Goal: Information Seeking & Learning: Learn about a topic

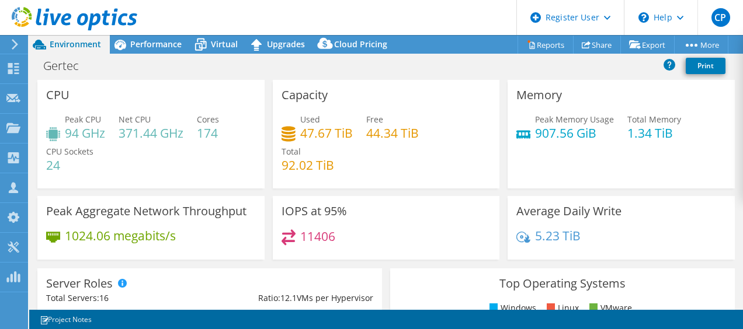
select select "USD"
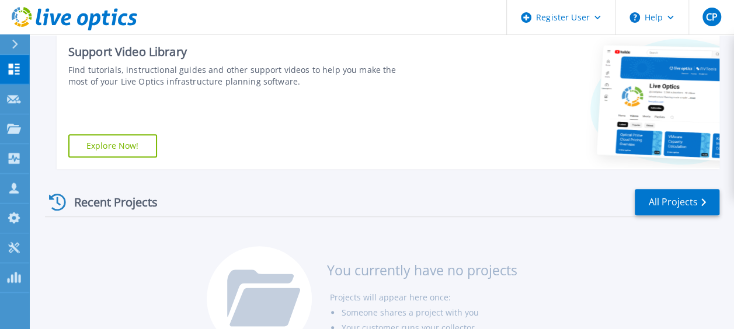
scroll to position [292, 0]
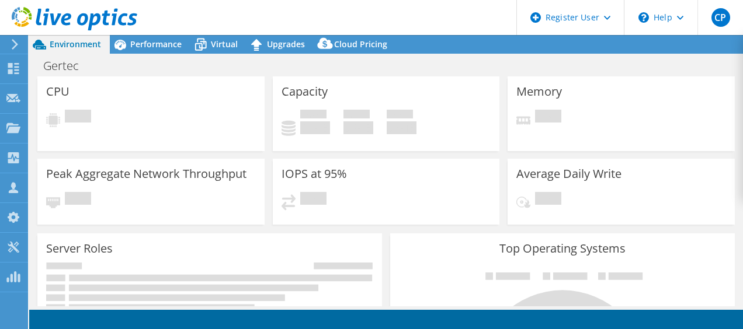
select select "USD"
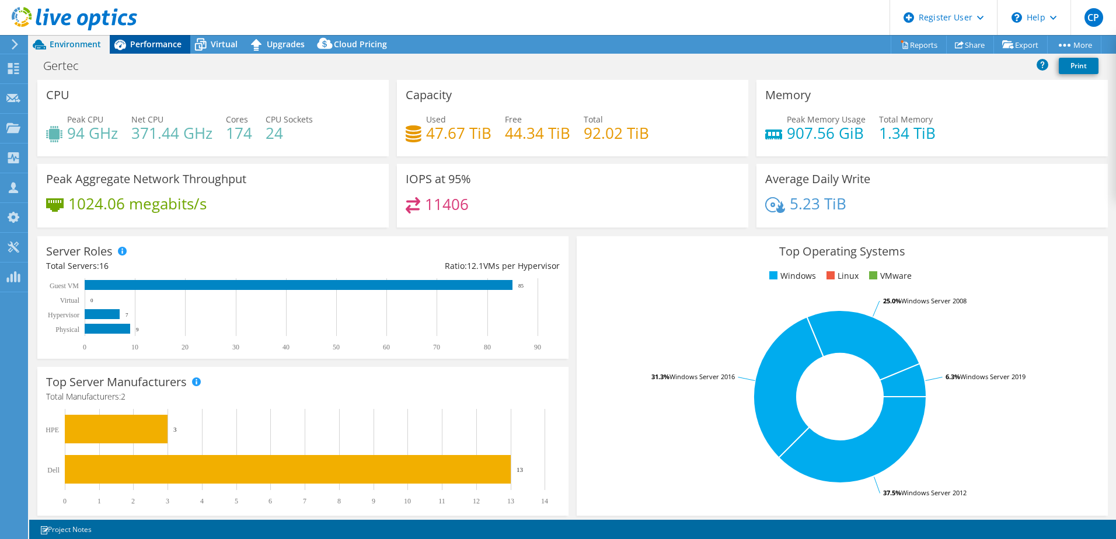
click at [137, 50] on div "Performance" at bounding box center [150, 44] width 81 height 19
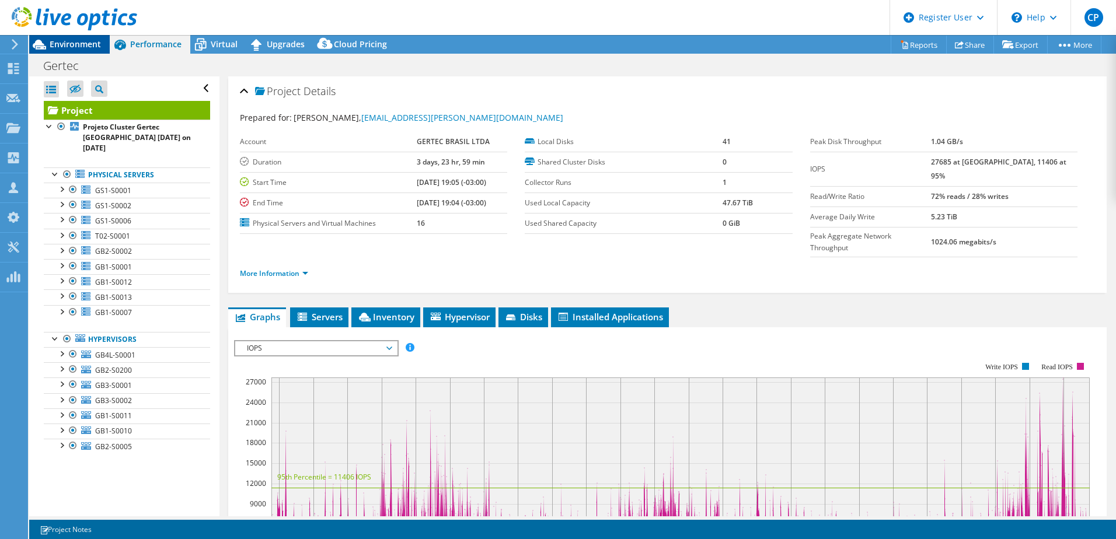
click at [69, 43] on span "Environment" at bounding box center [75, 44] width 51 height 11
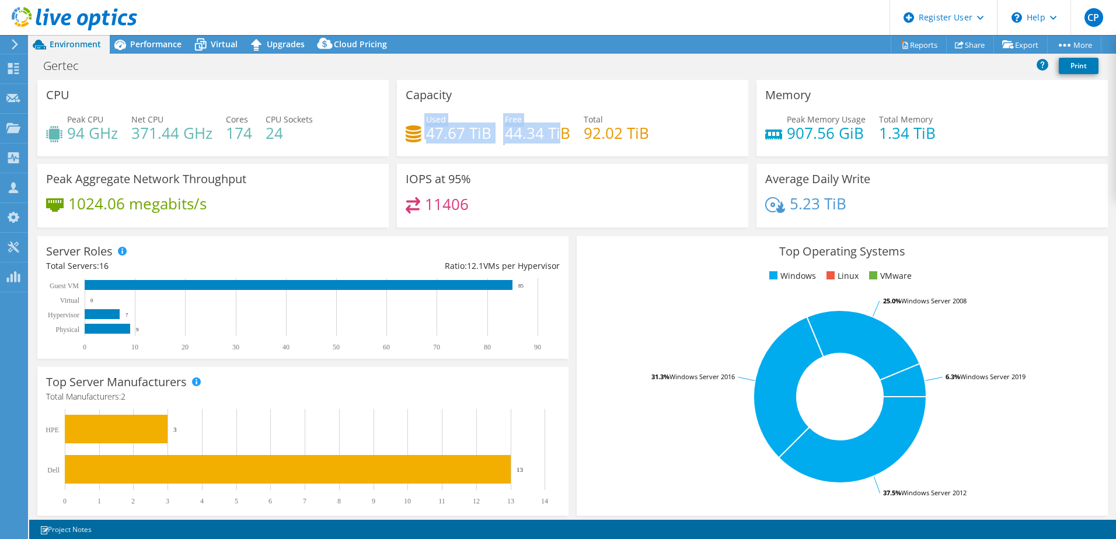
drag, startPoint x: 410, startPoint y: 131, endPoint x: 560, endPoint y: 135, distance: 149.5
click at [560, 135] on div "Used 47.67 TiB Free 44.34 TiB Total 92.02 TiB" at bounding box center [573, 132] width 334 height 38
drag, startPoint x: 560, startPoint y: 135, endPoint x: 567, endPoint y: 140, distance: 8.4
click at [567, 140] on div "Used 47.67 TiB Free 44.34 TiB Total 92.02 TiB" at bounding box center [573, 132] width 334 height 38
drag, startPoint x: 567, startPoint y: 138, endPoint x: 409, endPoint y: 132, distance: 157.7
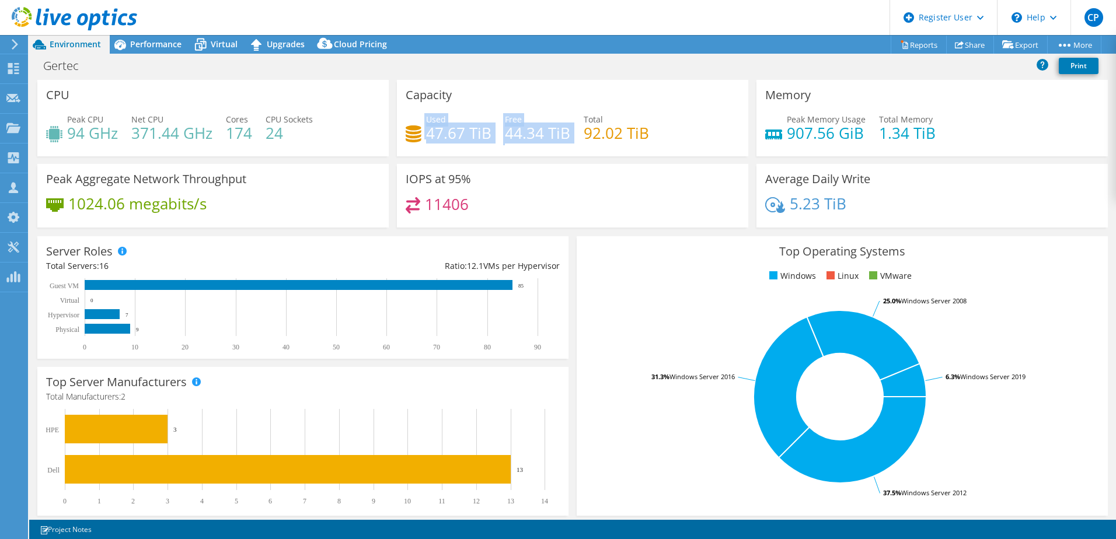
click at [409, 132] on div "Used 47.67 TiB Free 44.34 TiB Total 92.02 TiB" at bounding box center [573, 132] width 334 height 38
drag, startPoint x: 409, startPoint y: 132, endPoint x: 384, endPoint y: 130, distance: 25.2
click at [409, 136] on icon at bounding box center [414, 134] width 16 height 17
drag, startPoint x: 413, startPoint y: 133, endPoint x: 492, endPoint y: 137, distance: 78.3
click at [492, 137] on div "Used 47.67 TiB Free 44.34 TiB Total 92.02 TiB" at bounding box center [573, 132] width 334 height 38
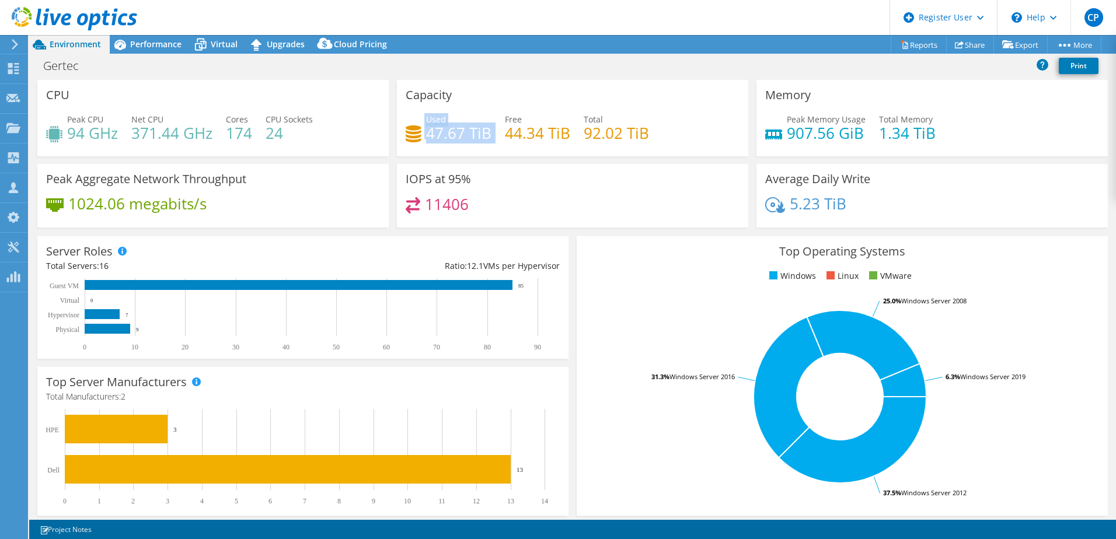
drag, startPoint x: 492, startPoint y: 137, endPoint x: 428, endPoint y: 134, distance: 63.1
click at [428, 135] on h4 "47.67 TiB" at bounding box center [458, 133] width 65 height 13
drag, startPoint x: 407, startPoint y: 136, endPoint x: 571, endPoint y: 139, distance: 163.5
click at [571, 139] on div "Used 47.67 TiB Free 44.34 TiB Total 92.02 TiB" at bounding box center [573, 132] width 334 height 38
drag, startPoint x: 571, startPoint y: 139, endPoint x: 619, endPoint y: 139, distance: 47.9
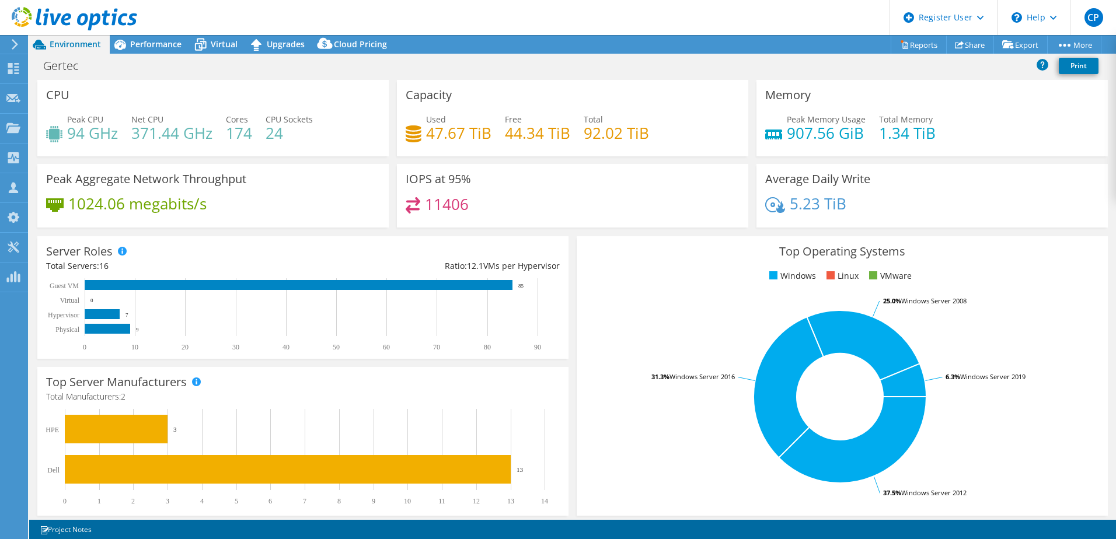
click at [619, 139] on h4 "92.02 TiB" at bounding box center [616, 133] width 65 height 13
drag, startPoint x: 644, startPoint y: 135, endPoint x: 536, endPoint y: 140, distance: 108.7
click at [536, 140] on div "Used 47.67 TiB Free 44.34 TiB Total 92.02 TiB" at bounding box center [573, 132] width 334 height 38
drag, startPoint x: 536, startPoint y: 140, endPoint x: 398, endPoint y: 134, distance: 138.5
click at [397, 133] on div "Capacity Used 47.67 TiB Free 44.34 TiB Total 92.02 TiB" at bounding box center [572, 118] width 351 height 76
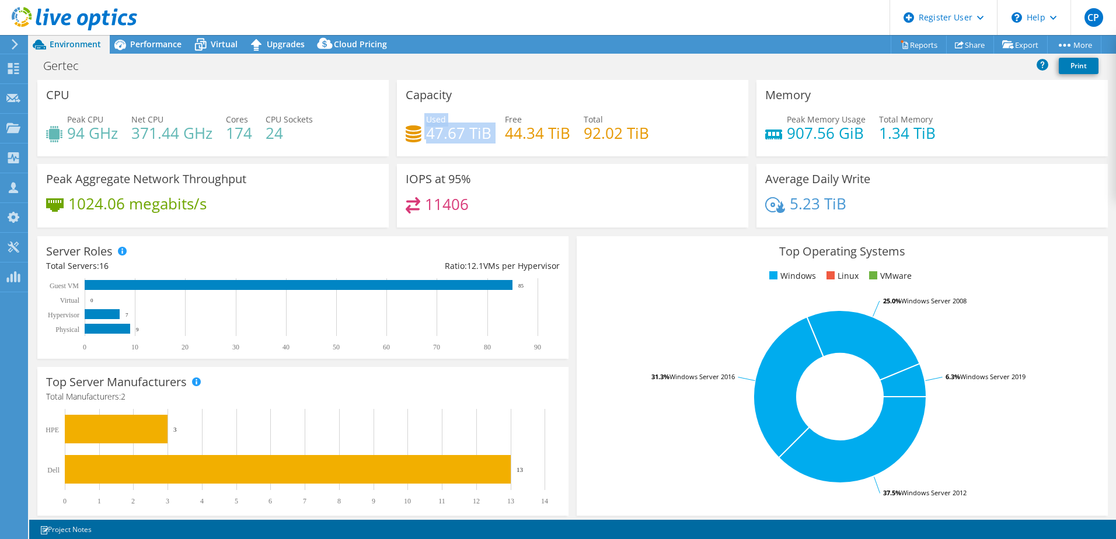
drag, startPoint x: 400, startPoint y: 134, endPoint x: 489, endPoint y: 133, distance: 88.2
click at [489, 133] on div "Capacity Used 47.67 TiB Free 44.34 TiB Total 92.02 TiB" at bounding box center [572, 118] width 351 height 76
drag, startPoint x: 489, startPoint y: 133, endPoint x: 507, endPoint y: 135, distance: 18.2
click at [507, 135] on h4 "44.34 TiB" at bounding box center [537, 133] width 65 height 13
drag, startPoint x: 501, startPoint y: 137, endPoint x: 568, endPoint y: 136, distance: 67.1
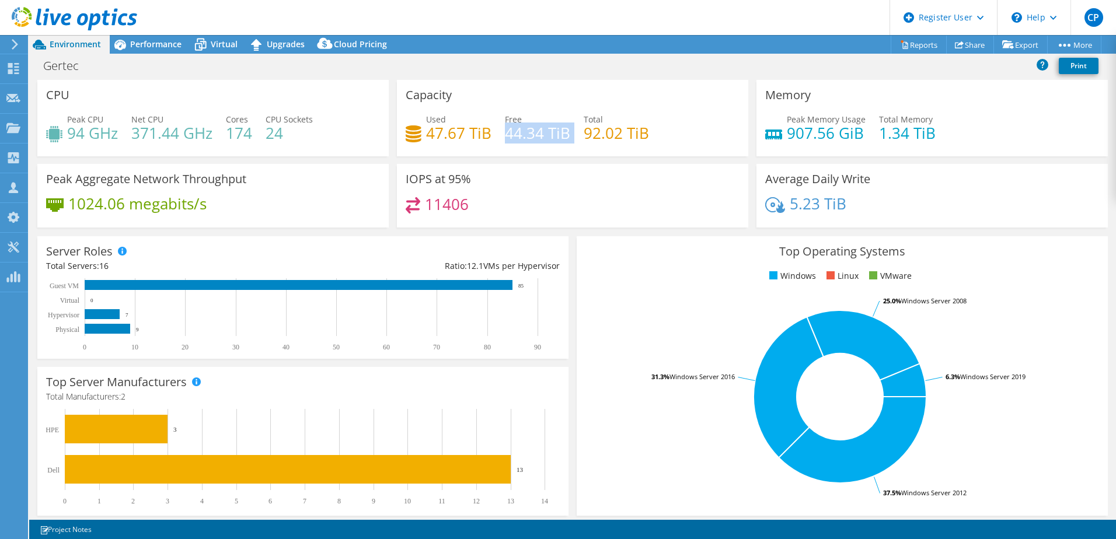
click at [568, 136] on div "Used 47.67 TiB Free 44.34 TiB Total 92.02 TiB" at bounding box center [573, 132] width 334 height 38
click at [505, 132] on h4 "44.34 TiB" at bounding box center [537, 133] width 65 height 13
drag, startPoint x: 643, startPoint y: 134, endPoint x: 399, endPoint y: 131, distance: 243.4
click at [399, 131] on div "Capacity Used 47.67 TiB Free 44.34 TiB Total 92.02 TiB" at bounding box center [572, 118] width 351 height 76
click at [401, 134] on div "Capacity Used 47.67 TiB Free 44.34 TiB Total 92.02 TiB" at bounding box center [572, 118] width 351 height 76
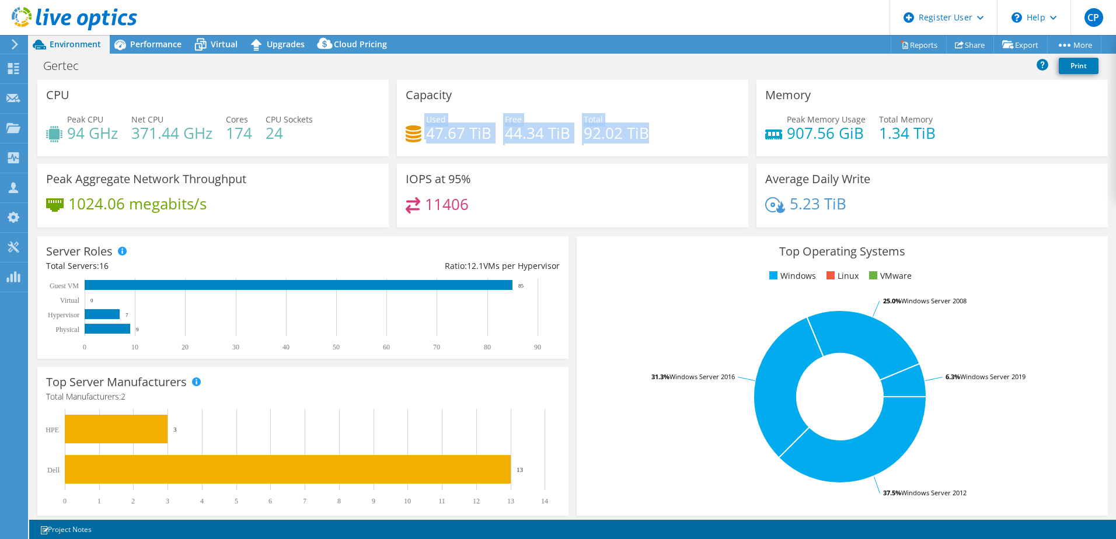
drag, startPoint x: 421, startPoint y: 119, endPoint x: 669, endPoint y: 126, distance: 247.6
click at [669, 126] on div "Used 47.67 TiB Free 44.34 TiB Total 92.02 TiB" at bounding box center [573, 132] width 334 height 38
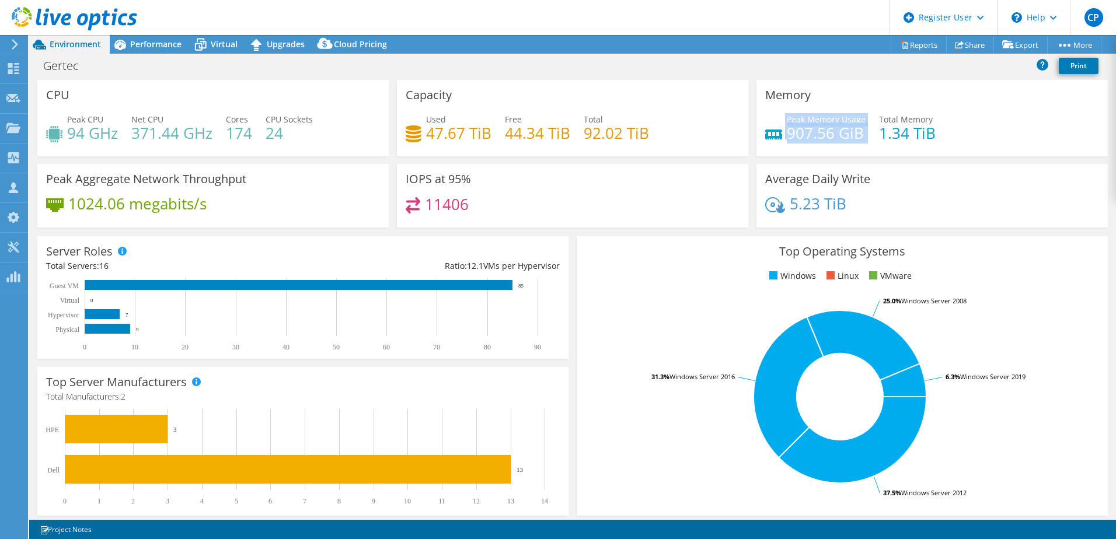
drag, startPoint x: 776, startPoint y: 123, endPoint x: 861, endPoint y: 133, distance: 85.9
click at [742, 133] on div "Peak Memory Usage 907.56 GiB Total Memory 1.34 TiB" at bounding box center [932, 132] width 334 height 38
drag, startPoint x: 861, startPoint y: 133, endPoint x: 936, endPoint y: 135, distance: 74.7
click at [742, 135] on div "Peak Memory Usage 907.56 GiB Total Memory 1.34 TiB" at bounding box center [932, 132] width 334 height 38
drag, startPoint x: 936, startPoint y: 135, endPoint x: 875, endPoint y: 135, distance: 61.3
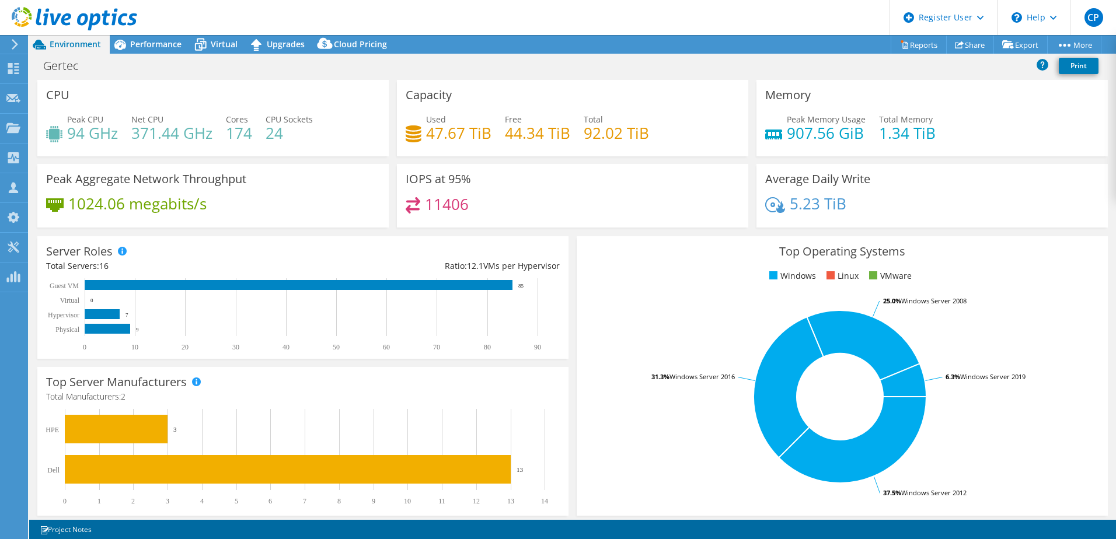
click at [742, 135] on h4 "1.34 TiB" at bounding box center [907, 133] width 57 height 13
drag, startPoint x: 875, startPoint y: 133, endPoint x: 903, endPoint y: 117, distance: 32.4
click at [742, 117] on div "Total Memory 1.34 TiB" at bounding box center [907, 126] width 57 height 26
drag, startPoint x: 903, startPoint y: 117, endPoint x: 924, endPoint y: 123, distance: 21.4
click at [742, 127] on h4 "1.34 TiB" at bounding box center [907, 133] width 57 height 13
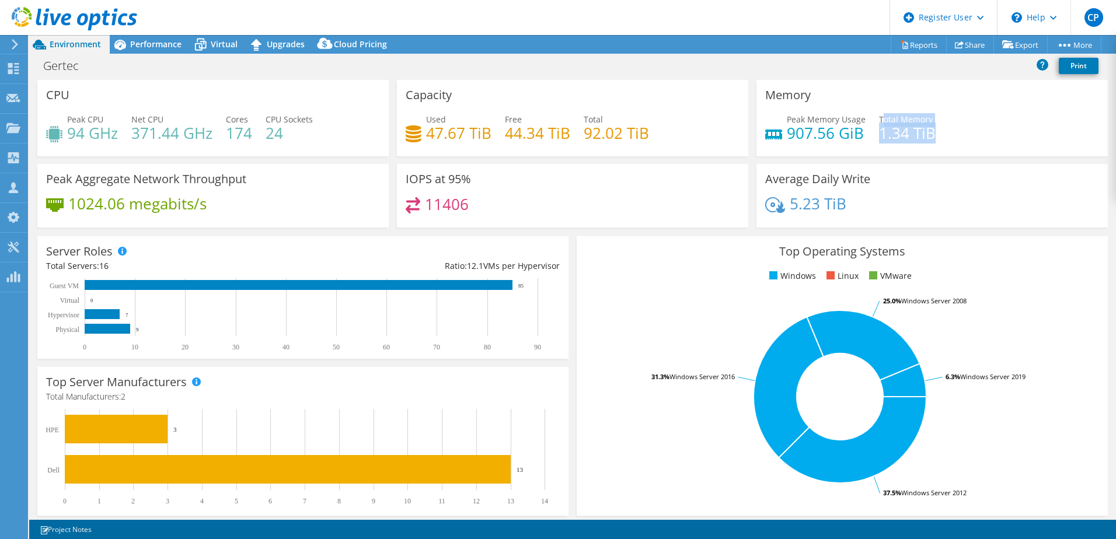
drag, startPoint x: 919, startPoint y: 135, endPoint x: 877, endPoint y: 119, distance: 44.9
click at [742, 119] on div "Total Memory 1.34 TiB" at bounding box center [907, 126] width 57 height 26
click at [742, 140] on h4 "1.34 TiB" at bounding box center [907, 133] width 57 height 13
drag, startPoint x: 920, startPoint y: 138, endPoint x: 747, endPoint y: 133, distance: 172.9
click at [742, 133] on div "Memory Peak Memory Usage 907.56 GiB Total Memory 1.34 TiB" at bounding box center [932, 118] width 360 height 76
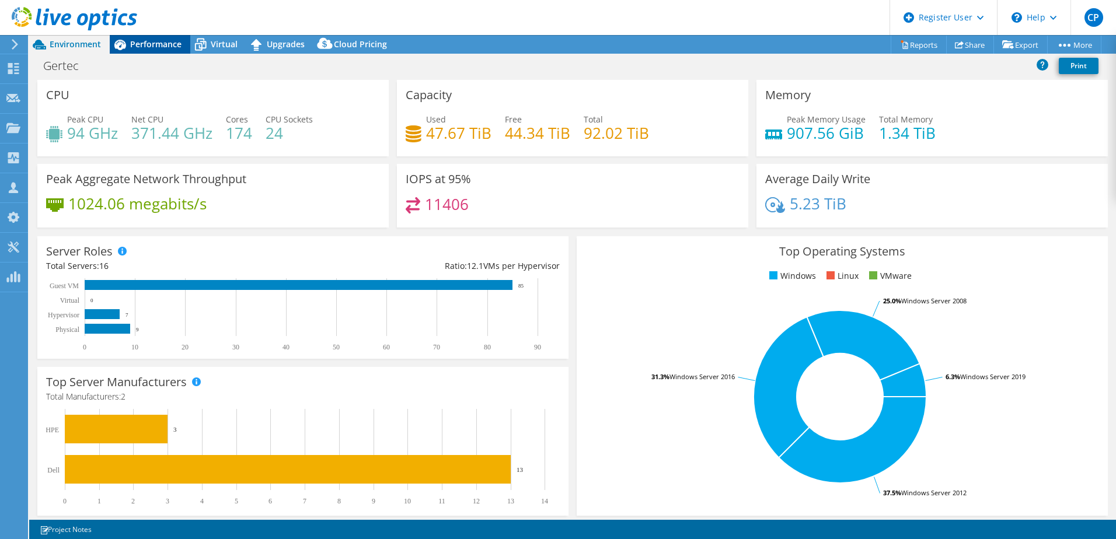
click at [155, 51] on div "Performance" at bounding box center [150, 44] width 81 height 19
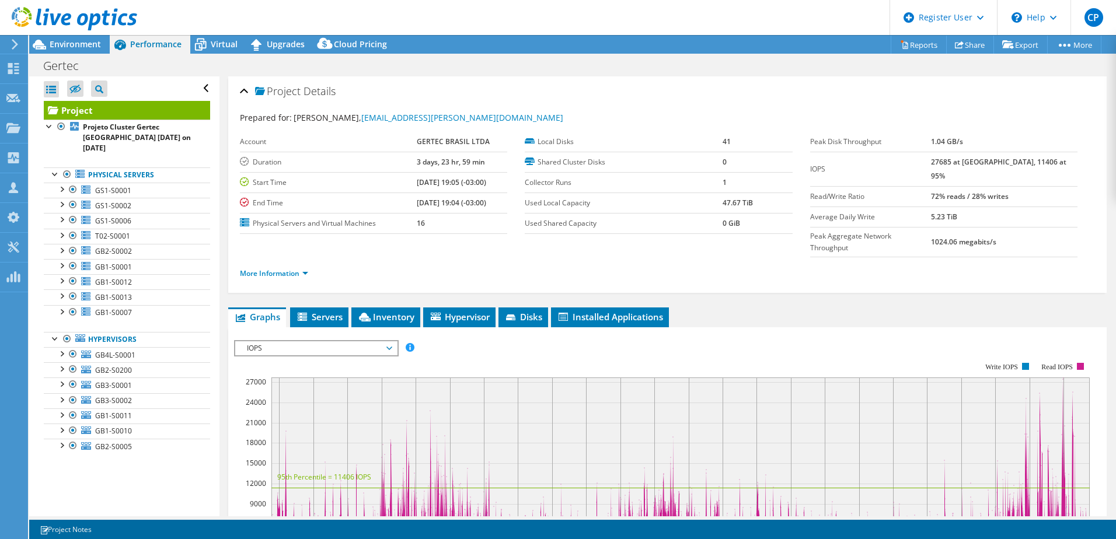
click at [296, 329] on rect at bounding box center [662, 464] width 856 height 234
click at [299, 329] on div "IOPS IOPS Disk Throughput IO Size Latency Queue Depth CPU Percentage Memory Pag…" at bounding box center [316, 348] width 165 height 16
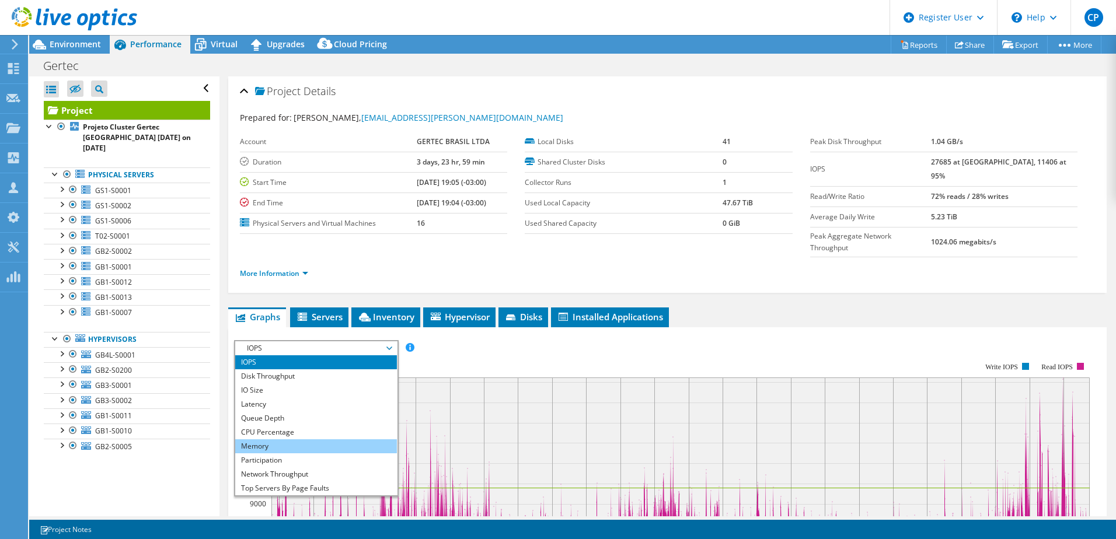
click at [296, 329] on li "Memory" at bounding box center [316, 447] width 162 height 14
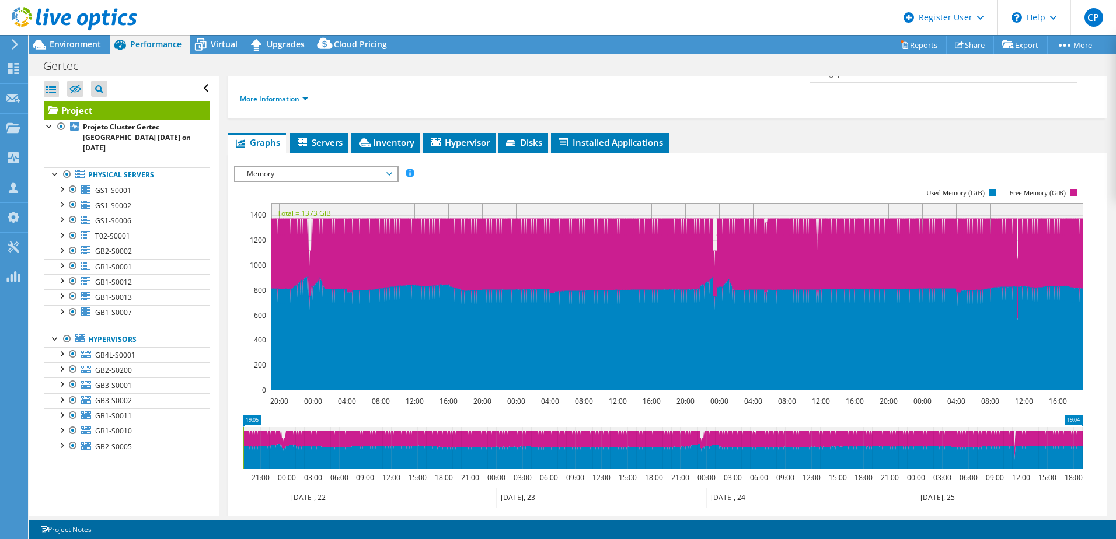
scroll to position [175, 0]
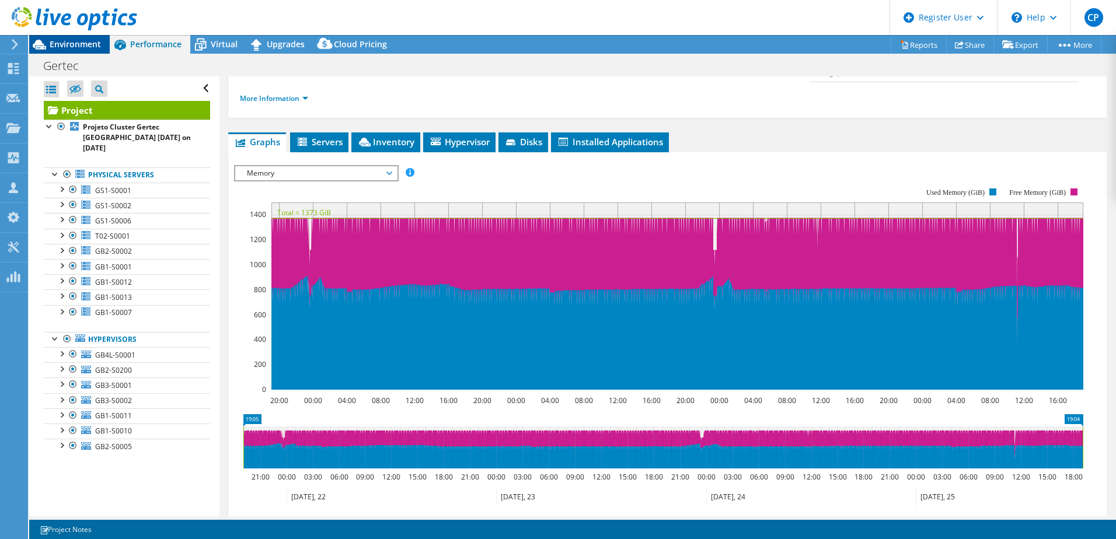
click at [56, 46] on span "Environment" at bounding box center [75, 44] width 51 height 11
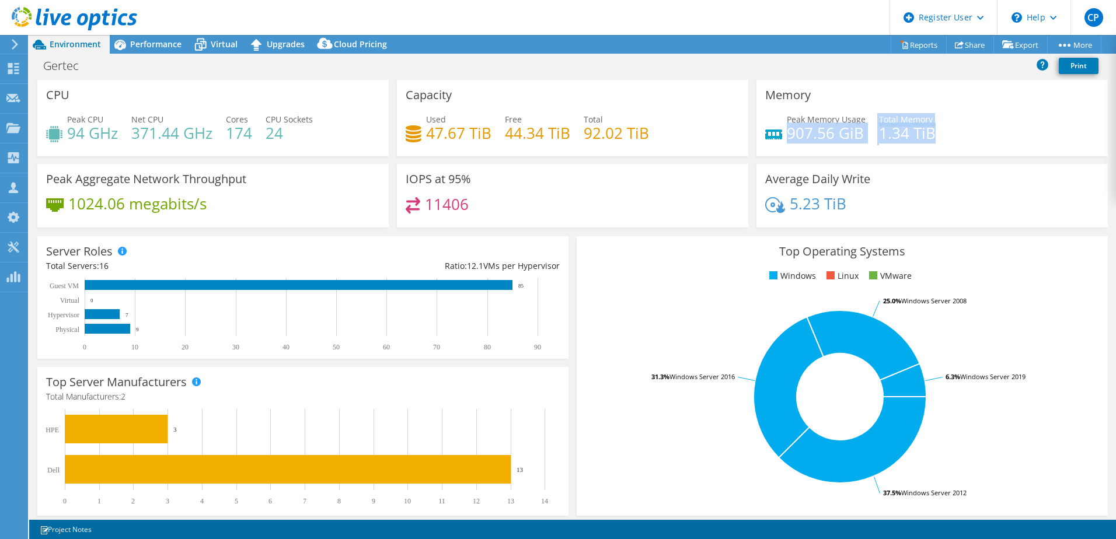
drag, startPoint x: 781, startPoint y: 123, endPoint x: 999, endPoint y: 126, distance: 218.4
click at [742, 126] on div "Peak Memory Usage 907.56 GiB Total Memory 1.34 TiB" at bounding box center [932, 132] width 334 height 38
click at [742, 128] on h4 "907.56 GiB" at bounding box center [826, 133] width 79 height 13
drag, startPoint x: 767, startPoint y: 135, endPoint x: 862, endPoint y: 137, distance: 95.8
click at [742, 137] on div "Peak Memory Usage 907.56 GiB Total Memory 1.34 TiB" at bounding box center [932, 132] width 334 height 38
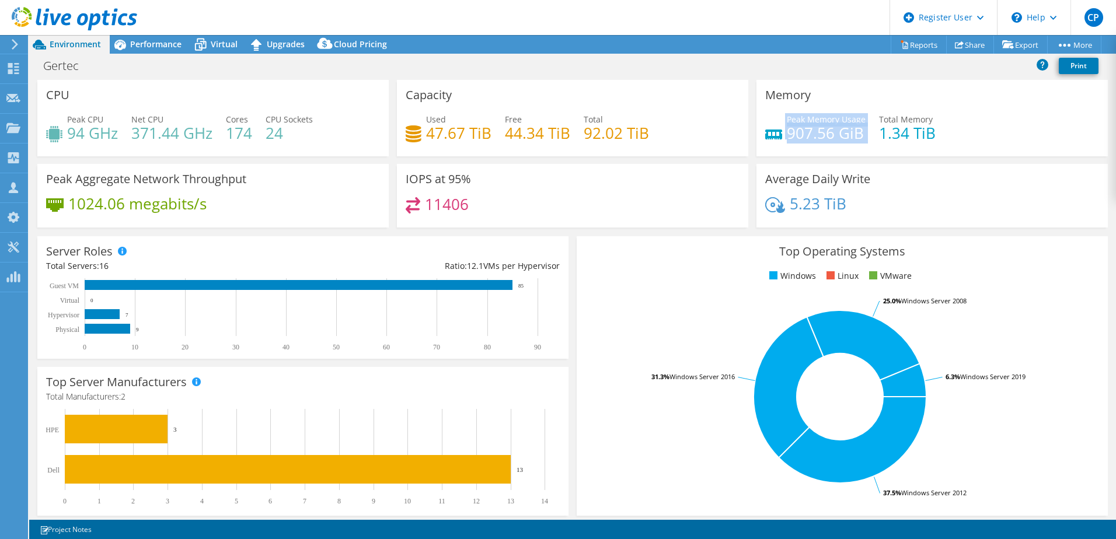
drag, startPoint x: 862, startPoint y: 137, endPoint x: 869, endPoint y: 131, distance: 9.1
click at [742, 134] on div "Peak Memory Usage 907.56 GiB Total Memory 1.34 TiB" at bounding box center [932, 132] width 334 height 38
drag, startPoint x: 871, startPoint y: 116, endPoint x: 933, endPoint y: 131, distance: 63.9
click at [742, 131] on div "Peak Memory Usage 907.56 GiB Total Memory 1.34 TiB" at bounding box center [932, 132] width 334 height 38
drag, startPoint x: 933, startPoint y: 131, endPoint x: 866, endPoint y: 123, distance: 67.1
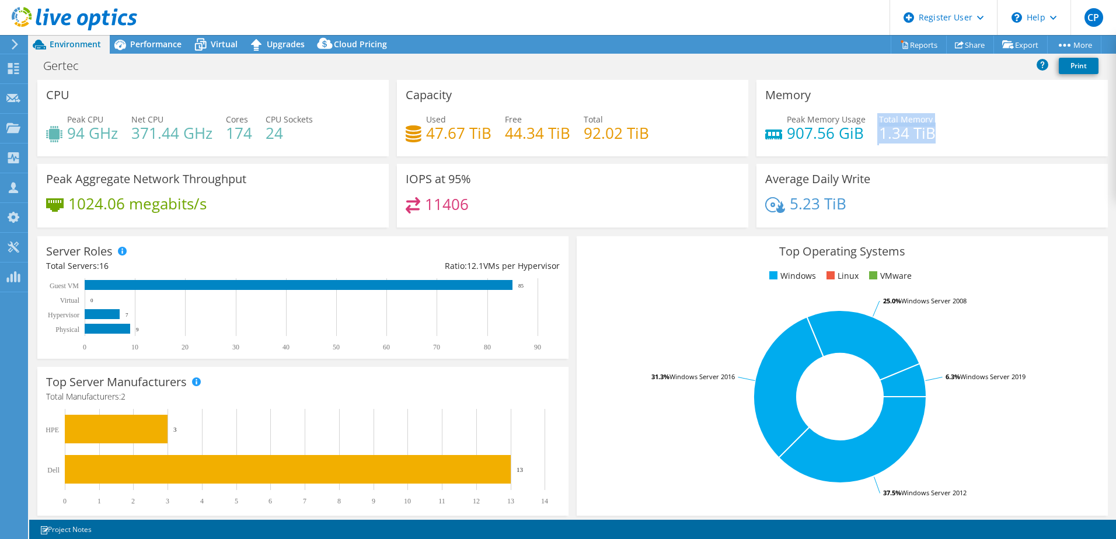
click at [742, 123] on div "Peak Memory Usage 907.56 GiB Total Memory 1.34 TiB" at bounding box center [932, 132] width 334 height 38
drag, startPoint x: 927, startPoint y: 121, endPoint x: 873, endPoint y: 126, distance: 54.4
click at [742, 126] on div "Total Memory 1.34 TiB" at bounding box center [907, 126] width 57 height 26
drag, startPoint x: 926, startPoint y: 134, endPoint x: 860, endPoint y: 123, distance: 66.9
click at [742, 123] on div "Peak Memory Usage 907.56 GiB Total Memory 1.34 TiB" at bounding box center [932, 132] width 334 height 38
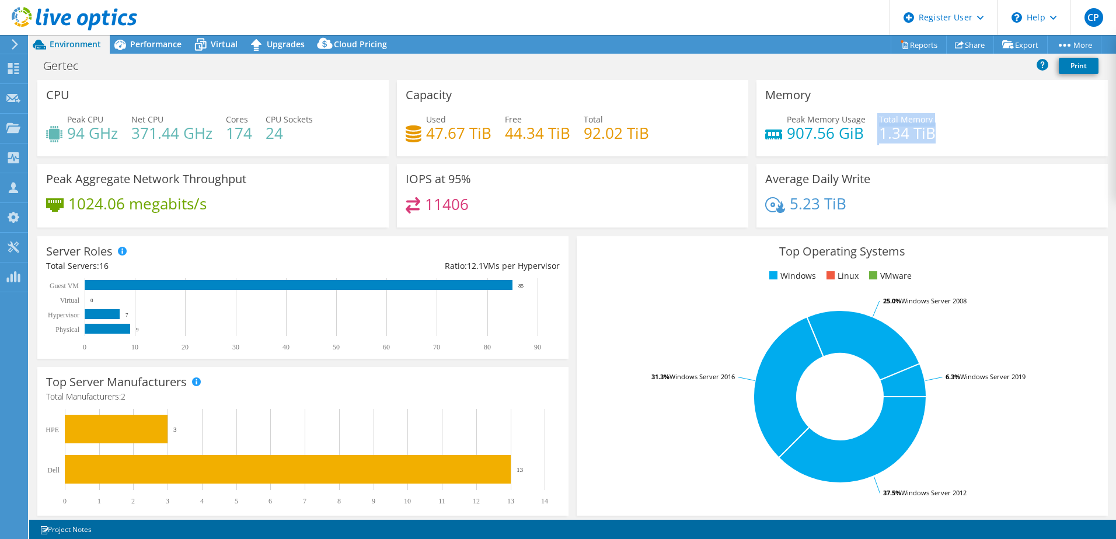
drag, startPoint x: 860, startPoint y: 123, endPoint x: 901, endPoint y: 140, distance: 43.7
click at [742, 140] on h4 "1.34 TiB" at bounding box center [907, 133] width 57 height 13
drag, startPoint x: 940, startPoint y: 137, endPoint x: 866, endPoint y: 125, distance: 75.6
click at [742, 125] on div "Peak Memory Usage 907.56 GiB Total Memory 1.34 TiB" at bounding box center [932, 132] width 334 height 38
drag, startPoint x: 868, startPoint y: 125, endPoint x: 877, endPoint y: 126, distance: 8.8
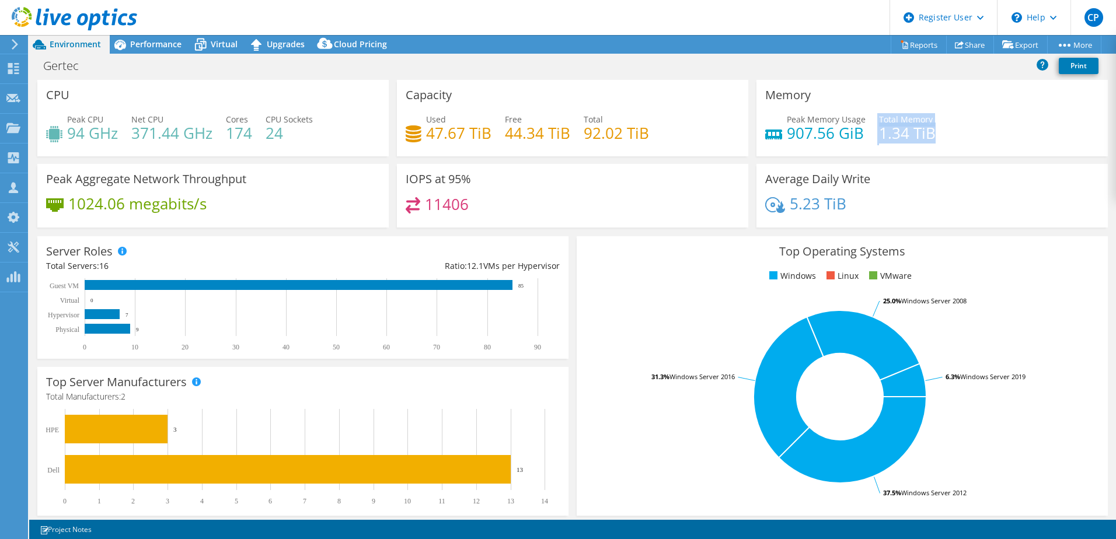
click at [742, 127] on h4 "1.34 TiB" at bounding box center [907, 133] width 57 height 13
drag, startPoint x: 872, startPoint y: 123, endPoint x: 943, endPoint y: 142, distance: 73.2
click at [742, 142] on div "Peak Memory Usage 907.56 GiB Total Memory 1.34 TiB" at bounding box center [932, 132] width 334 height 38
drag, startPoint x: 943, startPoint y: 142, endPoint x: 919, endPoint y: 143, distance: 23.9
click at [742, 140] on h4 "1.34 TiB" at bounding box center [907, 133] width 57 height 13
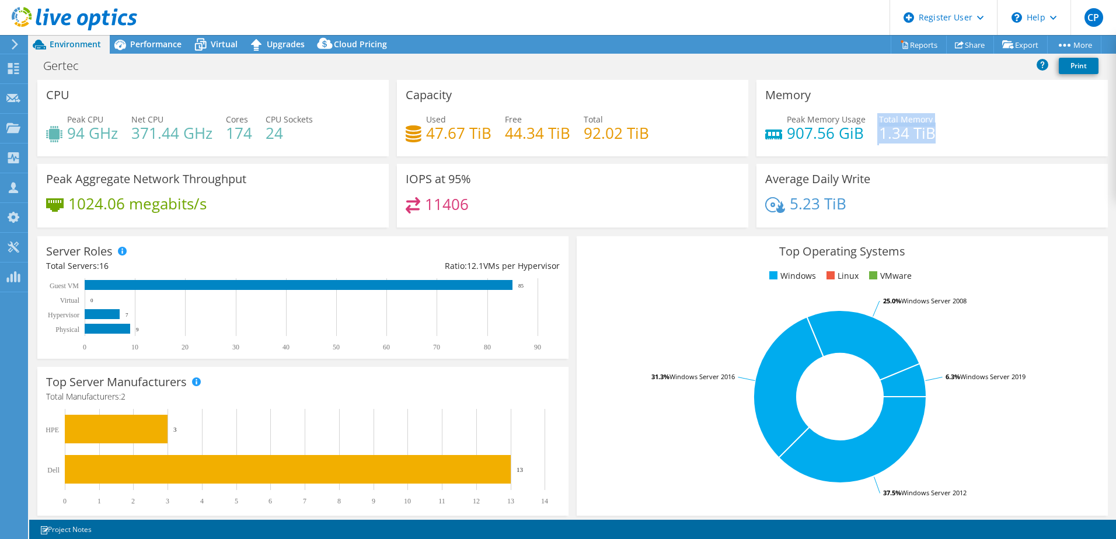
drag, startPoint x: 917, startPoint y: 137, endPoint x: 866, endPoint y: 124, distance: 52.0
click at [742, 124] on div "Peak Memory Usage 907.56 GiB Total Memory 1.34 TiB" at bounding box center [932, 132] width 334 height 38
drag, startPoint x: 866, startPoint y: 124, endPoint x: 913, endPoint y: 133, distance: 47.5
click at [742, 133] on h4 "1.34 TiB" at bounding box center [907, 133] width 57 height 13
drag, startPoint x: 919, startPoint y: 128, endPoint x: 860, endPoint y: 113, distance: 60.2
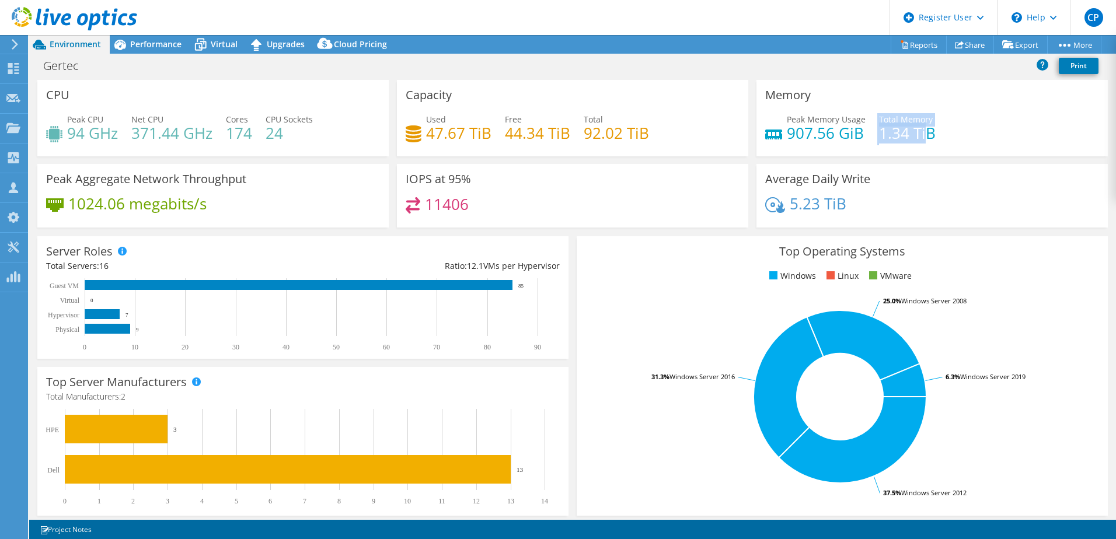
click at [742, 113] on div "Peak Memory Usage 907.56 GiB Total Memory 1.34 TiB" at bounding box center [932, 132] width 334 height 38
drag, startPoint x: 860, startPoint y: 113, endPoint x: 932, endPoint y: 126, distance: 72.4
click at [742, 124] on div "Peak Memory Usage 907.56 GiB Total Memory 1.34 TiB" at bounding box center [932, 132] width 334 height 38
drag, startPoint x: 928, startPoint y: 134, endPoint x: 863, endPoint y: 117, distance: 66.6
click at [742, 117] on div "Peak Memory Usage 907.56 GiB Total Memory 1.34 TiB" at bounding box center [932, 132] width 334 height 38
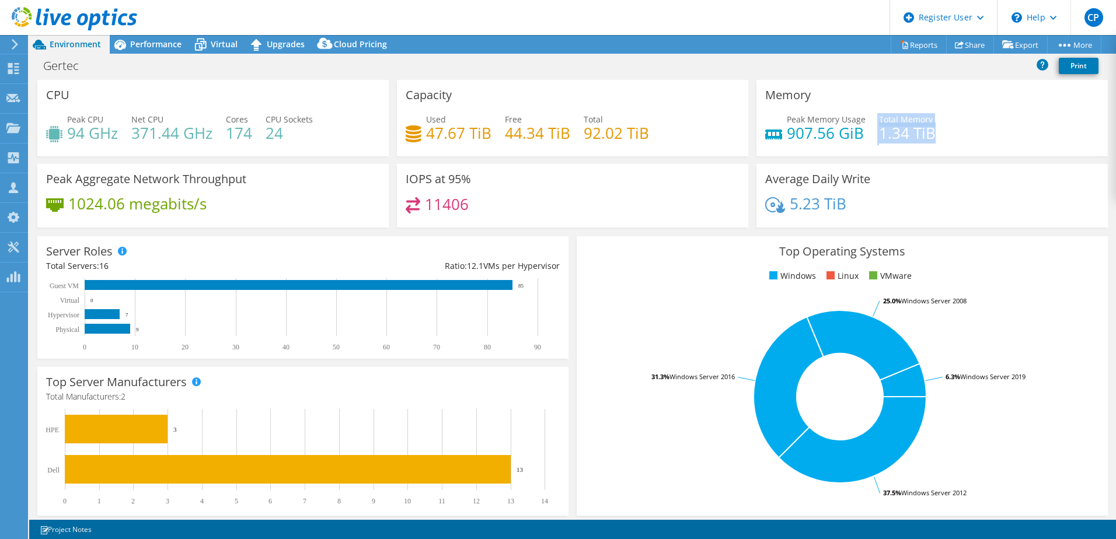
drag, startPoint x: 863, startPoint y: 117, endPoint x: 921, endPoint y: 128, distance: 58.3
click at [742, 128] on h4 "1.34 TiB" at bounding box center [907, 133] width 57 height 13
click at [742, 131] on h4 "1.34 TiB" at bounding box center [907, 133] width 57 height 13
drag, startPoint x: 919, startPoint y: 131, endPoint x: 900, endPoint y: 128, distance: 19.4
click at [742, 128] on h4 "1.34 TiB" at bounding box center [907, 133] width 57 height 13
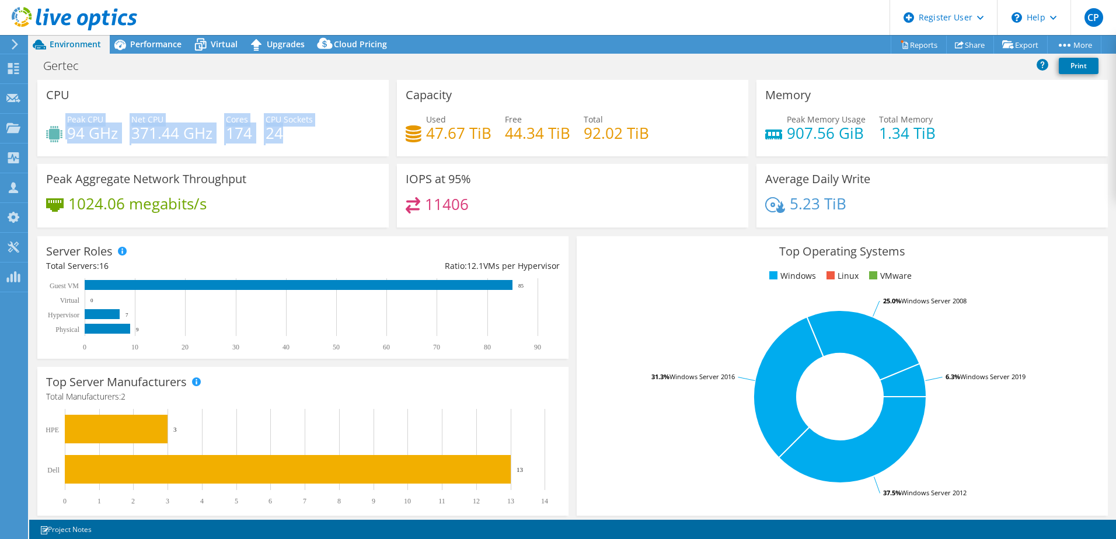
drag, startPoint x: 60, startPoint y: 126, endPoint x: 295, endPoint y: 137, distance: 235.0
click at [295, 137] on div "Peak CPU 94 GHz Net CPU 371.44 GHz Cores 174 CPU Sockets 24" at bounding box center [213, 132] width 334 height 38
click at [295, 137] on h4 "24" at bounding box center [289, 133] width 47 height 13
drag, startPoint x: 68, startPoint y: 122, endPoint x: 308, endPoint y: 137, distance: 240.4
click at [308, 137] on div "Peak CPU 94 GHz Net CPU 371.44 GHz Cores 174 CPU Sockets 24" at bounding box center [213, 132] width 334 height 38
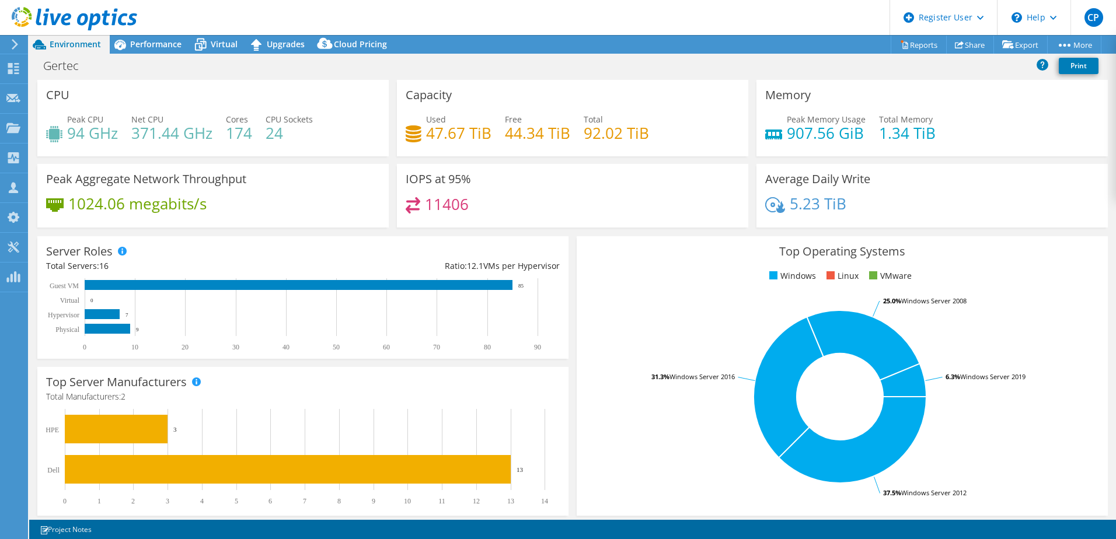
drag, startPoint x: 308, startPoint y: 137, endPoint x: 306, endPoint y: 146, distance: 8.9
click at [306, 146] on div "Peak CPU 94 GHz Net CPU 371.44 GHz Cores 174 CPU Sockets 24" at bounding box center [213, 132] width 334 height 38
drag, startPoint x: 257, startPoint y: 137, endPoint x: 228, endPoint y: 136, distance: 28.6
click at [228, 136] on div "Peak CPU 94 GHz Net CPU 371.44 GHz Cores 174 CPU Sockets 24" at bounding box center [213, 132] width 334 height 38
drag, startPoint x: 228, startPoint y: 136, endPoint x: 288, endPoint y: 149, distance: 61.6
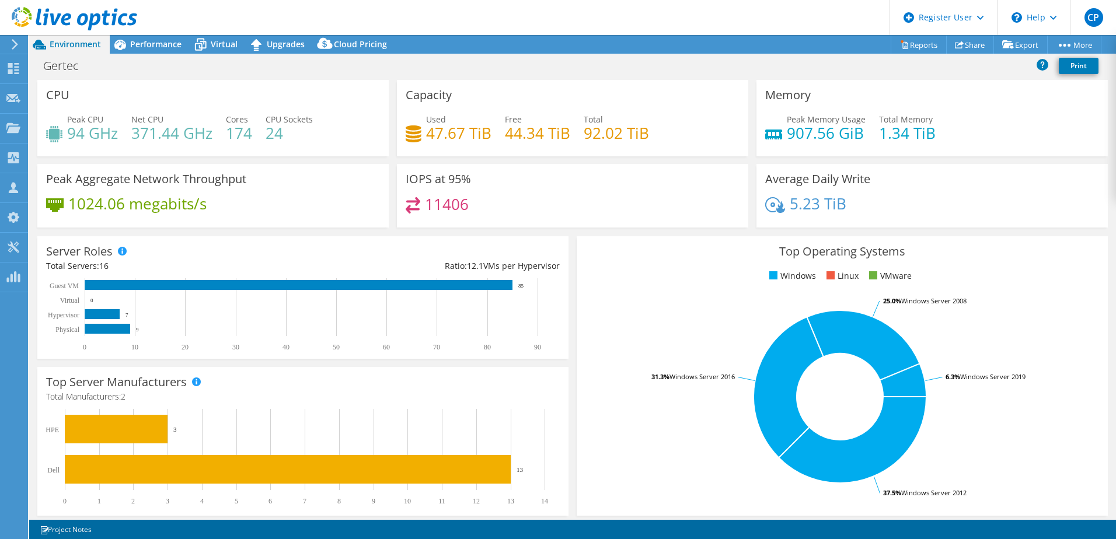
click at [288, 149] on div "Peak CPU 94 GHz Net CPU 371.44 GHz Cores 174 CPU Sockets 24" at bounding box center [213, 132] width 334 height 38
drag, startPoint x: 413, startPoint y: 135, endPoint x: 648, endPoint y: 139, distance: 235.3
click at [648, 139] on div "Used 47.67 TiB Free 44.34 TiB Total 92.02 TiB" at bounding box center [573, 132] width 334 height 38
click at [141, 48] on span "Performance" at bounding box center [155, 44] width 51 height 11
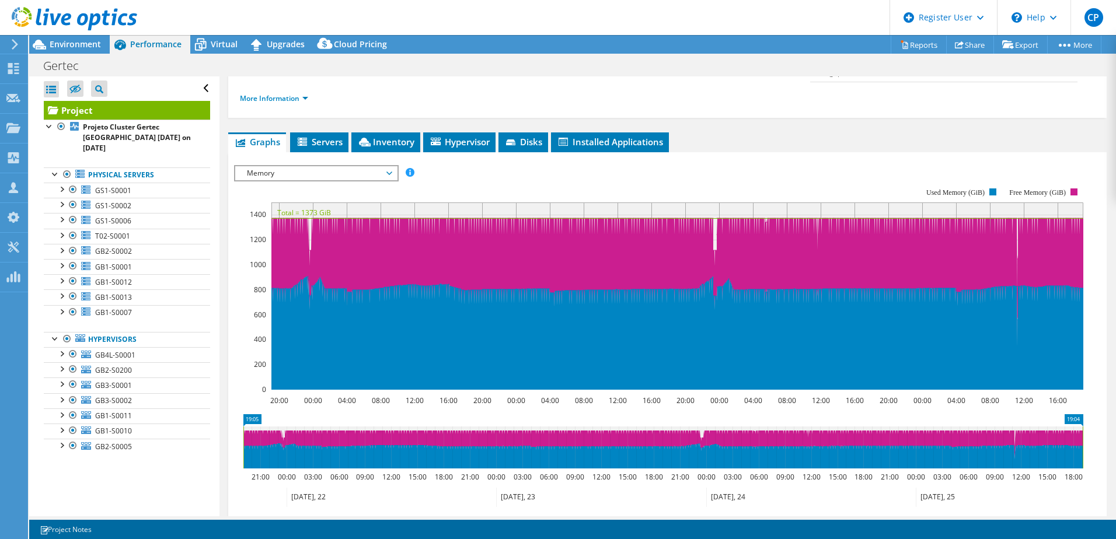
click at [319, 166] on span "Memory" at bounding box center [316, 173] width 150 height 14
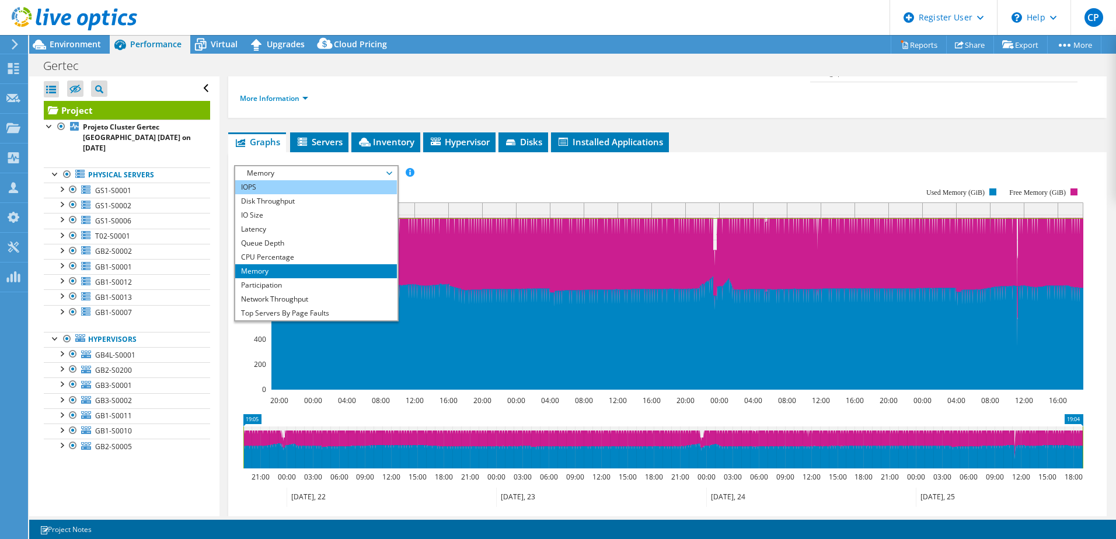
click at [308, 180] on li "IOPS" at bounding box center [316, 187] width 162 height 14
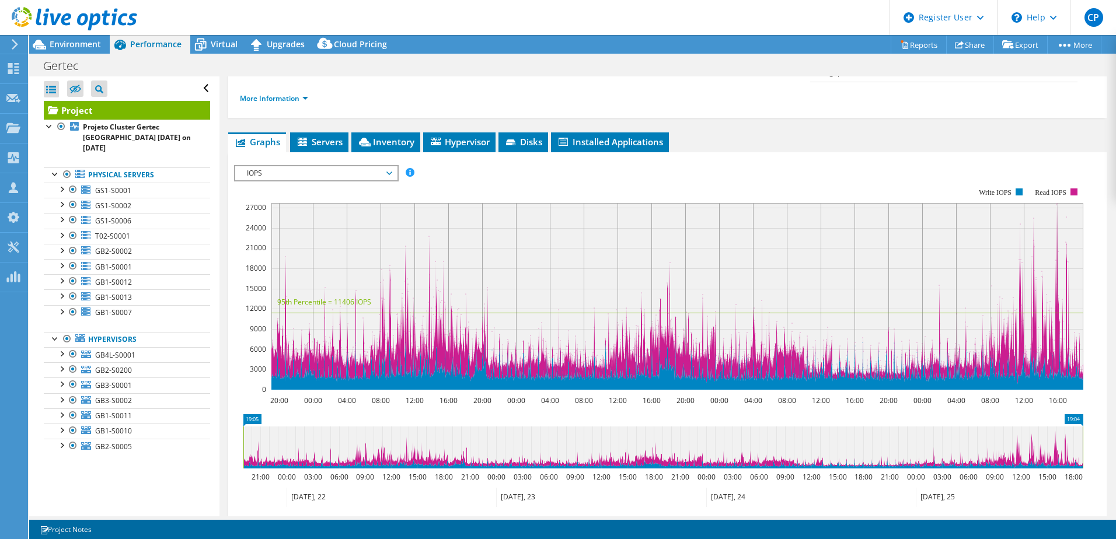
click at [320, 165] on div "IOPS IOPS Disk Throughput IO Size Latency Queue Depth CPU Percentage Memory Pag…" at bounding box center [316, 173] width 165 height 16
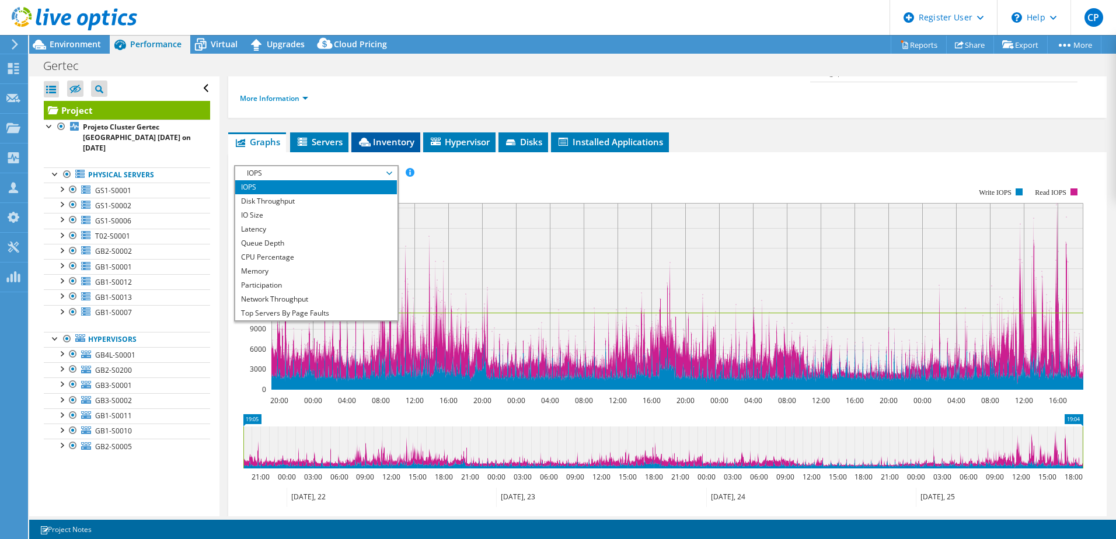
click at [394, 136] on span "Inventory" at bounding box center [385, 142] width 57 height 12
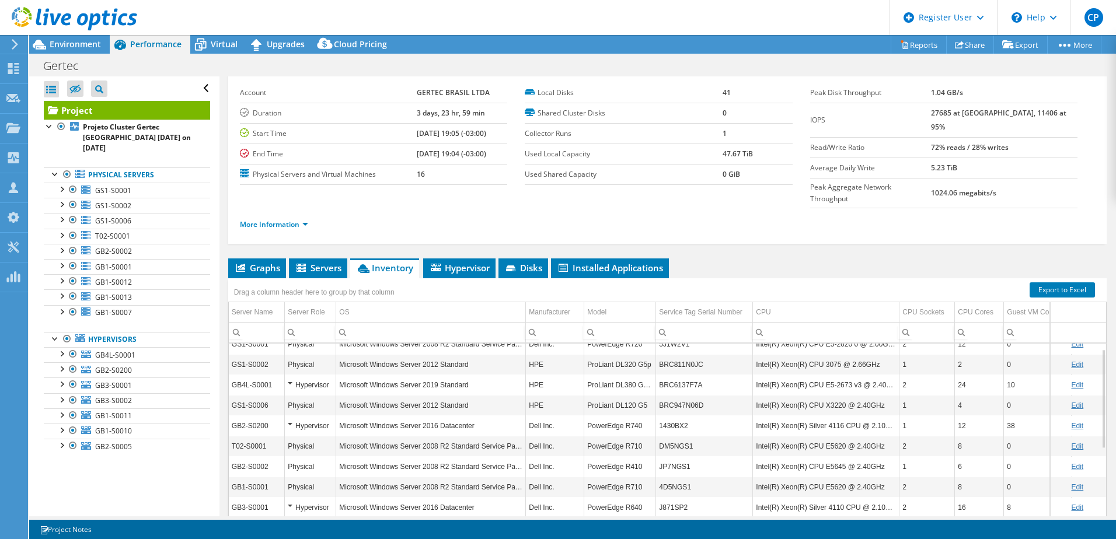
scroll to position [0, 0]
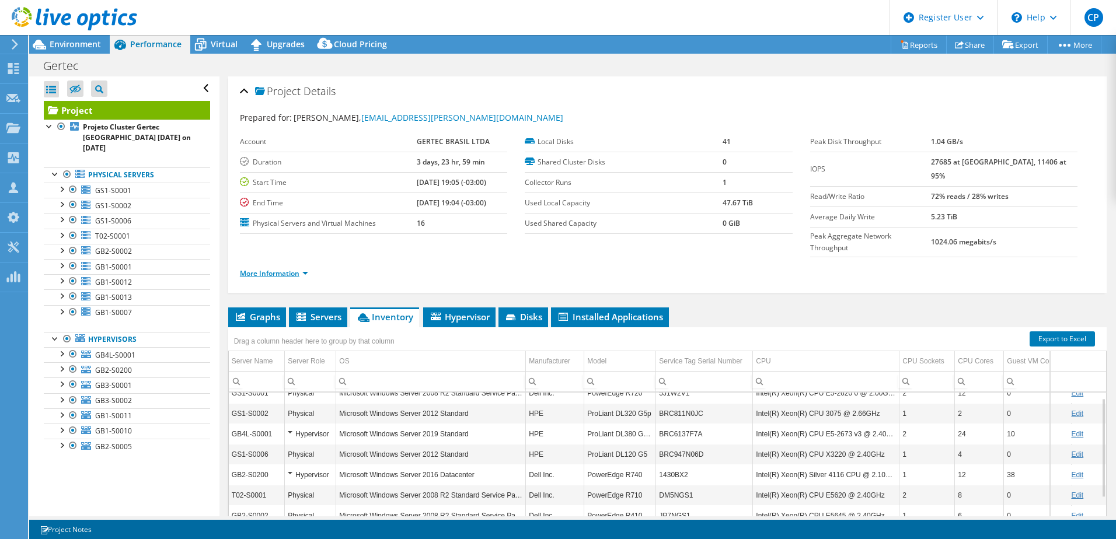
drag, startPoint x: 231, startPoint y: 251, endPoint x: 250, endPoint y: 251, distance: 18.7
click at [232, 251] on div "Project Details Prepared for: [PERSON_NAME], [PERSON_NAME][EMAIL_ADDRESS][DOMAI…" at bounding box center [667, 184] width 879 height 217
click at [263, 269] on link "More Information" at bounding box center [274, 274] width 68 height 10
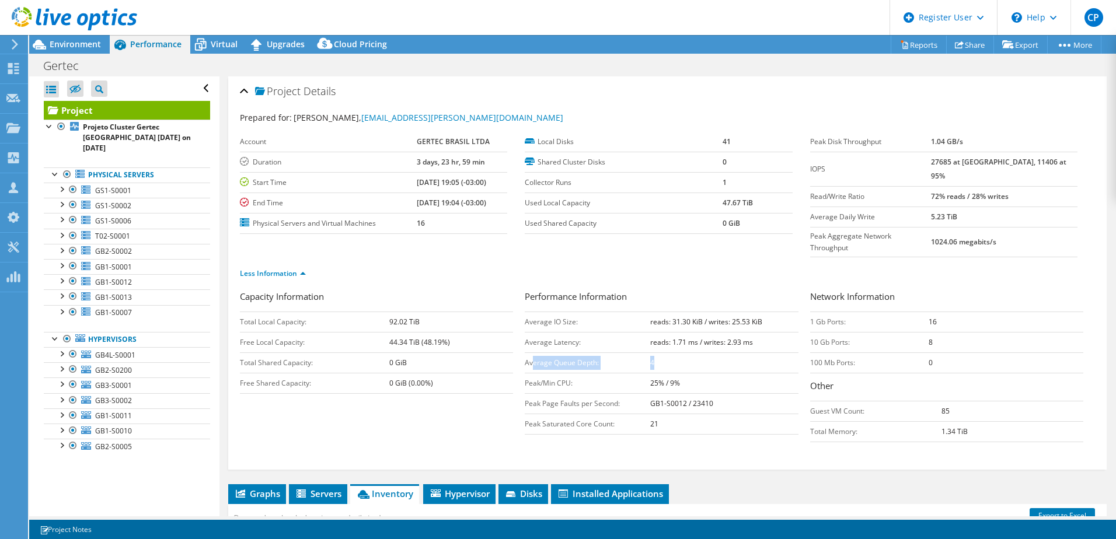
drag, startPoint x: 529, startPoint y: 344, endPoint x: 688, endPoint y: 346, distance: 158.8
click at [688, 329] on tr "Average Queue Depth: 4" at bounding box center [661, 363] width 273 height 20
drag, startPoint x: 688, startPoint y: 346, endPoint x: 690, endPoint y: 391, distance: 45.0
click at [690, 329] on td "21" at bounding box center [724, 424] width 148 height 20
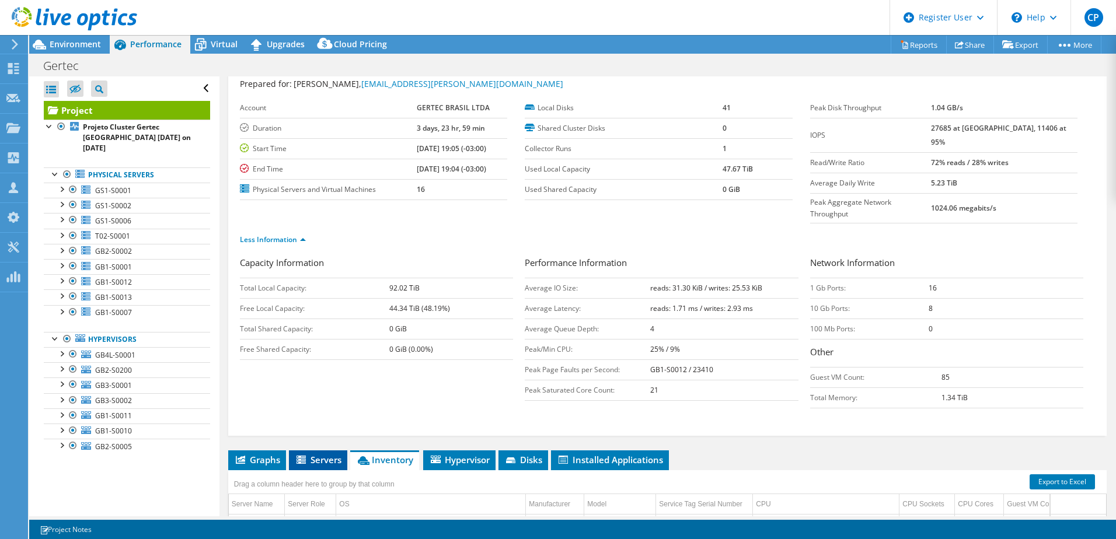
scroll to position [117, 0]
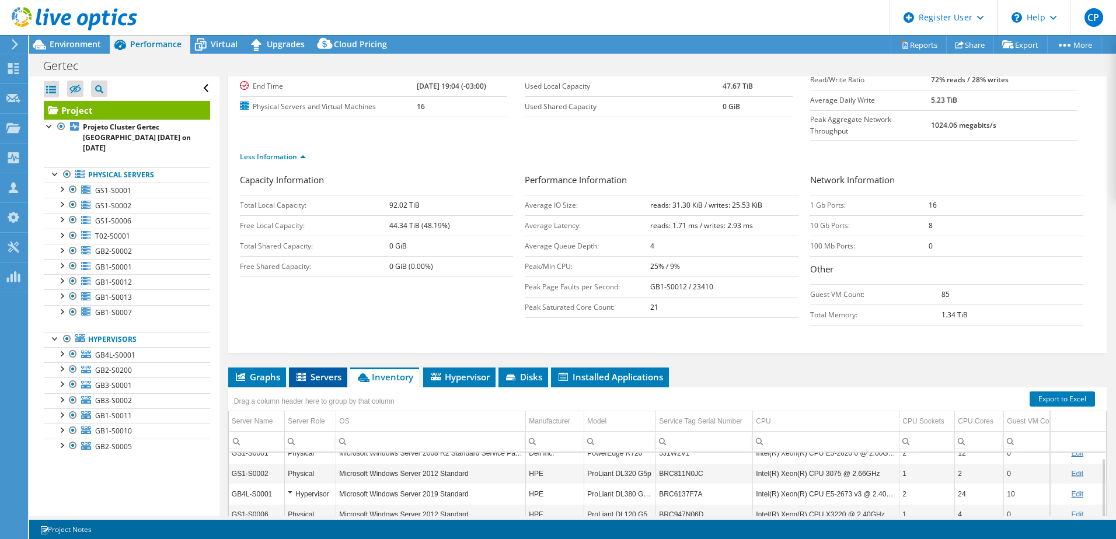
click at [309, 329] on li "Servers" at bounding box center [318, 378] width 58 height 20
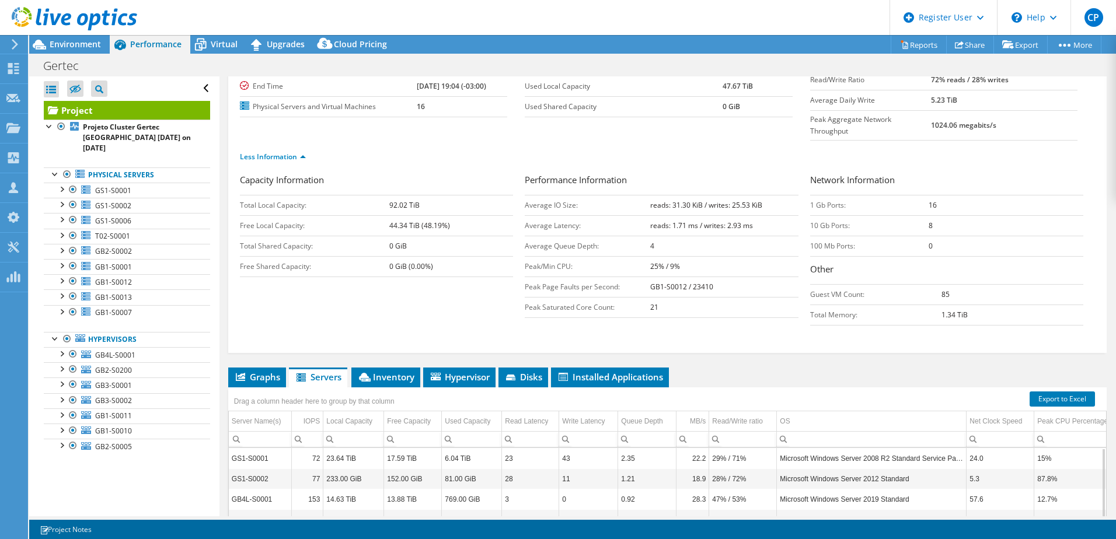
scroll to position [257, 0]
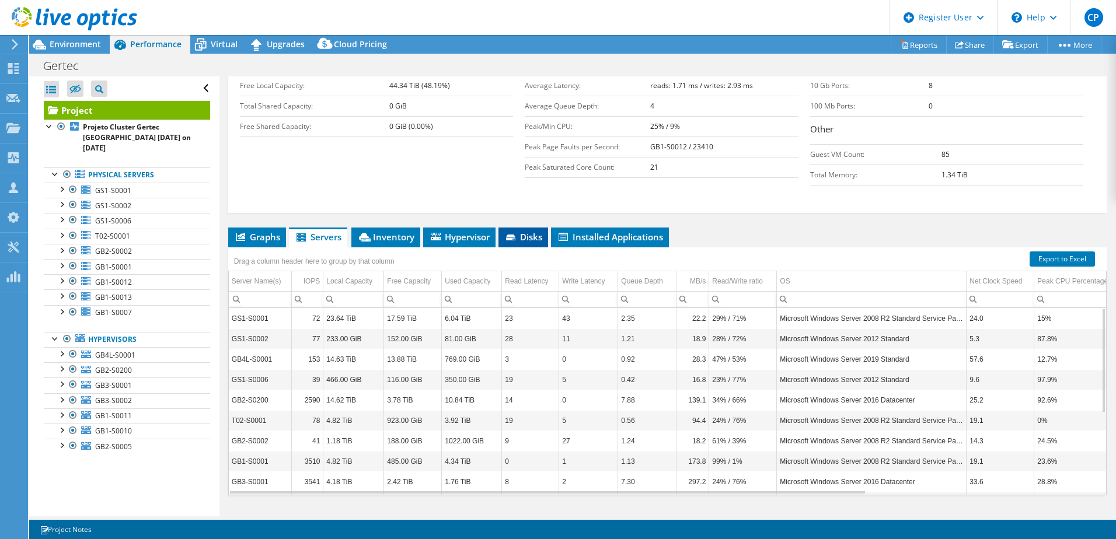
click at [504, 228] on li "Disks" at bounding box center [524, 238] width 50 height 20
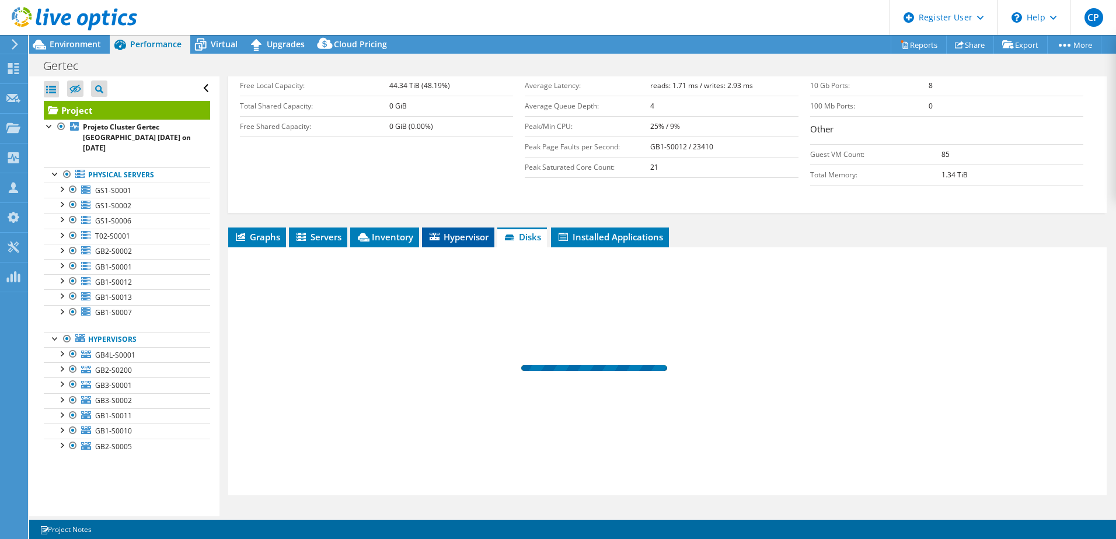
click at [472, 231] on span "Hypervisor" at bounding box center [458, 237] width 61 height 12
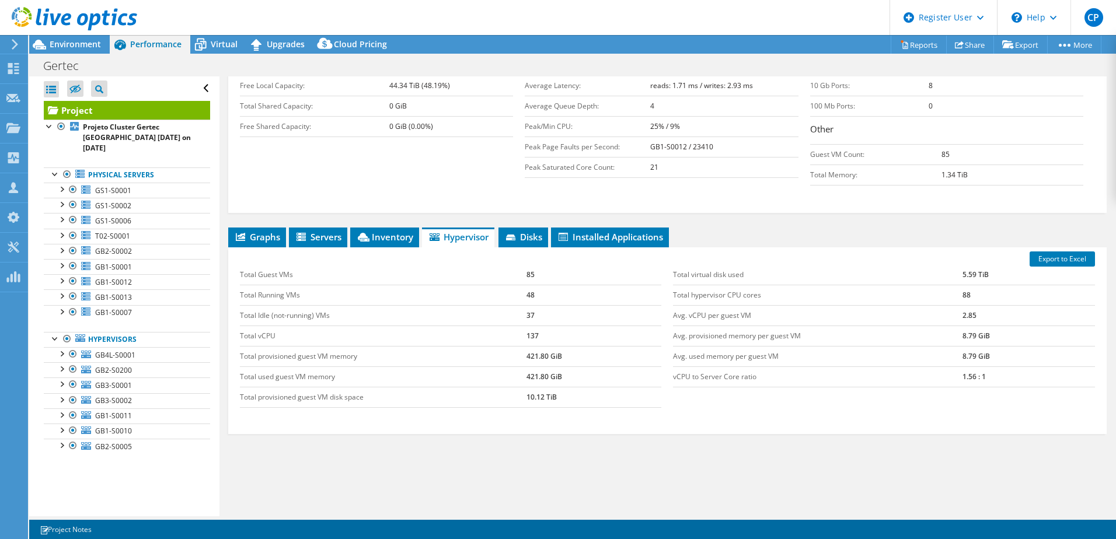
click at [247, 265] on td "Total Guest VMs" at bounding box center [383, 275] width 287 height 20
drag, startPoint x: 248, startPoint y: 314, endPoint x: 560, endPoint y: 316, distance: 312.3
click at [560, 326] on tr "Total vCPU 137" at bounding box center [451, 336] width 422 height 20
click at [559, 326] on td "137" at bounding box center [594, 336] width 135 height 20
drag, startPoint x: 542, startPoint y: 316, endPoint x: 509, endPoint y: 312, distance: 32.9
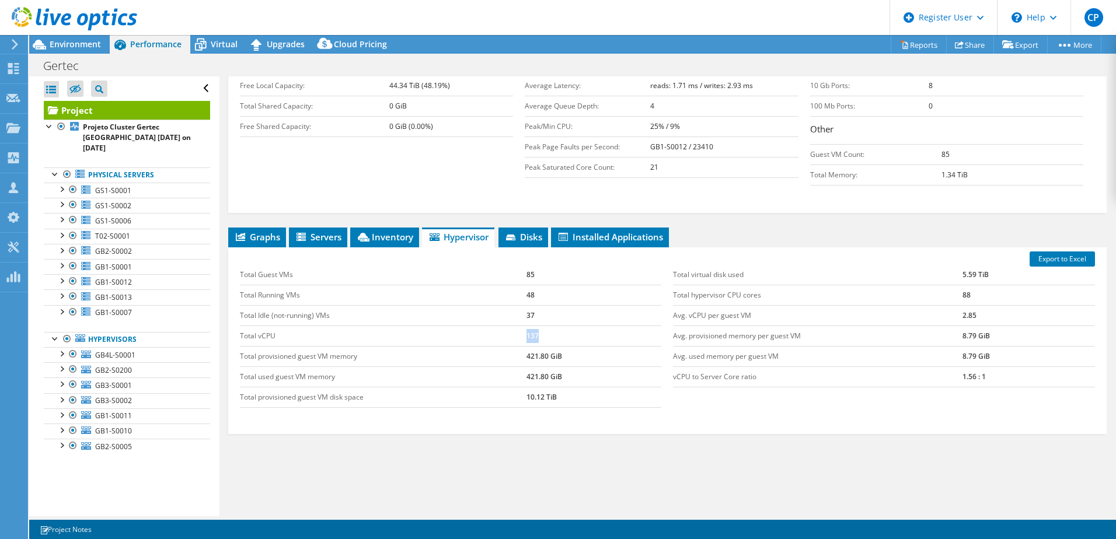
click at [509, 326] on tr "Total vCPU 137" at bounding box center [451, 336] width 422 height 20
click at [742, 326] on td "Avg. provisioned memory per guest VM" at bounding box center [818, 336] width 290 height 20
drag, startPoint x: 1002, startPoint y: 353, endPoint x: 933, endPoint y: 353, distance: 68.9
click at [742, 329] on tr "vCPU to Server Core ratio 1.56 : 1" at bounding box center [884, 377] width 422 height 20
click at [742, 305] on td "2.85" at bounding box center [1029, 315] width 133 height 20
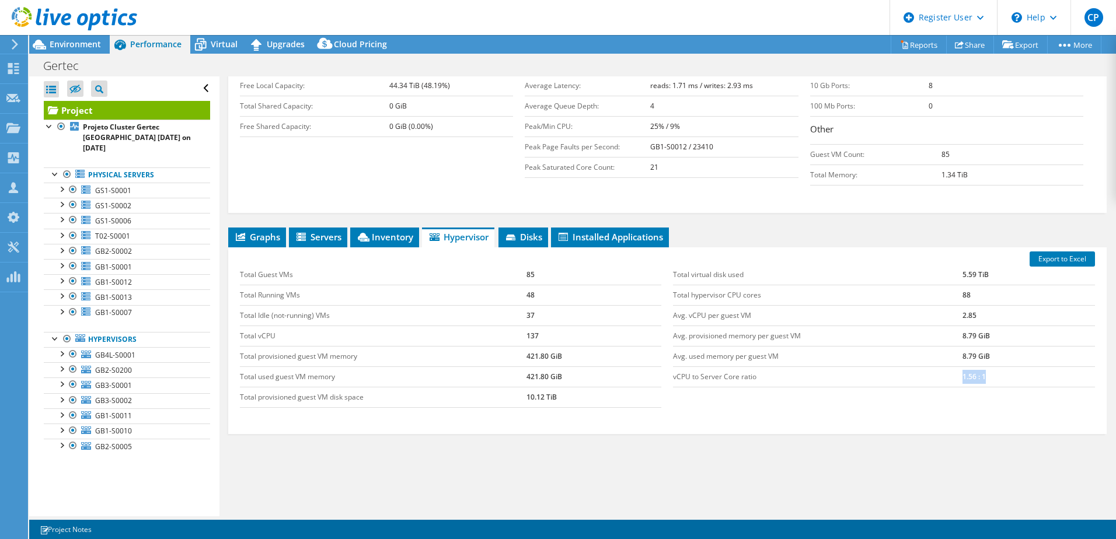
drag, startPoint x: 823, startPoint y: 356, endPoint x: 998, endPoint y: 357, distance: 174.6
click at [742, 329] on tr "vCPU to Server Core ratio 1.56 : 1" at bounding box center [884, 377] width 422 height 20
drag, startPoint x: 998, startPoint y: 357, endPoint x: 962, endPoint y: 358, distance: 35.7
click at [742, 329] on td "1.56 : 1" at bounding box center [1029, 377] width 133 height 20
drag, startPoint x: 956, startPoint y: 354, endPoint x: 988, endPoint y: 354, distance: 32.1
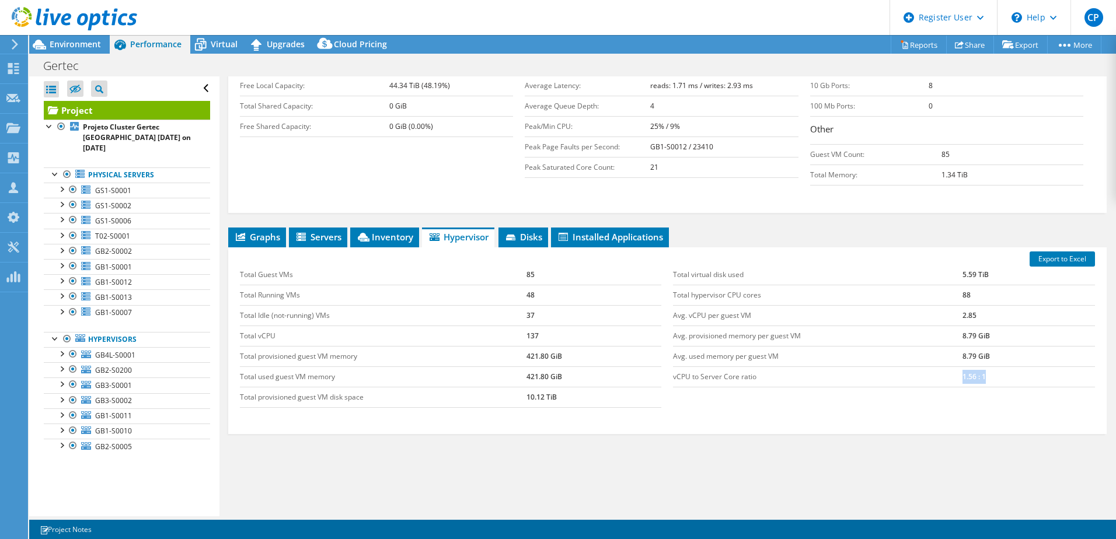
click at [742, 329] on td "1.56 : 1" at bounding box center [1029, 377] width 133 height 20
drag, startPoint x: 988, startPoint y: 354, endPoint x: 947, endPoint y: 358, distance: 41.1
click at [742, 329] on td "vCPU to Server Core ratio" at bounding box center [818, 377] width 290 height 20
click at [742, 329] on td "1.56 : 1" at bounding box center [1029, 377] width 133 height 20
drag, startPoint x: 954, startPoint y: 355, endPoint x: 931, endPoint y: 352, distance: 23.0
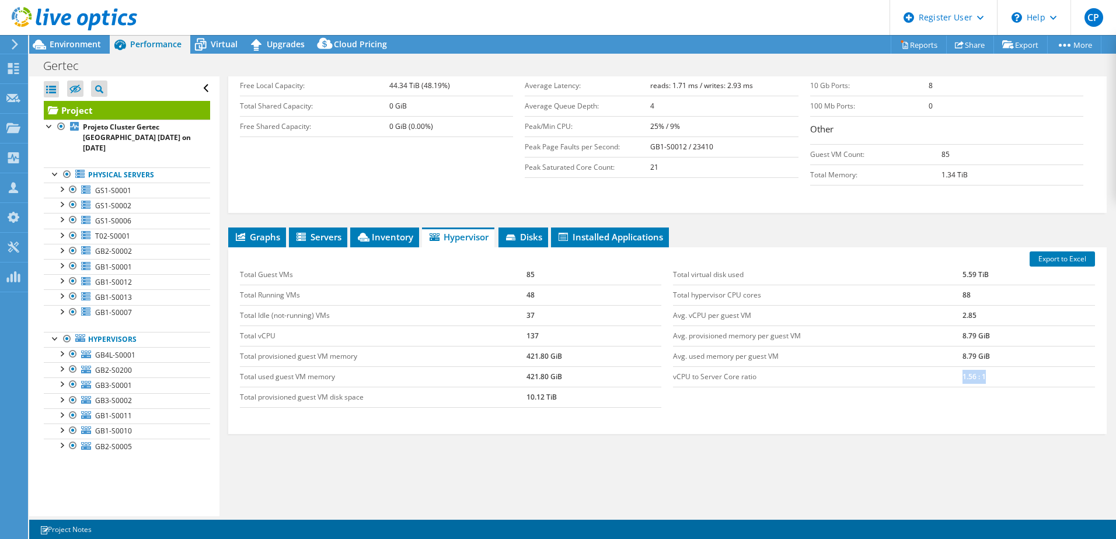
click at [742, 329] on tr "vCPU to Server Core ratio 1.56 : 1" at bounding box center [884, 377] width 422 height 20
click at [397, 231] on span "Inventory" at bounding box center [384, 237] width 57 height 12
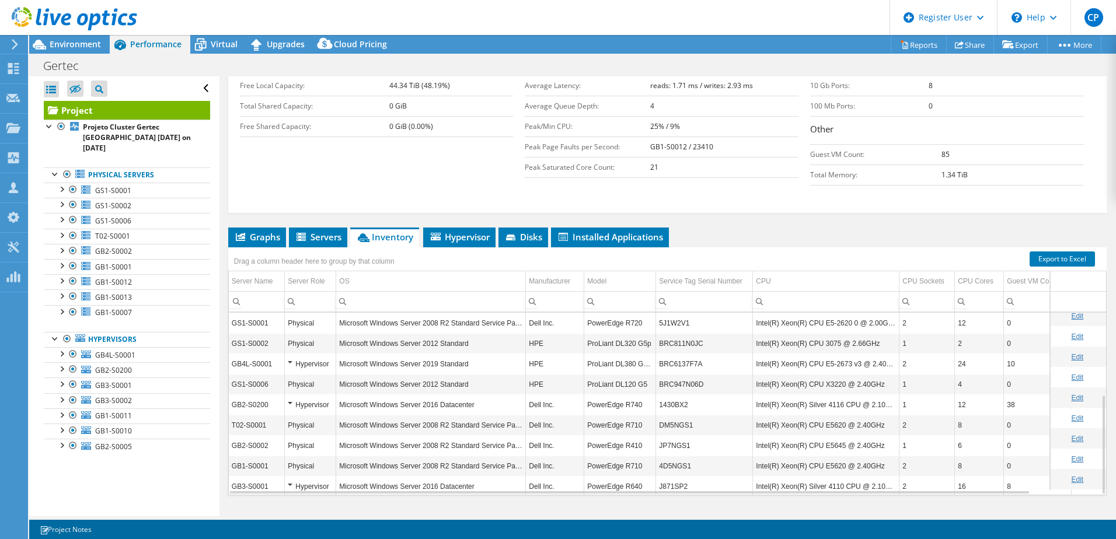
scroll to position [150, 0]
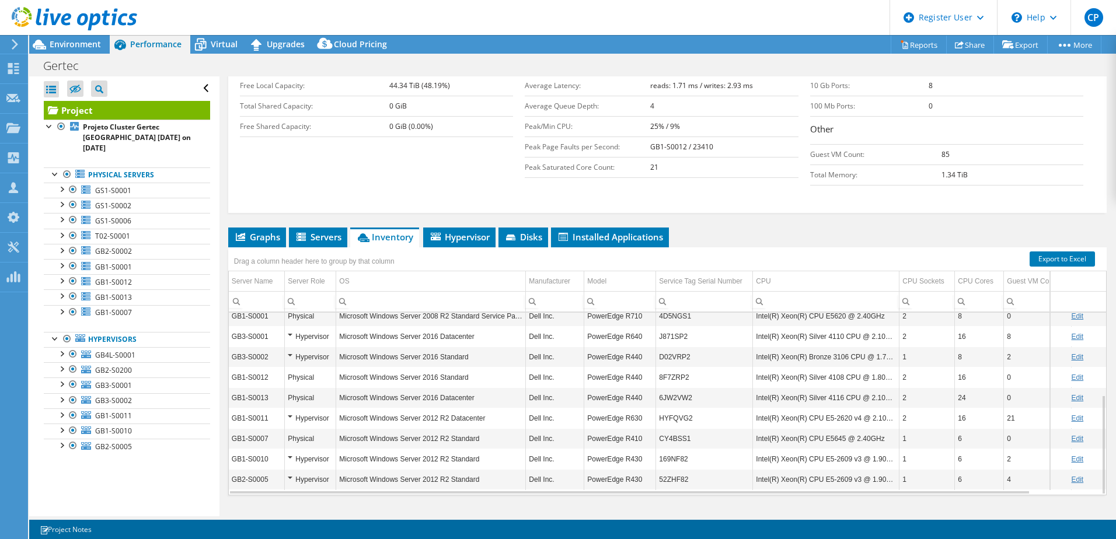
click at [293, 329] on div "Hypervisor" at bounding box center [310, 357] width 45 height 14
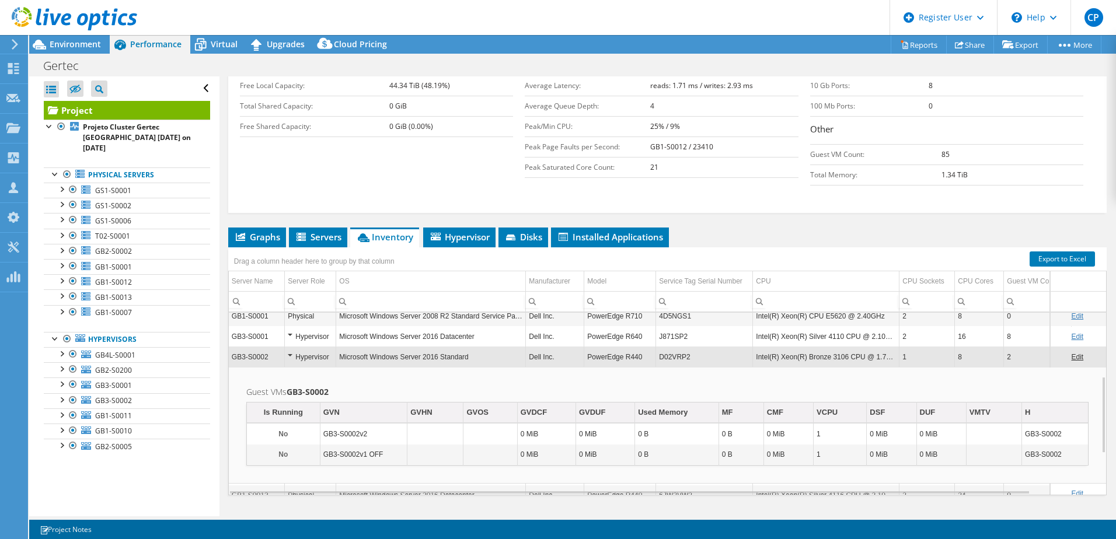
click at [290, 329] on div "Hypervisor" at bounding box center [310, 357] width 45 height 14
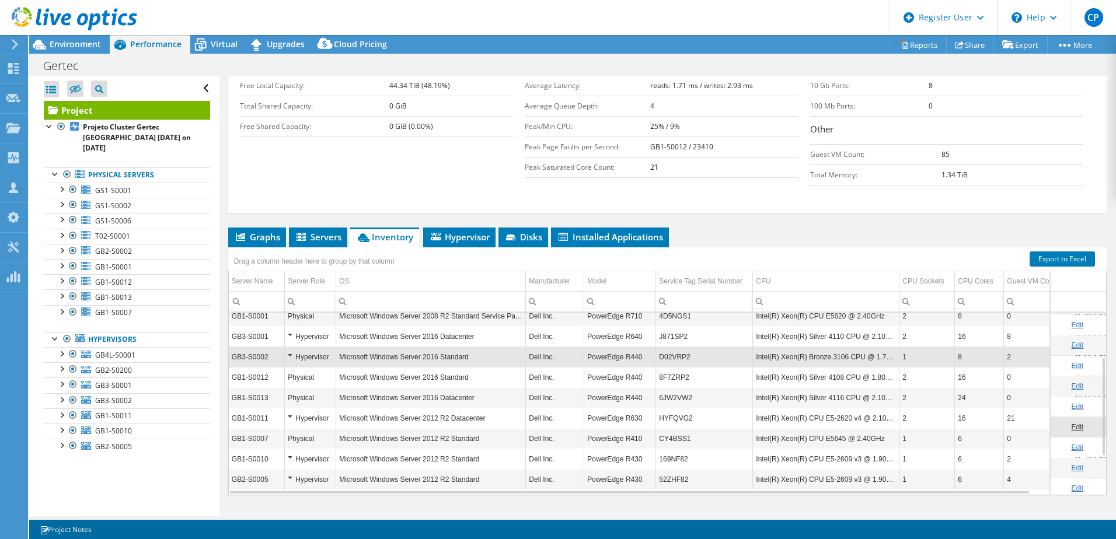
scroll to position [198, 0]
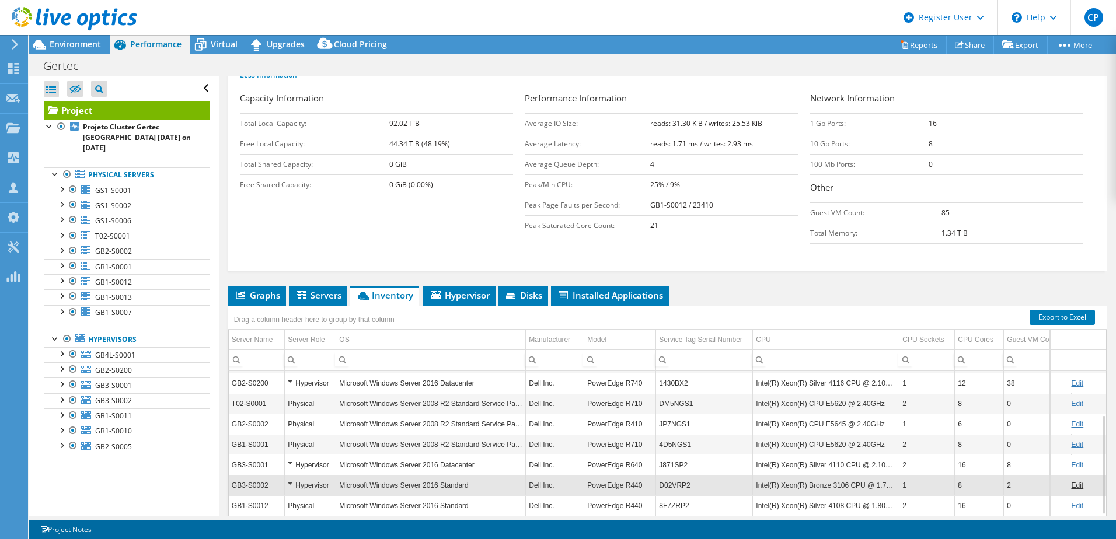
click at [301, 329] on td "Column Server Role, Filter cell" at bounding box center [310, 360] width 51 height 20
click at [302, 329] on div "Server Role" at bounding box center [306, 340] width 37 height 14
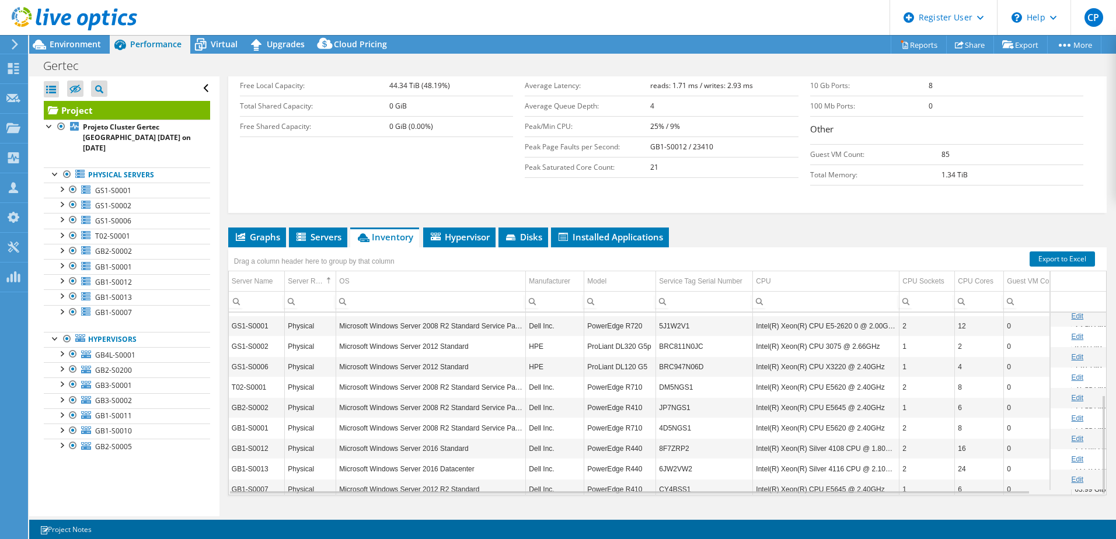
scroll to position [150, 0]
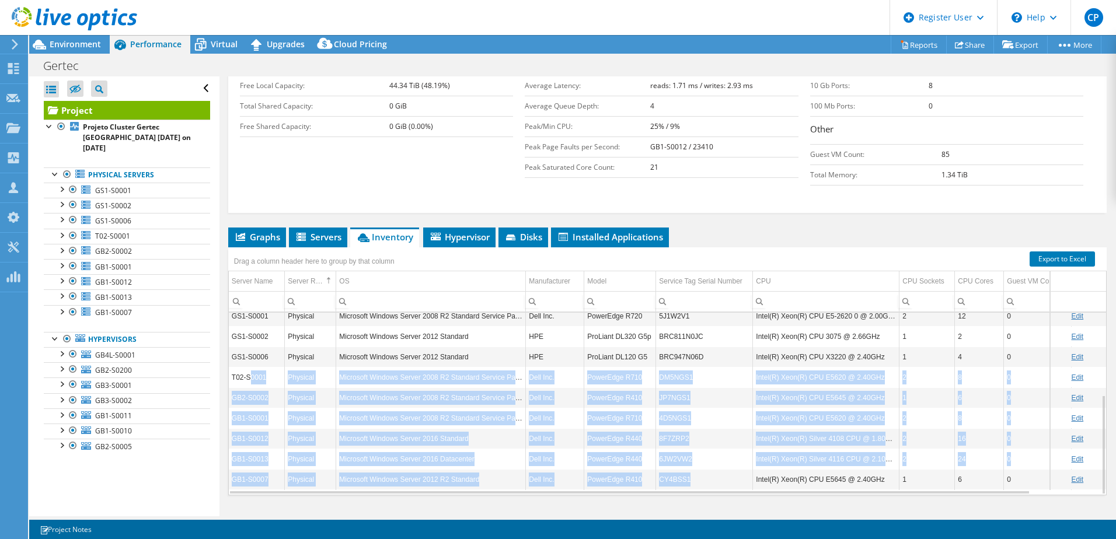
drag, startPoint x: 250, startPoint y: 356, endPoint x: 708, endPoint y: 451, distance: 467.5
click at [708, 329] on tbody "GB4L-S0001 Hypervisor Microsoft Windows Server 2019 Standard HPE ProLiant DL380…" at bounding box center [700, 326] width 942 height 327
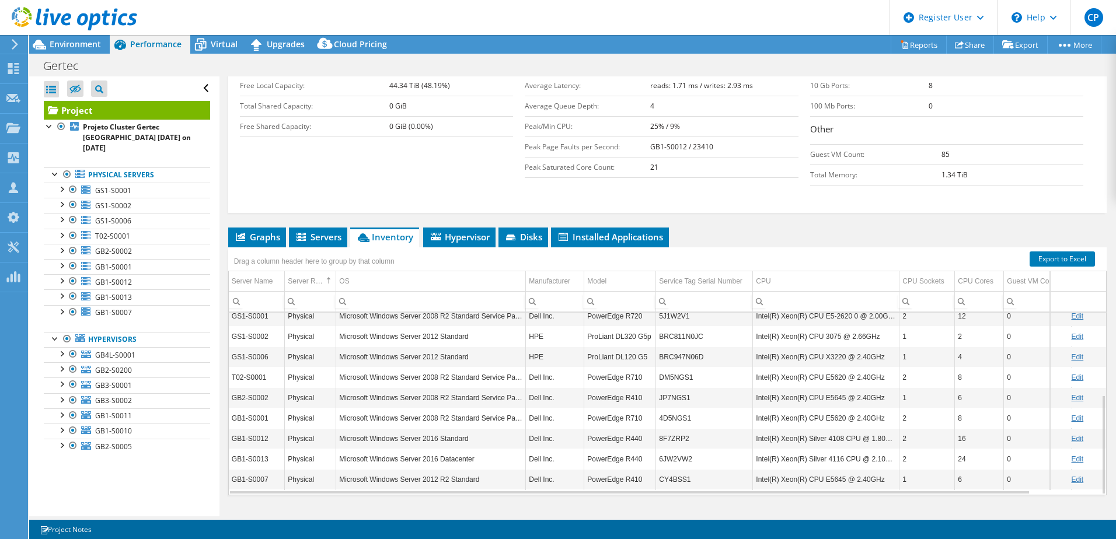
drag, startPoint x: 708, startPoint y: 451, endPoint x: 650, endPoint y: 483, distance: 65.6
click at [654, 329] on div "Graphs Servers Inventory Hypervisor Disks Cluster Disks Installed Applications …" at bounding box center [667, 374] width 879 height 292
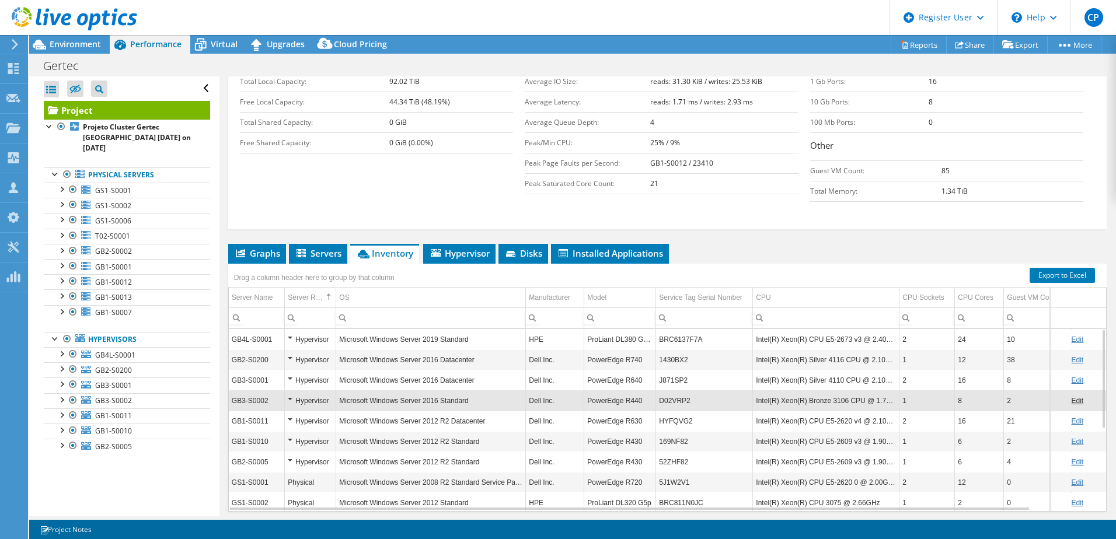
scroll to position [257, 0]
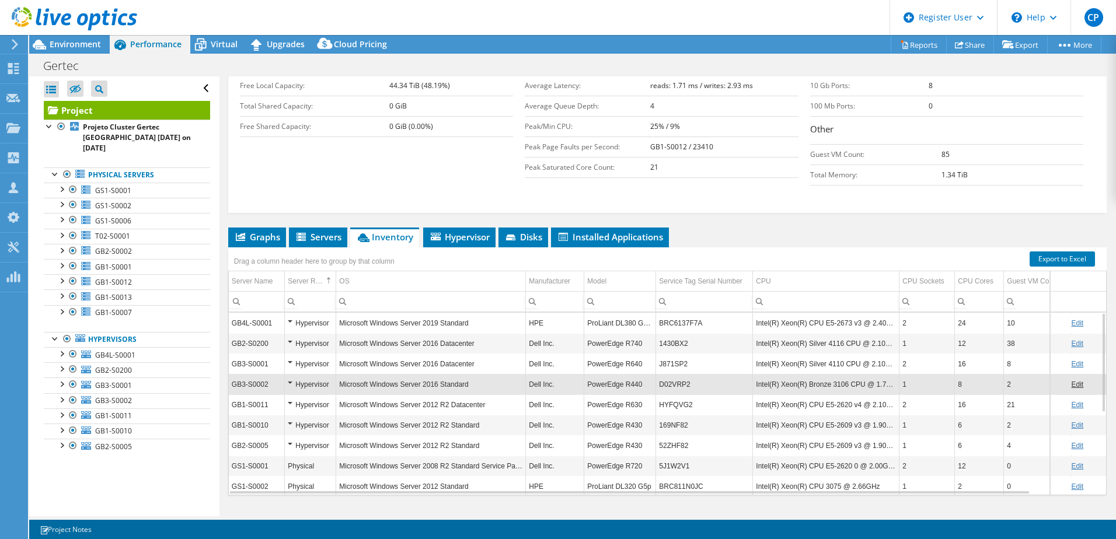
drag, startPoint x: 750, startPoint y: 472, endPoint x: 782, endPoint y: 472, distance: 31.5
click at [742, 329] on div "Graphs Servers Inventory Hypervisor Disks Cluster Disks Installed Applications …" at bounding box center [667, 374] width 879 height 292
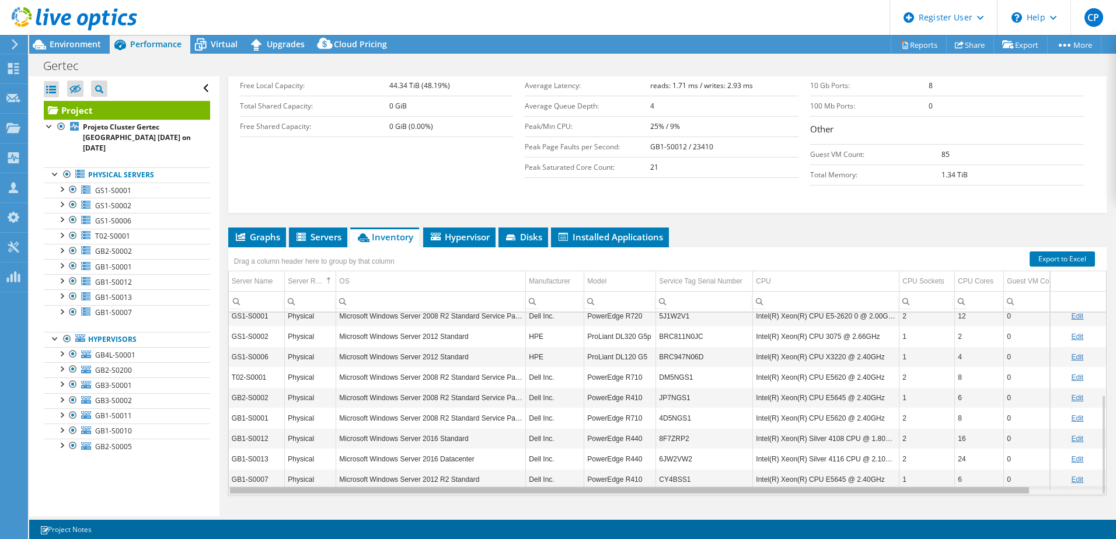
drag, startPoint x: 986, startPoint y: 464, endPoint x: 978, endPoint y: 464, distance: 7.6
click at [742, 329] on body "CP Dell User [PERSON_NAME] [PERSON_NAME][EMAIL_ADDRESS][PERSON_NAME][DOMAIN_NAM…" at bounding box center [558, 269] width 1116 height 539
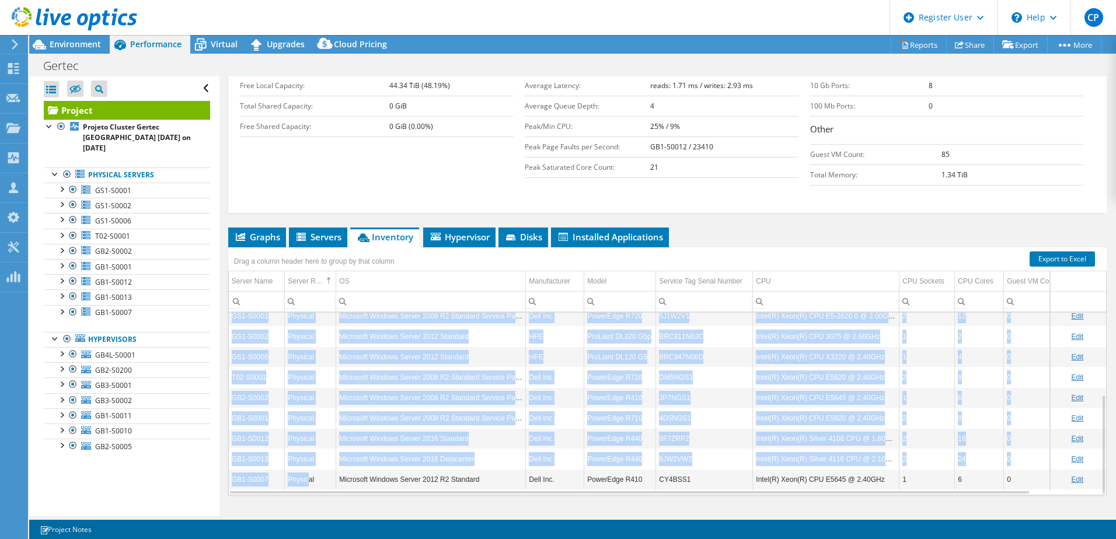
drag, startPoint x: 309, startPoint y: 457, endPoint x: 245, endPoint y: 285, distance: 183.3
click at [245, 285] on div "Drag a column header here to group by that column Server Name Server Role OS Ma…" at bounding box center [667, 372] width 879 height 248
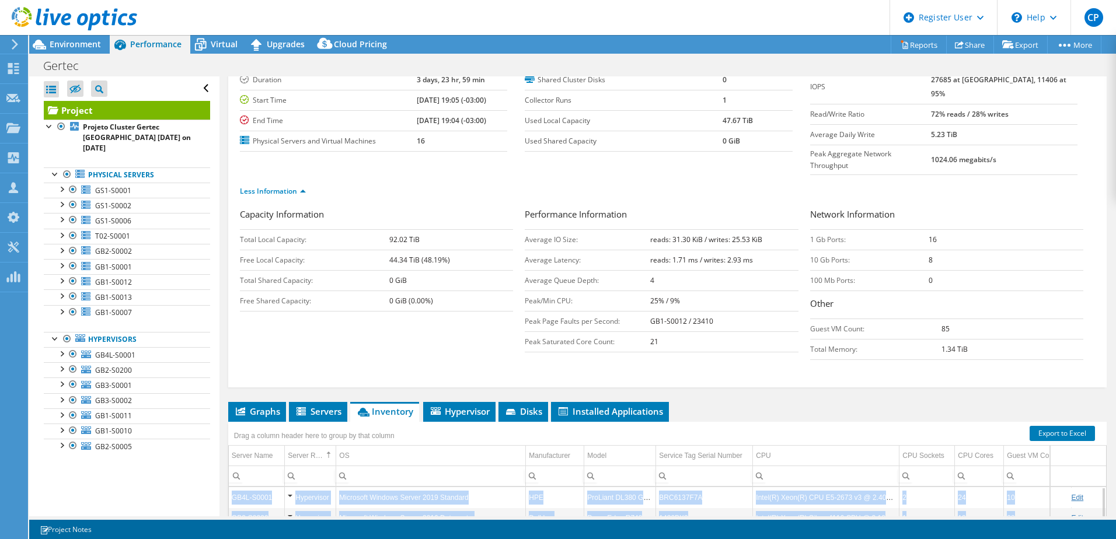
scroll to position [82, 0]
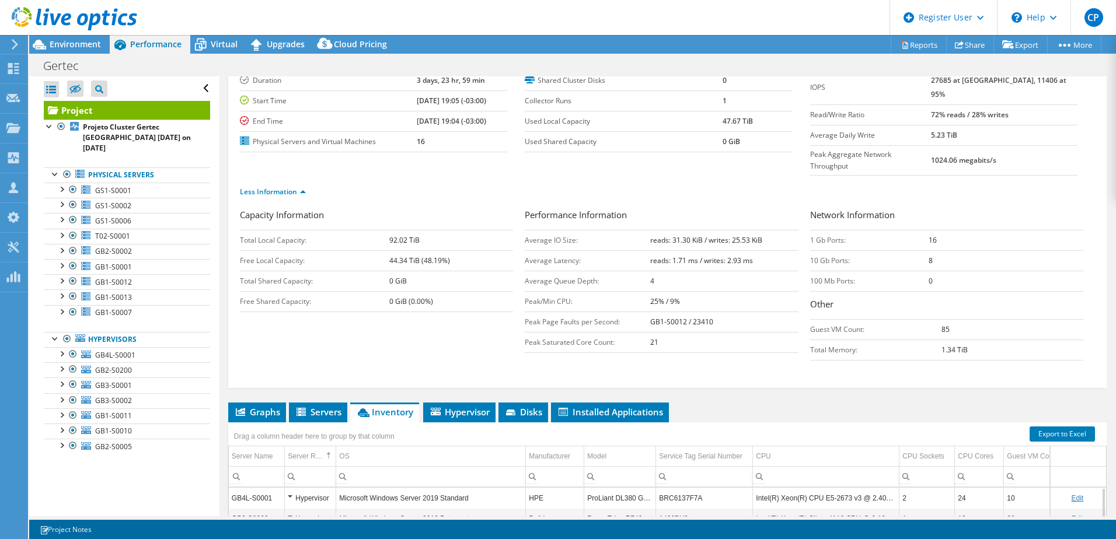
click at [742, 329] on div "Project Details Prepared for: [PERSON_NAME], [PERSON_NAME][EMAIL_ADDRESS][DOMAI…" at bounding box center [668, 355] width 896 height 720
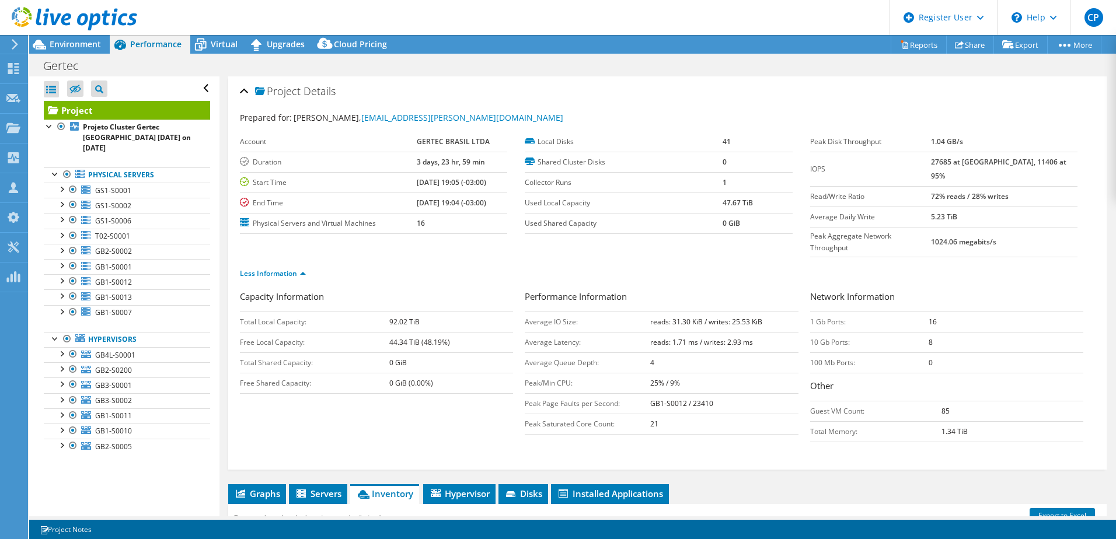
scroll to position [0, 0]
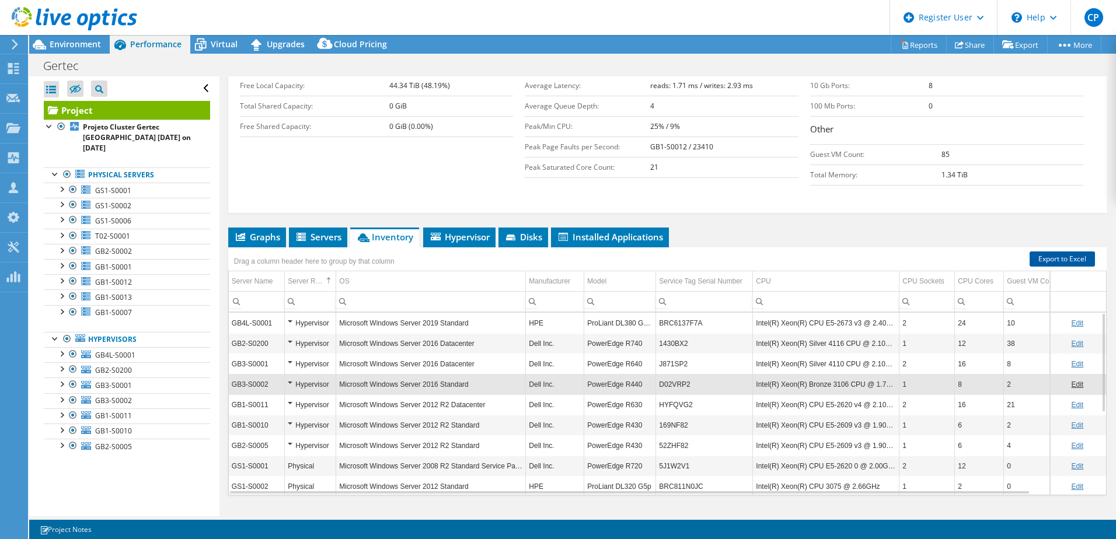
click at [742, 252] on link "Export to Excel" at bounding box center [1062, 259] width 65 height 15
click at [742, 198] on div "Project Details Prepared for: [PERSON_NAME], [PERSON_NAME][EMAIL_ADDRESS][DOMAI…" at bounding box center [668, 180] width 896 height 720
click at [286, 228] on li "Graphs" at bounding box center [257, 238] width 58 height 20
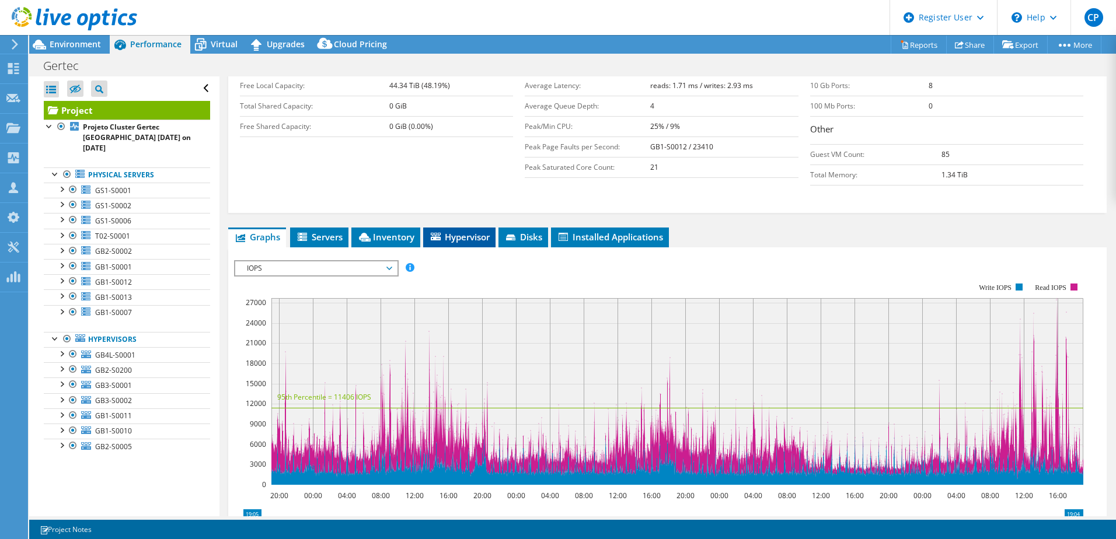
click at [494, 228] on li "Hypervisor" at bounding box center [459, 238] width 72 height 20
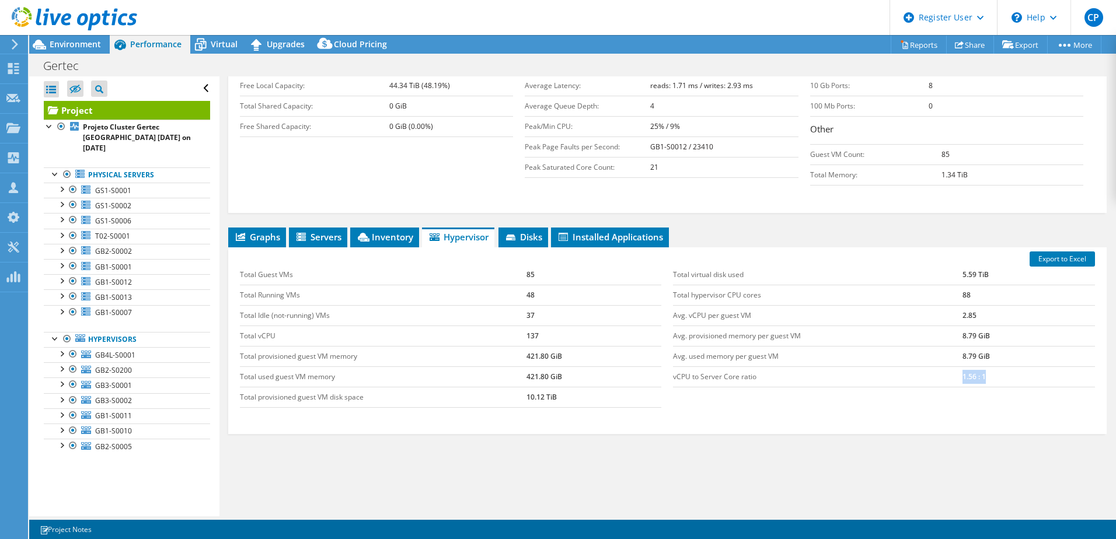
drag, startPoint x: 947, startPoint y: 362, endPoint x: 984, endPoint y: 361, distance: 36.8
click at [742, 329] on tr "vCPU to Server Core ratio 1.56 : 1" at bounding box center [884, 377] width 422 height 20
drag, startPoint x: 984, startPoint y: 361, endPoint x: 968, endPoint y: 361, distance: 15.2
click at [742, 329] on td "1.56 : 1" at bounding box center [1029, 377] width 133 height 20
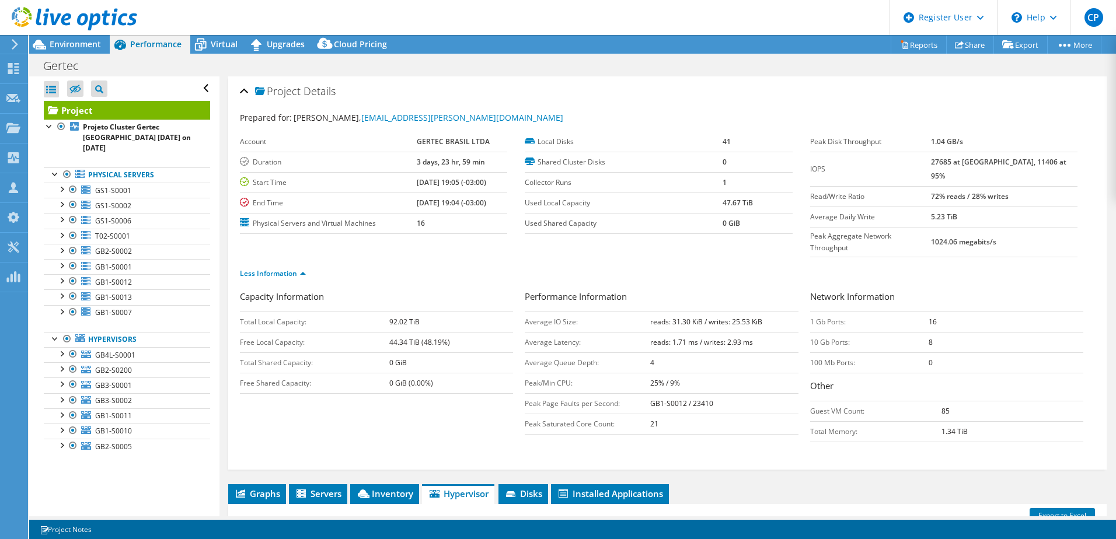
drag, startPoint x: 67, startPoint y: 41, endPoint x: 86, endPoint y: 103, distance: 64.6
click at [67, 41] on span "Environment" at bounding box center [75, 44] width 51 height 11
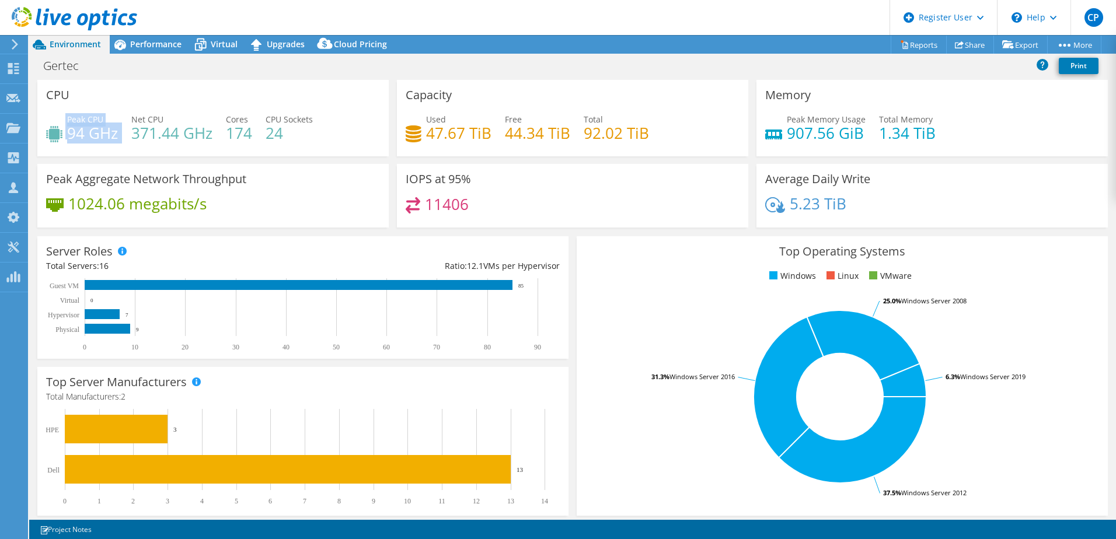
drag, startPoint x: 121, startPoint y: 137, endPoint x: 40, endPoint y: 129, distance: 82.1
click at [40, 129] on div "CPU Peak CPU 94 GHz Net CPU 371.44 GHz Cores 174 CPU Sockets 24" at bounding box center [212, 118] width 351 height 76
drag, startPoint x: 40, startPoint y: 129, endPoint x: 75, endPoint y: 133, distance: 35.3
click at [75, 133] on h4 "94 GHz" at bounding box center [92, 133] width 51 height 13
drag, startPoint x: 62, startPoint y: 126, endPoint x: 118, endPoint y: 140, distance: 57.8
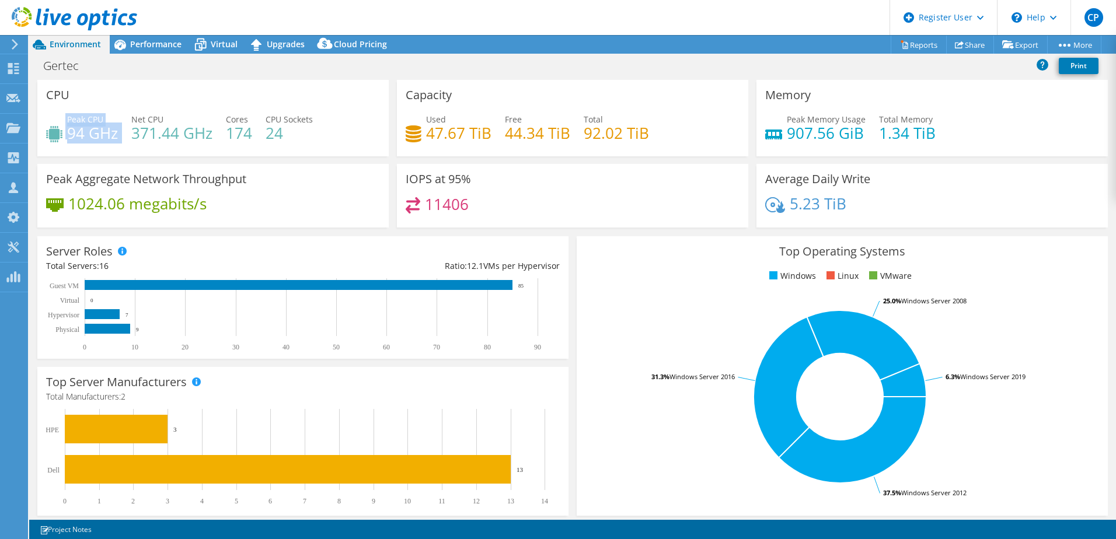
click at [118, 140] on div "Peak CPU 94 GHz Net CPU 371.44 GHz Cores 174 CPU Sockets 24" at bounding box center [213, 132] width 334 height 38
drag, startPoint x: 118, startPoint y: 140, endPoint x: 138, endPoint y: 133, distance: 20.9
click at [138, 133] on h4 "371.44 GHz" at bounding box center [171, 133] width 81 height 13
drag, startPoint x: 133, startPoint y: 134, endPoint x: 218, endPoint y: 133, distance: 85.2
click at [218, 133] on div "Peak CPU 94 GHz Net CPU 371.44 GHz Cores 174 CPU Sockets 24" at bounding box center [213, 132] width 334 height 38
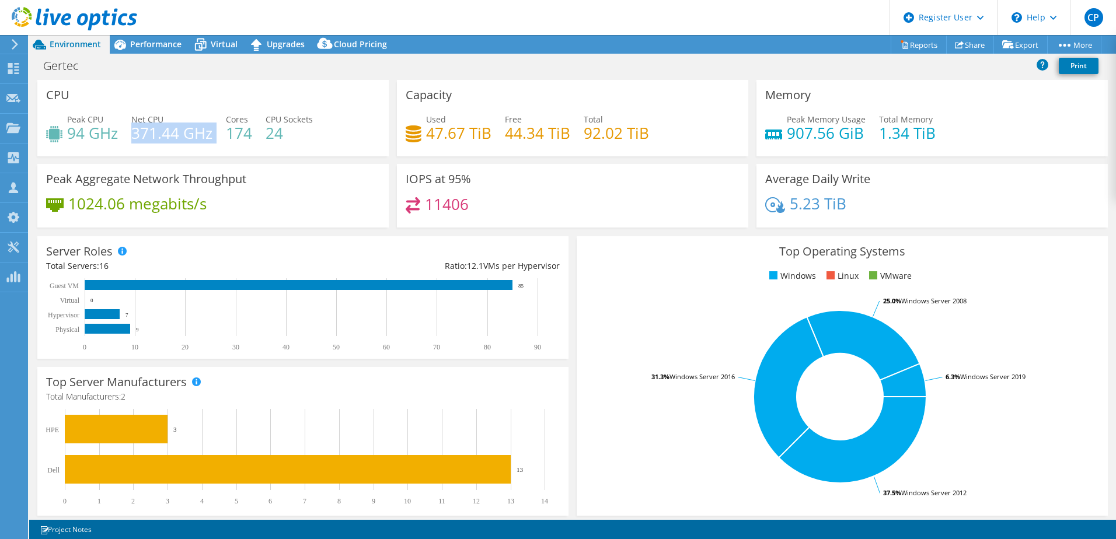
drag, startPoint x: 218, startPoint y: 133, endPoint x: 172, endPoint y: 130, distance: 46.8
click at [172, 130] on h4 "371.44 GHz" at bounding box center [171, 133] width 81 height 13
drag, startPoint x: 197, startPoint y: 110, endPoint x: 239, endPoint y: 135, distance: 49.8
click at [239, 135] on div "CPU Peak CPU 94 GHz Net CPU 371.44 GHz Cores 174 CPU Sockets 24" at bounding box center [212, 118] width 351 height 76
drag, startPoint x: 239, startPoint y: 135, endPoint x: 232, endPoint y: 132, distance: 7.8
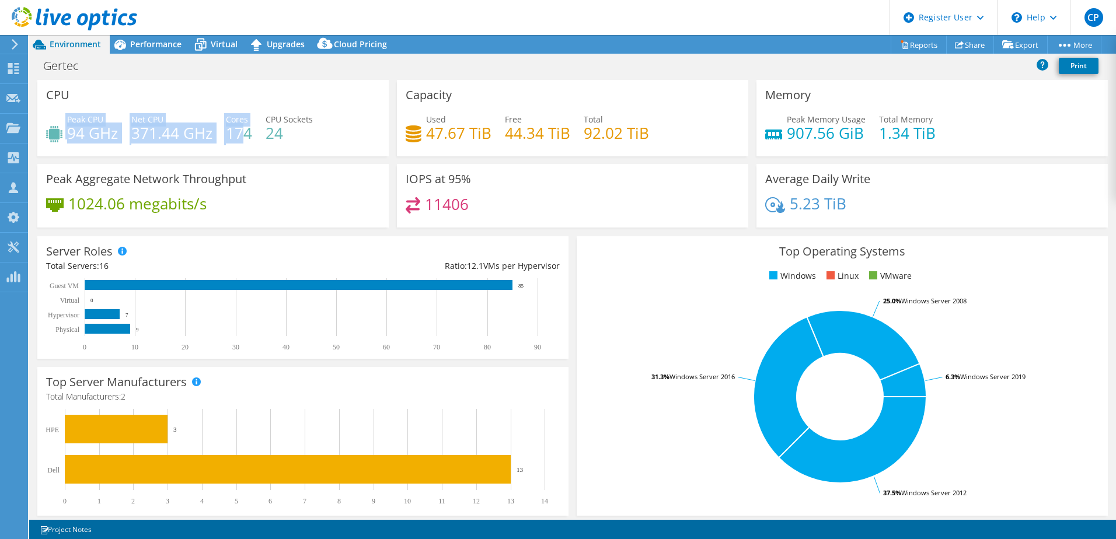
click at [241, 135] on h4 "174" at bounding box center [239, 133] width 26 height 13
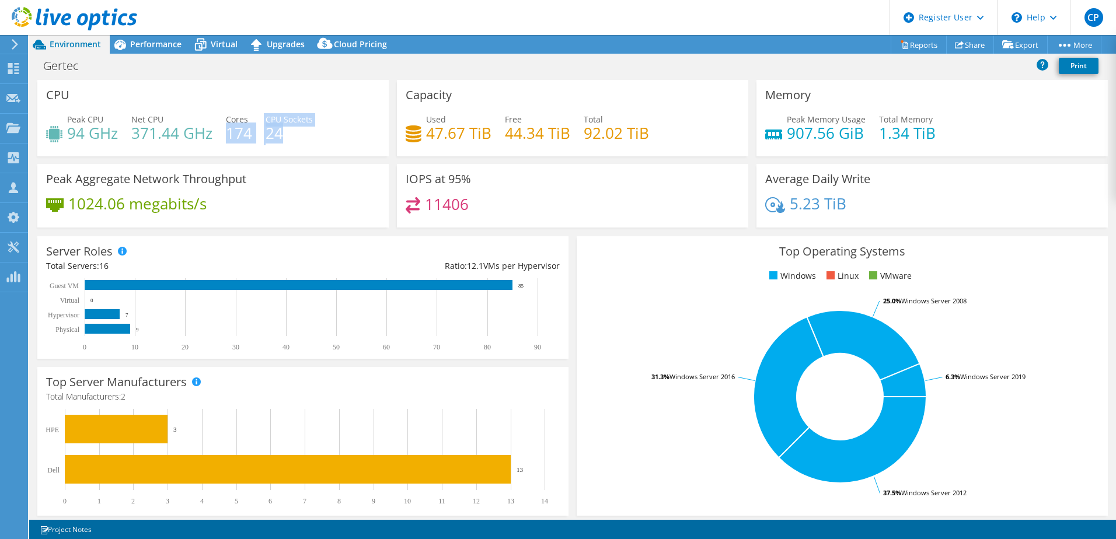
drag, startPoint x: 228, startPoint y: 123, endPoint x: 284, endPoint y: 135, distance: 58.1
click at [284, 135] on div "Peak CPU 94 GHz Net CPU 371.44 GHz Cores 174 CPU Sockets 24" at bounding box center [213, 132] width 334 height 38
click at [283, 138] on h4 "24" at bounding box center [289, 133] width 47 height 13
drag, startPoint x: 282, startPoint y: 138, endPoint x: 228, endPoint y: 119, distance: 57.6
click at [228, 119] on div "Peak CPU 94 GHz Net CPU 371.44 GHz Cores 174 CPU Sockets 24" at bounding box center [213, 132] width 334 height 38
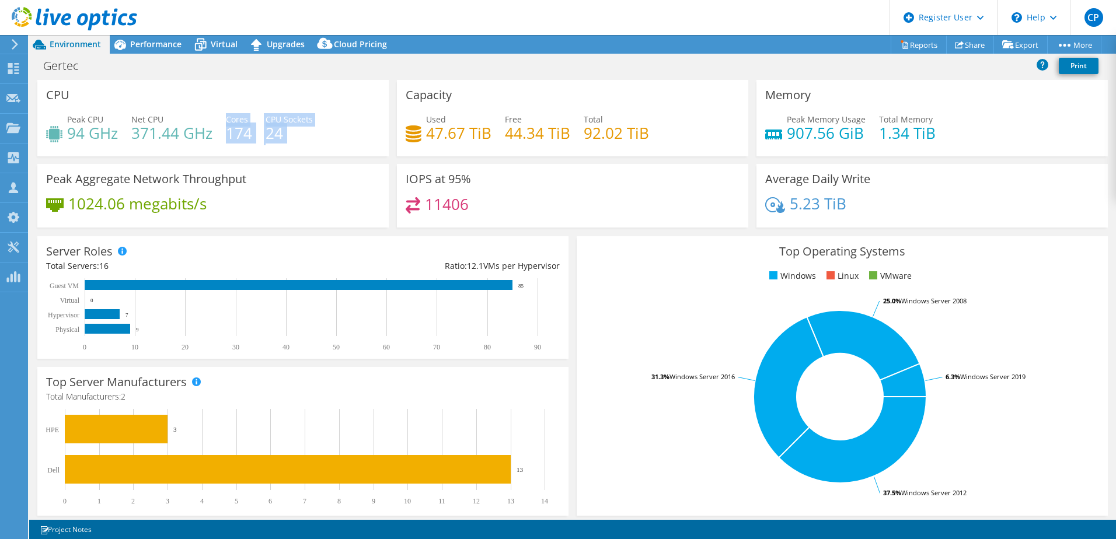
click at [273, 138] on h4 "24" at bounding box center [289, 133] width 47 height 13
drag, startPoint x: 298, startPoint y: 130, endPoint x: 135, endPoint y: 126, distance: 162.3
click at [136, 126] on div "Peak CPU 94 GHz Net CPU 371.44 GHz Cores 174 CPU Sockets 24" at bounding box center [213, 132] width 334 height 38
drag, startPoint x: 135, startPoint y: 126, endPoint x: 96, endPoint y: 127, distance: 39.2
click at [96, 127] on h4 "94 GHz" at bounding box center [92, 133] width 51 height 13
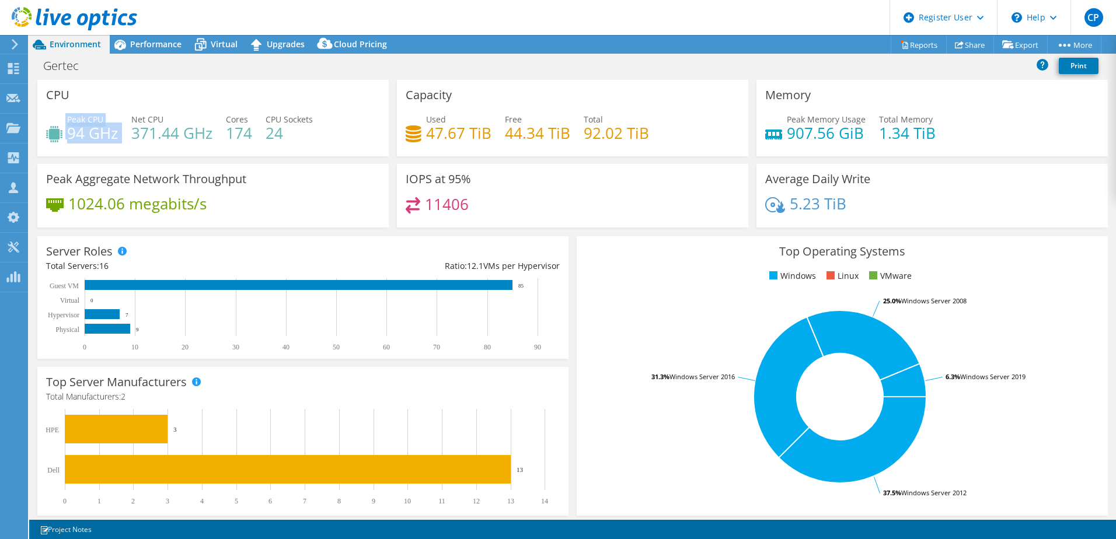
drag, startPoint x: 119, startPoint y: 131, endPoint x: 57, endPoint y: 126, distance: 62.1
click at [57, 126] on div "Peak CPU 94 GHz Net CPU 371.44 GHz Cores 174 CPU Sockets 24" at bounding box center [213, 132] width 334 height 38
click at [178, 119] on div "Net CPU 371.44 GHz" at bounding box center [171, 126] width 81 height 26
drag, startPoint x: 129, startPoint y: 123, endPoint x: 208, endPoint y: 145, distance: 81.9
click at [208, 145] on div "Peak CPU 94 GHz Net CPU 371.44 GHz Cores 174 CPU Sockets 24" at bounding box center [213, 132] width 334 height 38
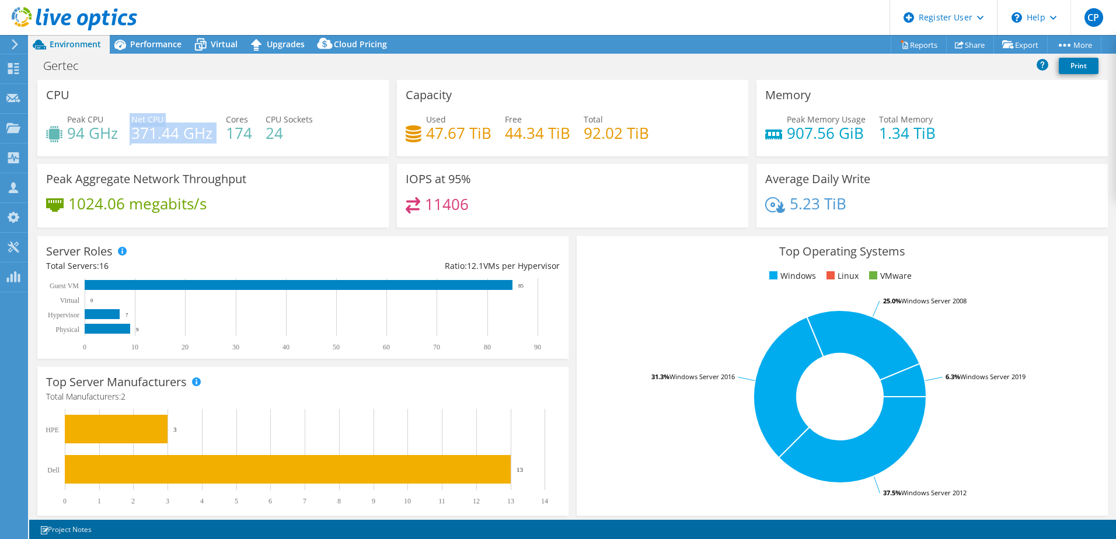
drag, startPoint x: 208, startPoint y: 145, endPoint x: 213, endPoint y: 135, distance: 11.2
click at [213, 135] on div "Peak CPU 94 GHz Net CPU 371.44 GHz Cores 174 CPU Sockets 24" at bounding box center [213, 132] width 334 height 38
drag, startPoint x: 212, startPoint y: 135, endPoint x: 140, endPoint y: 121, distance: 73.7
click at [140, 121] on div "Net CPU 371.44 GHz" at bounding box center [171, 126] width 81 height 26
click at [135, 120] on span "Net CPU" at bounding box center [147, 119] width 32 height 11
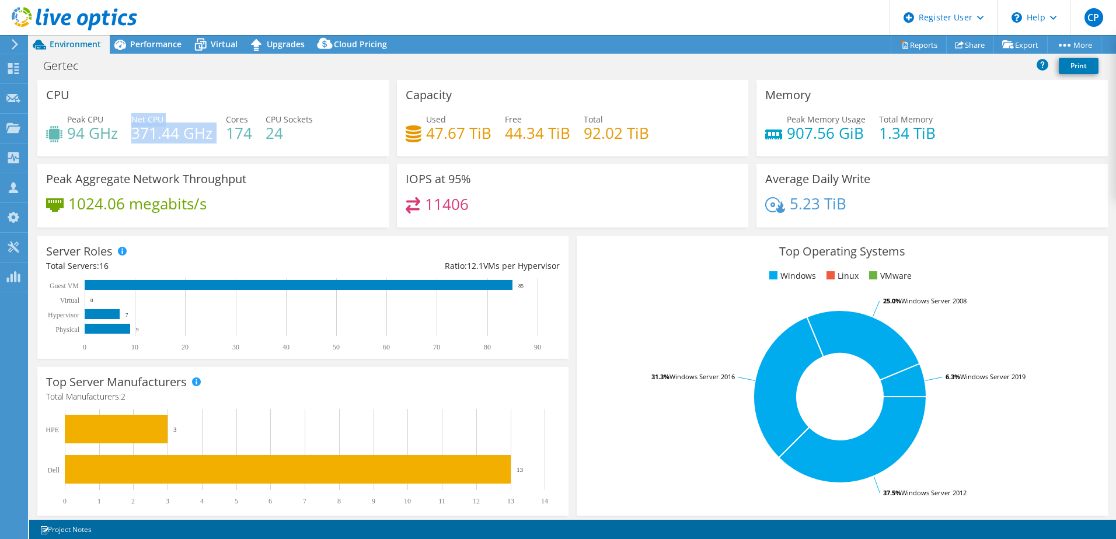
drag, startPoint x: 133, startPoint y: 121, endPoint x: 214, endPoint y: 138, distance: 82.8
click at [214, 138] on div "Peak CPU 94 GHz Net CPU 371.44 GHz Cores 174 CPU Sockets 24" at bounding box center [213, 132] width 334 height 38
drag, startPoint x: 214, startPoint y: 138, endPoint x: 206, endPoint y: 136, distance: 8.4
click at [207, 136] on h4 "371.44 GHz" at bounding box center [171, 133] width 81 height 13
click at [217, 134] on div "Peak CPU 94 GHz Net CPU 371.44 GHz Cores 174 CPU Sockets 24" at bounding box center [213, 132] width 334 height 38
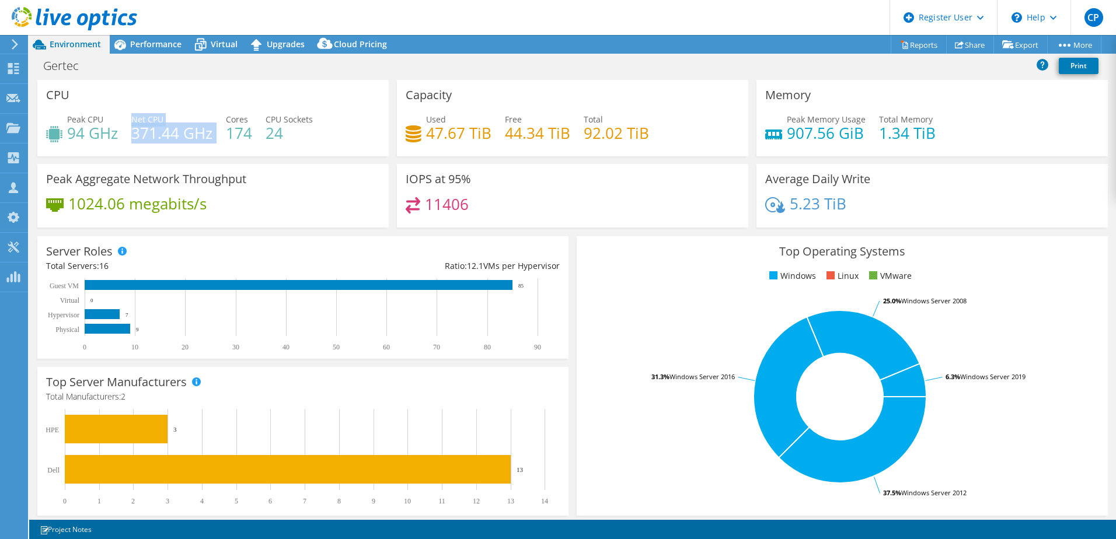
drag, startPoint x: 212, startPoint y: 135, endPoint x: 133, endPoint y: 120, distance: 81.3
click at [133, 120] on div "Peak CPU 94 GHz Net CPU 371.44 GHz Cores 174 CPU Sockets 24" at bounding box center [213, 132] width 334 height 38
drag, startPoint x: 133, startPoint y: 120, endPoint x: 189, endPoint y: 130, distance: 57.4
click at [189, 130] on h4 "371.44 GHz" at bounding box center [171, 133] width 81 height 13
drag, startPoint x: 211, startPoint y: 137, endPoint x: 122, endPoint y: 132, distance: 89.5
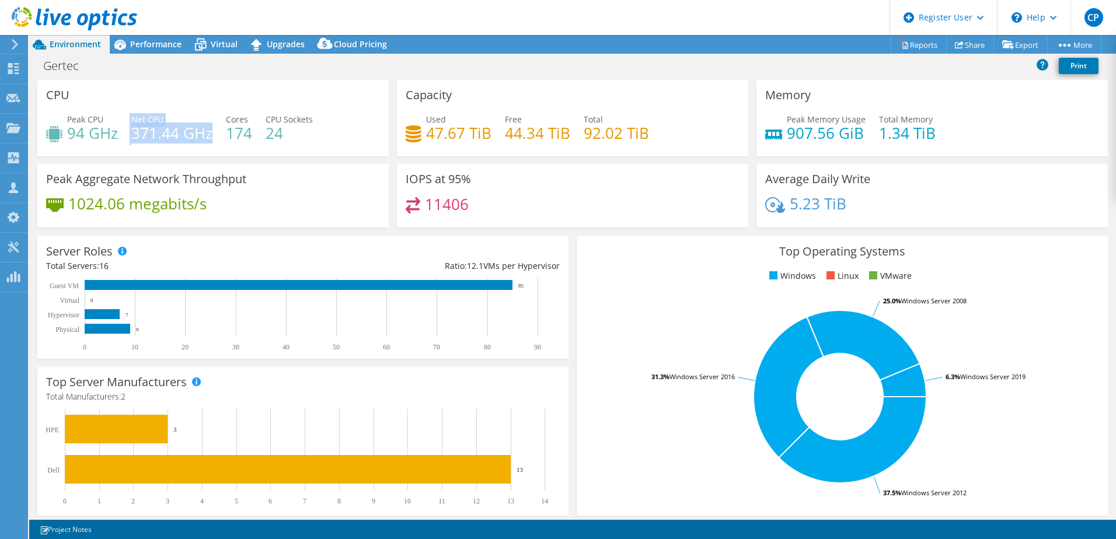
click at [122, 132] on div "Peak CPU 94 GHz Net CPU 371.44 GHz Cores 174 CPU Sockets 24" at bounding box center [213, 132] width 334 height 38
click at [490, 131] on div "Used 47.67 TiB Free 44.34 TiB Total 92.02 TiB" at bounding box center [573, 132] width 334 height 38
drag, startPoint x: 582, startPoint y: 129, endPoint x: 647, endPoint y: 131, distance: 64.8
click at [647, 131] on div "Used 47.67 TiB Free 44.34 TiB Total 92.02 TiB" at bounding box center [573, 132] width 334 height 38
click at [428, 133] on h4 "47.67 TiB" at bounding box center [458, 133] width 65 height 13
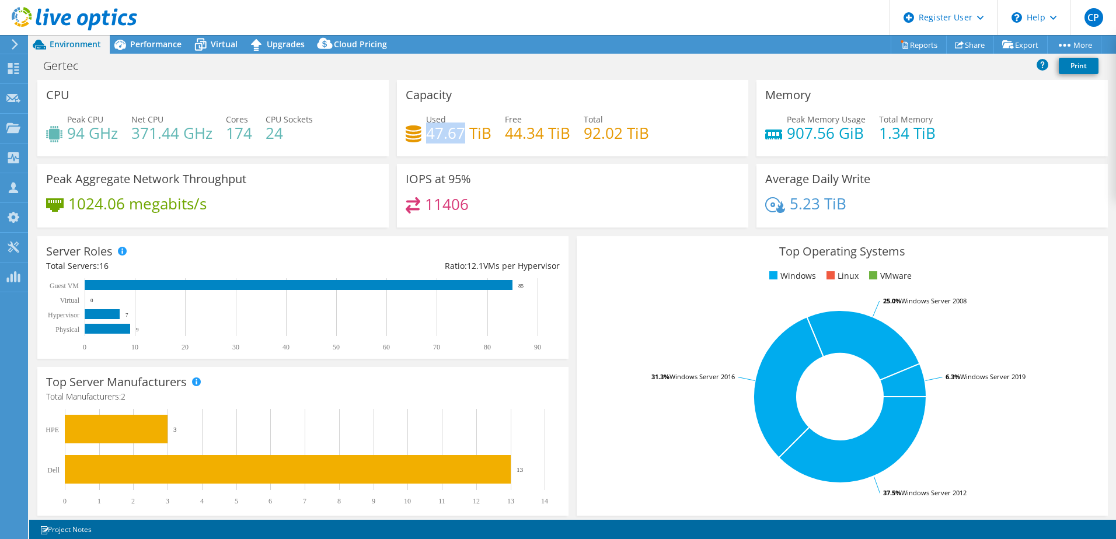
drag, startPoint x: 428, startPoint y: 133, endPoint x: 452, endPoint y: 128, distance: 25.0
click at [452, 128] on h4 "47.67 TiB" at bounding box center [458, 133] width 65 height 13
drag, startPoint x: 930, startPoint y: 123, endPoint x: 881, endPoint y: 121, distance: 49.1
click at [742, 124] on div "Peak Memory Usage 907.56 GiB Total Memory 1.34 TiB" at bounding box center [932, 132] width 334 height 38
click at [742, 121] on div "Total Memory 1.34 TiB" at bounding box center [907, 126] width 57 height 26
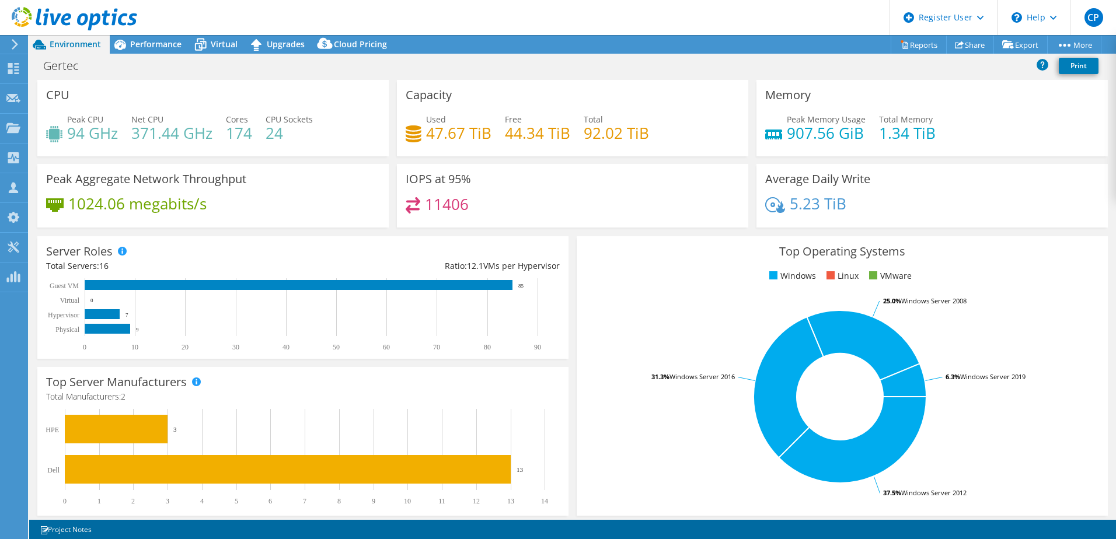
drag, startPoint x: 879, startPoint y: 121, endPoint x: 808, endPoint y: 119, distance: 71.3
click at [742, 127] on h4 "907.56 GiB" at bounding box center [826, 133] width 79 height 13
drag, startPoint x: 850, startPoint y: 138, endPoint x: 778, endPoint y: 128, distance: 73.1
click at [742, 128] on div "Peak Memory Usage 907.56 GiB" at bounding box center [815, 126] width 100 height 26
drag, startPoint x: 779, startPoint y: 127, endPoint x: 789, endPoint y: 140, distance: 16.2
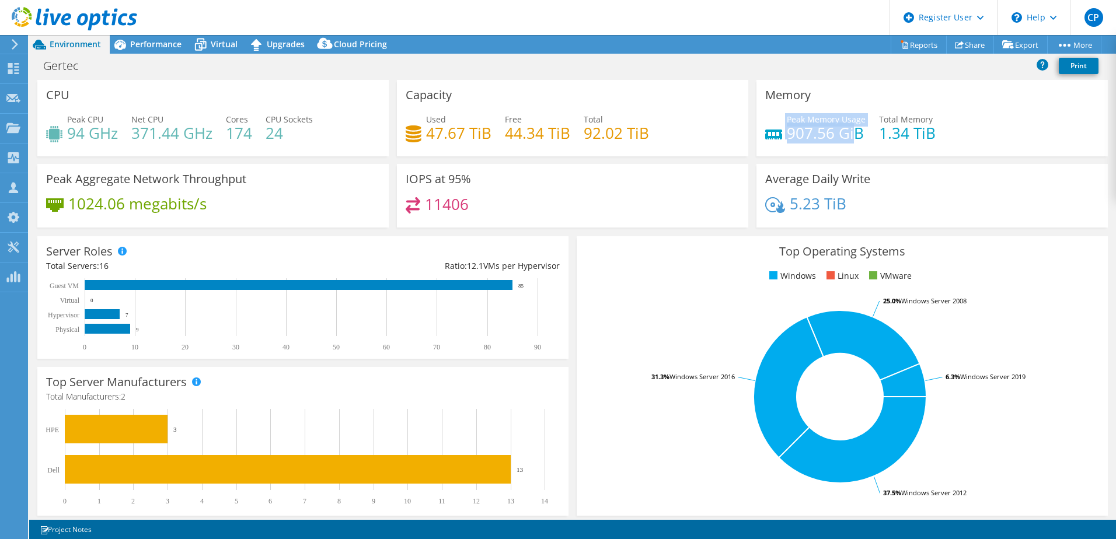
click at [742, 140] on h4 "907.56 GiB" at bounding box center [826, 133] width 79 height 13
drag, startPoint x: 783, startPoint y: 135, endPoint x: 860, endPoint y: 134, distance: 77.1
click at [742, 134] on div "Peak Memory Usage 907.56 GiB Total Memory 1.34 TiB" at bounding box center [932, 132] width 334 height 38
drag, startPoint x: 860, startPoint y: 134, endPoint x: 880, endPoint y: 137, distance: 20.6
click at [742, 135] on h4 "1.34 TiB" at bounding box center [907, 133] width 57 height 13
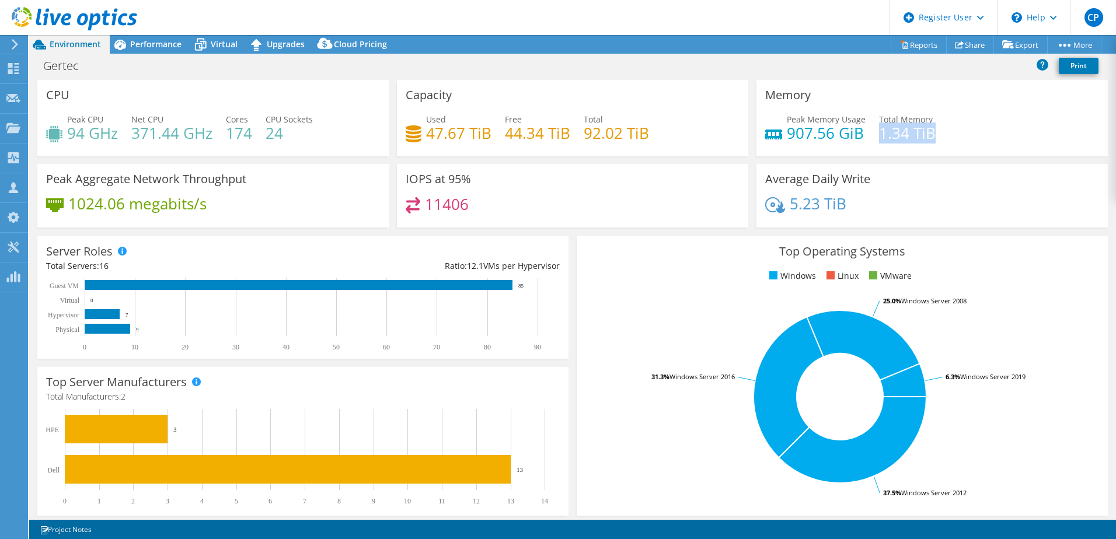
drag, startPoint x: 875, startPoint y: 136, endPoint x: 953, endPoint y: 137, distance: 78.2
click at [742, 137] on div "Peak Memory Usage 907.56 GiB Total Memory 1.34 TiB" at bounding box center [932, 132] width 334 height 38
click at [742, 133] on h4 "907.56 GiB" at bounding box center [826, 133] width 79 height 13
drag, startPoint x: 925, startPoint y: 129, endPoint x: 813, endPoint y: 140, distance: 112.6
click at [742, 140] on div "Peak Memory Usage 907.56 GiB Total Memory 1.34 TiB" at bounding box center [932, 132] width 334 height 38
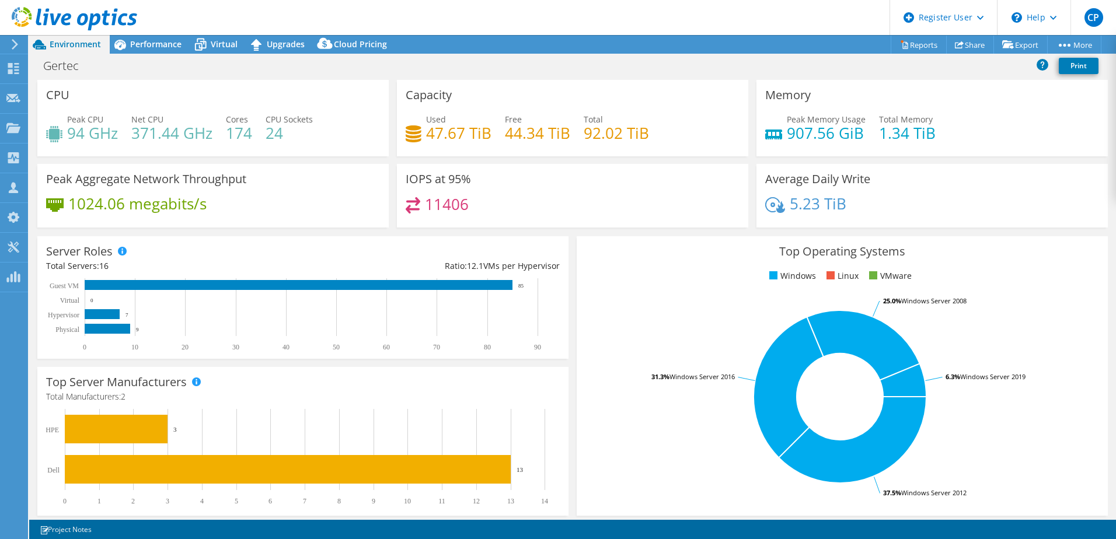
drag, startPoint x: 813, startPoint y: 140, endPoint x: 706, endPoint y: 177, distance: 113.0
click at [705, 177] on div "IOPS at 95% 11406" at bounding box center [572, 196] width 351 height 64
drag, startPoint x: 465, startPoint y: 196, endPoint x: 387, endPoint y: 197, distance: 78.2
click at [393, 197] on div "IOPS at 95% 11406" at bounding box center [573, 196] width 360 height 64
drag, startPoint x: 198, startPoint y: 207, endPoint x: 48, endPoint y: 206, distance: 149.4
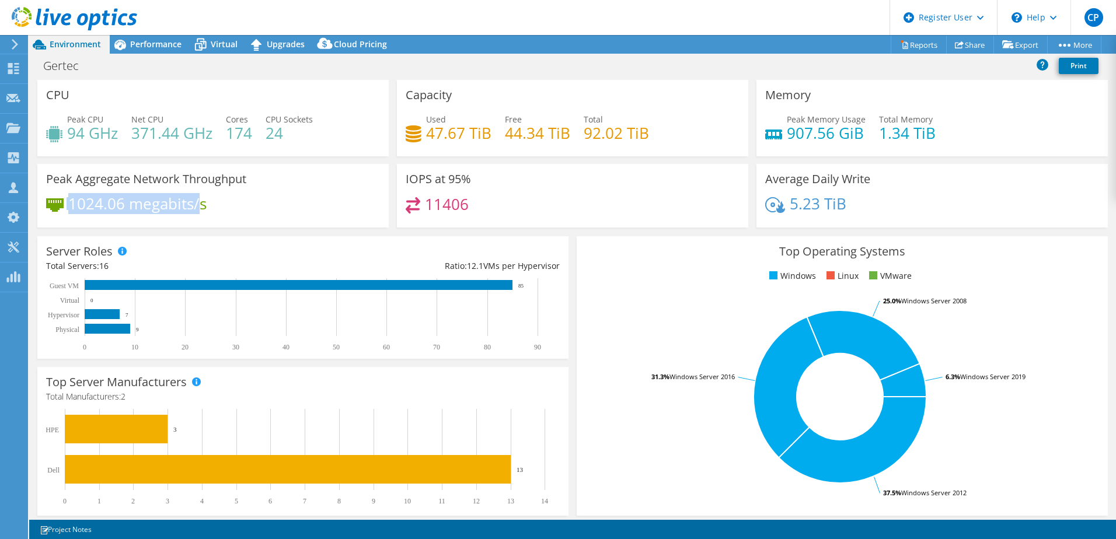
click at [48, 206] on div "1024.06 megabits/s" at bounding box center [126, 203] width 161 height 13
click at [322, 188] on div "Peak Aggregate Network Throughput 1024.06 megabits/s" at bounding box center [212, 196] width 351 height 64
drag, startPoint x: 932, startPoint y: 133, endPoint x: 920, endPoint y: 134, distance: 12.3
click at [742, 134] on div "Peak Memory Usage 907.56 GiB Total Memory 1.34 TiB" at bounding box center [932, 132] width 334 height 38
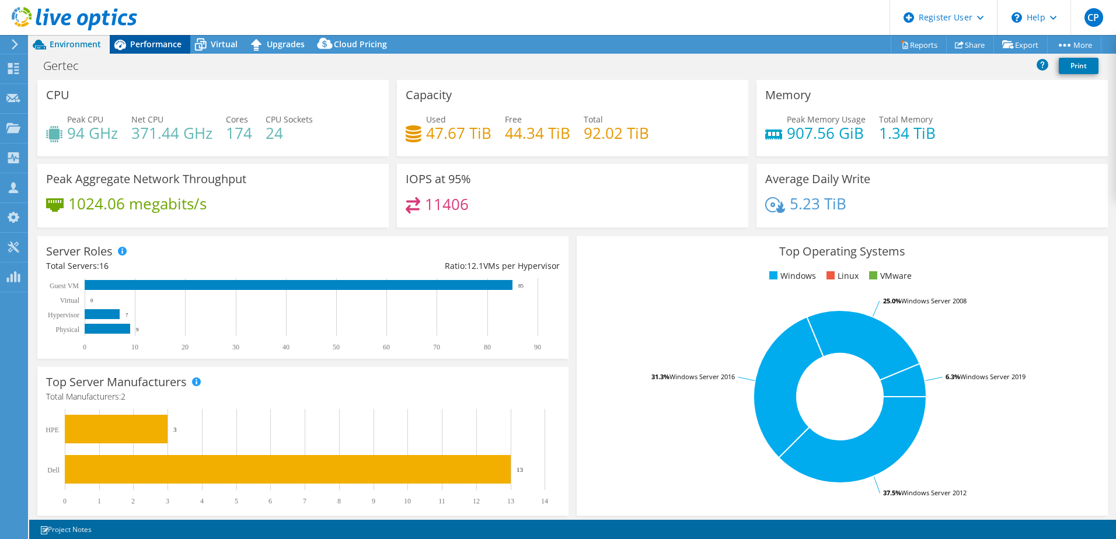
click at [135, 45] on span "Performance" at bounding box center [155, 44] width 51 height 11
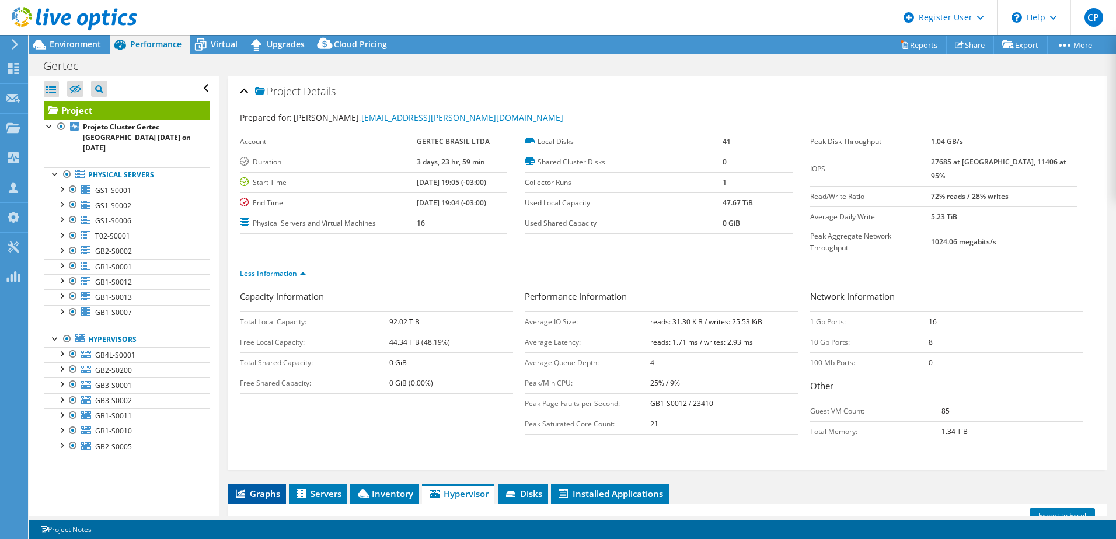
click at [280, 329] on span "Graphs" at bounding box center [257, 494] width 46 height 12
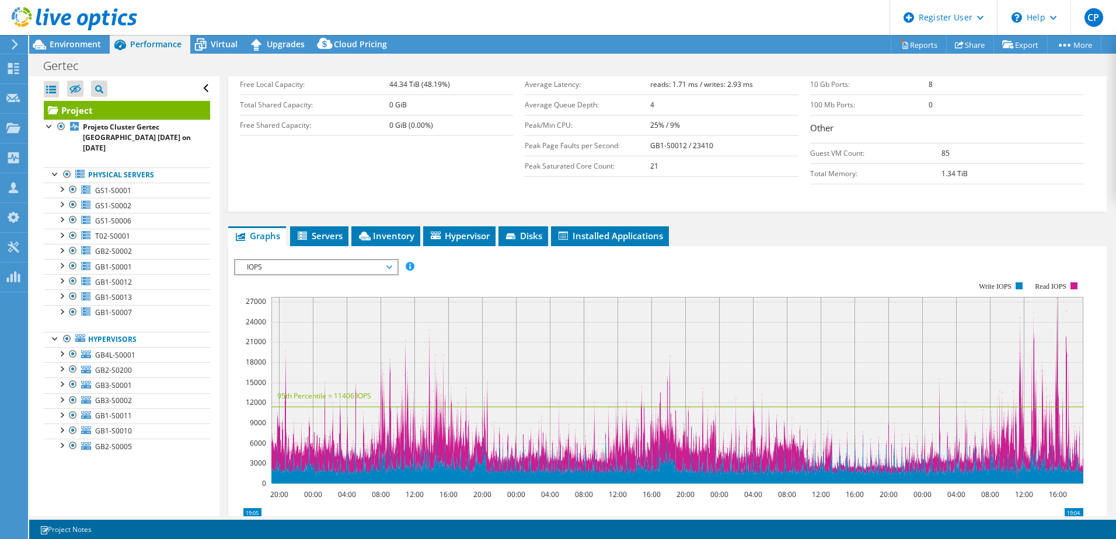
scroll to position [350, 0]
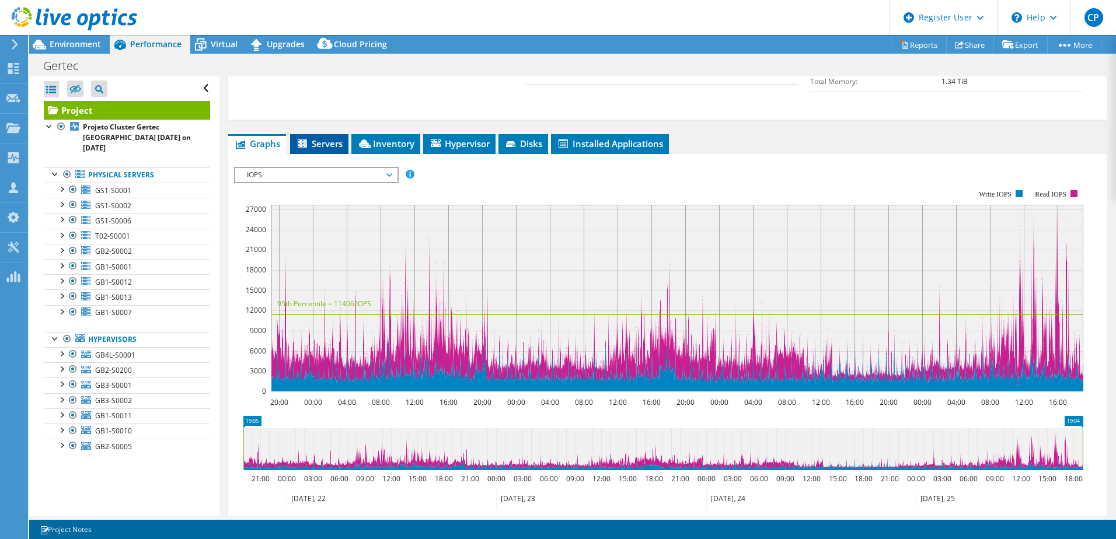
click at [338, 138] on span "Servers" at bounding box center [319, 144] width 47 height 12
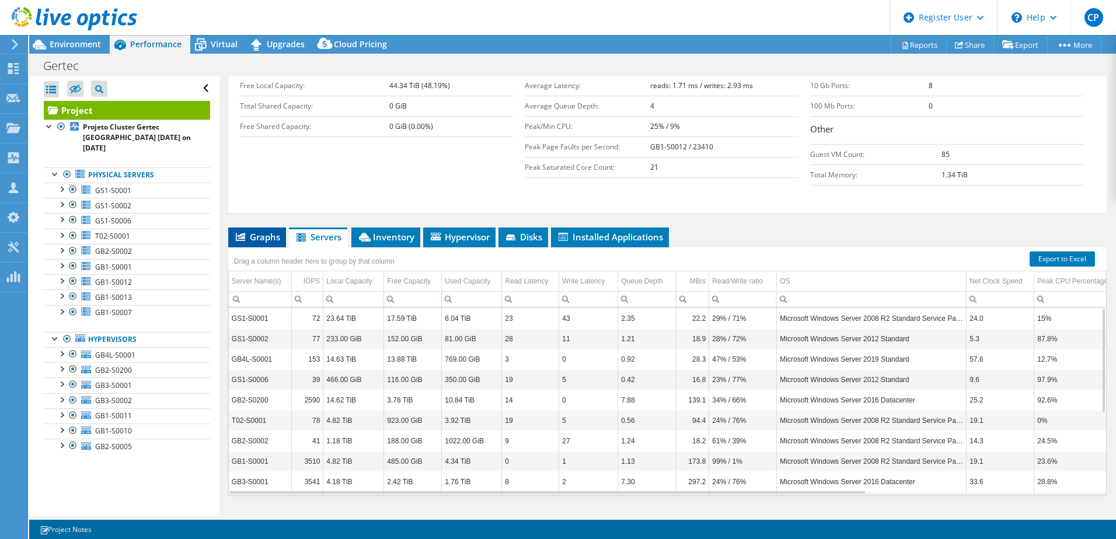
click at [269, 231] on span "Graphs" at bounding box center [257, 237] width 46 height 12
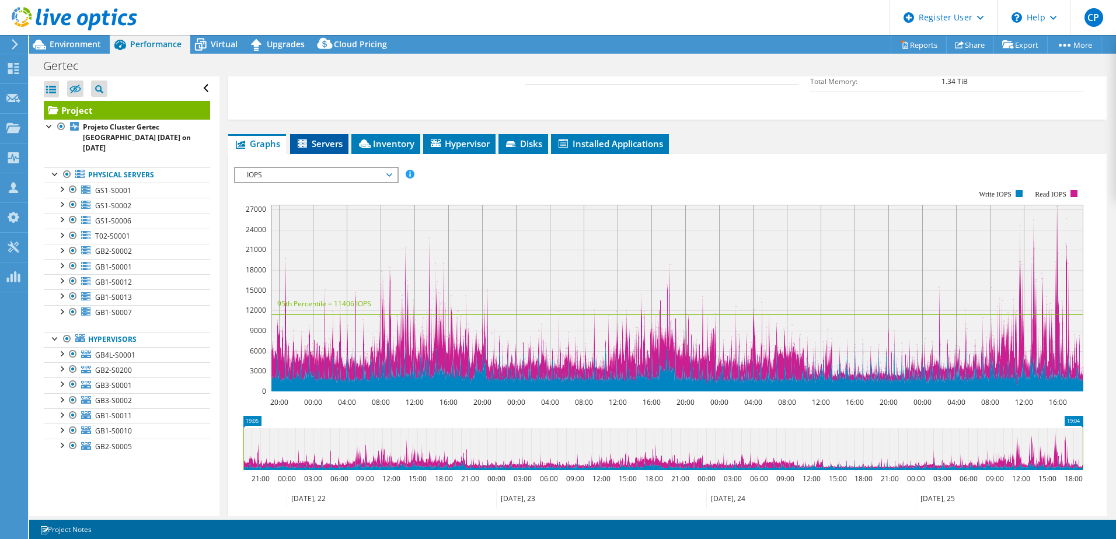
click at [308, 140] on icon at bounding box center [304, 145] width 12 height 10
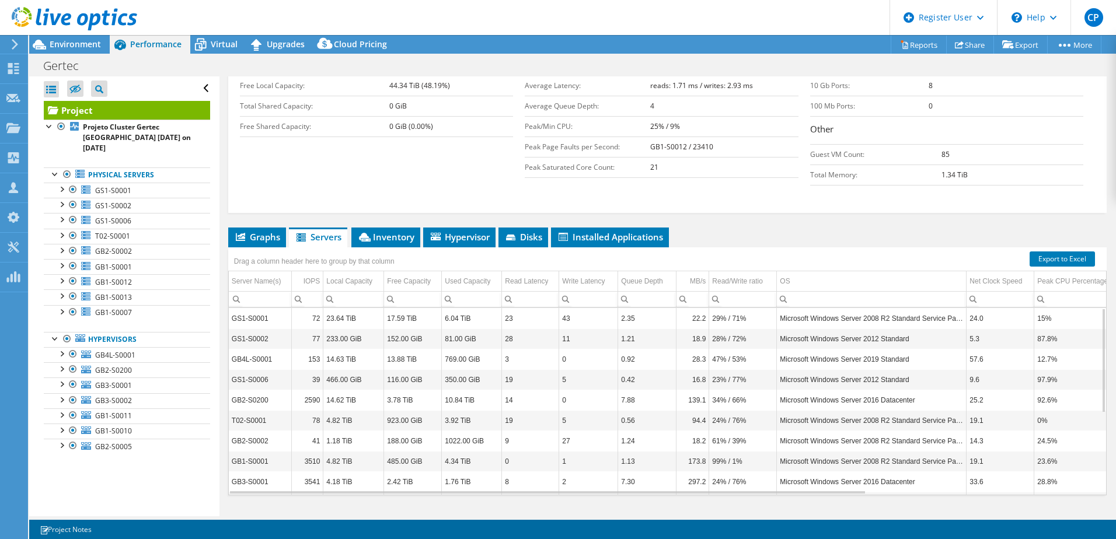
click at [384, 248] on div "Drag a column header here to group by that column" at bounding box center [314, 260] width 172 height 25
click at [400, 231] on span "Inventory" at bounding box center [385, 237] width 57 height 12
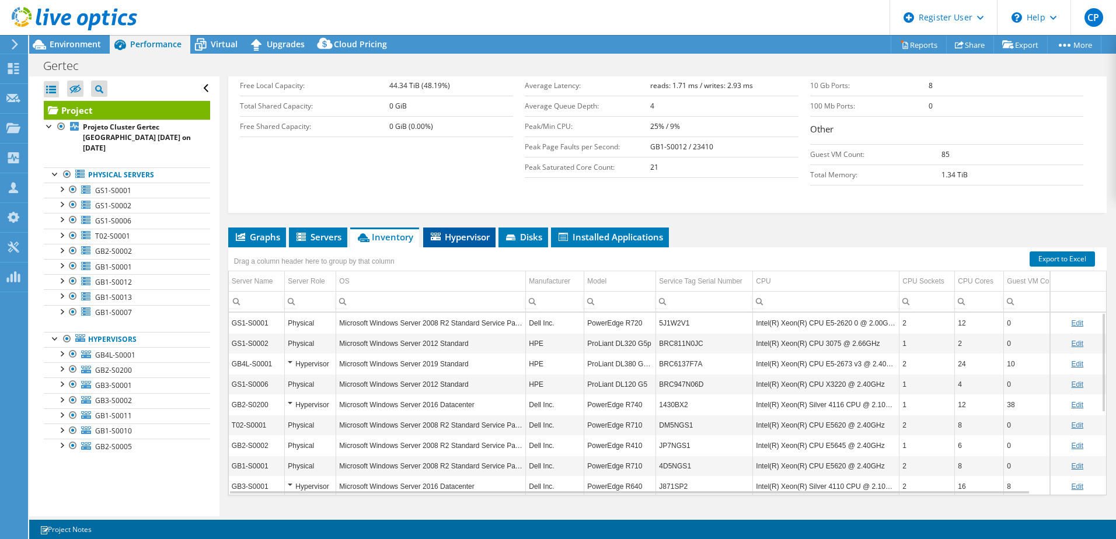
click at [476, 231] on span "Hypervisor" at bounding box center [459, 237] width 61 height 12
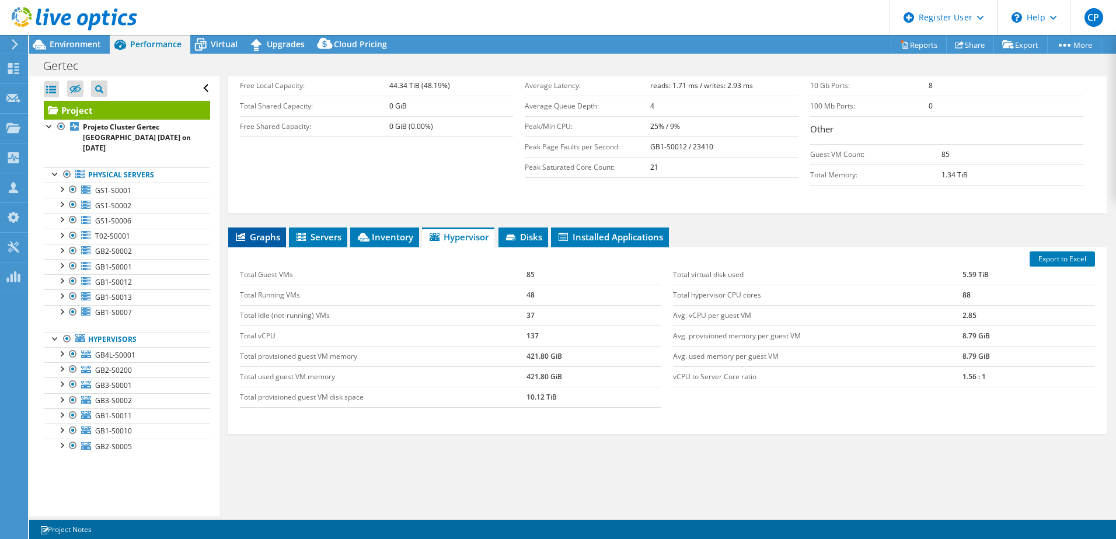
click at [260, 231] on span "Graphs" at bounding box center [257, 237] width 46 height 12
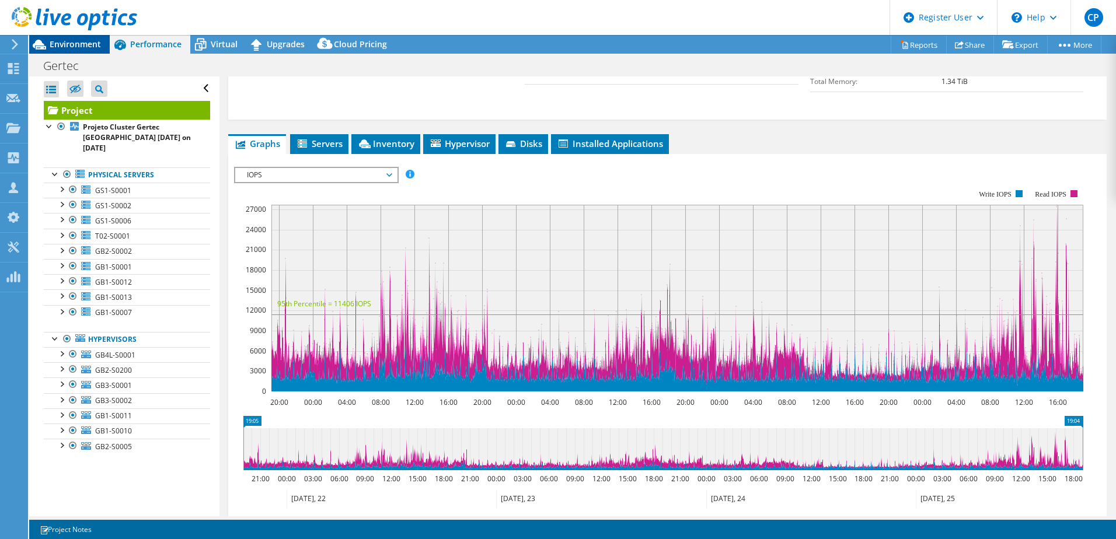
click at [70, 43] on span "Environment" at bounding box center [75, 44] width 51 height 11
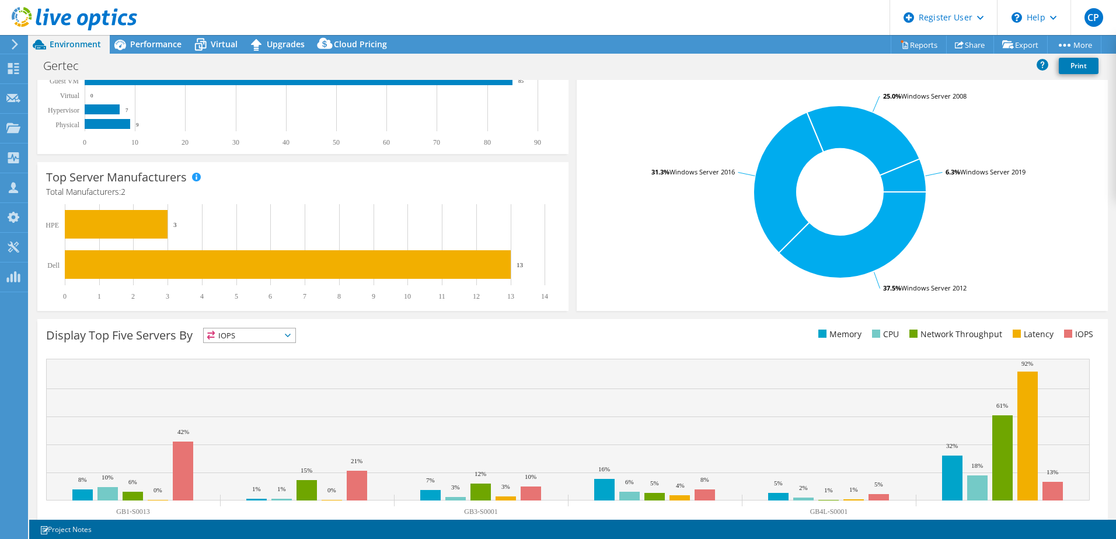
scroll to position [240, 0]
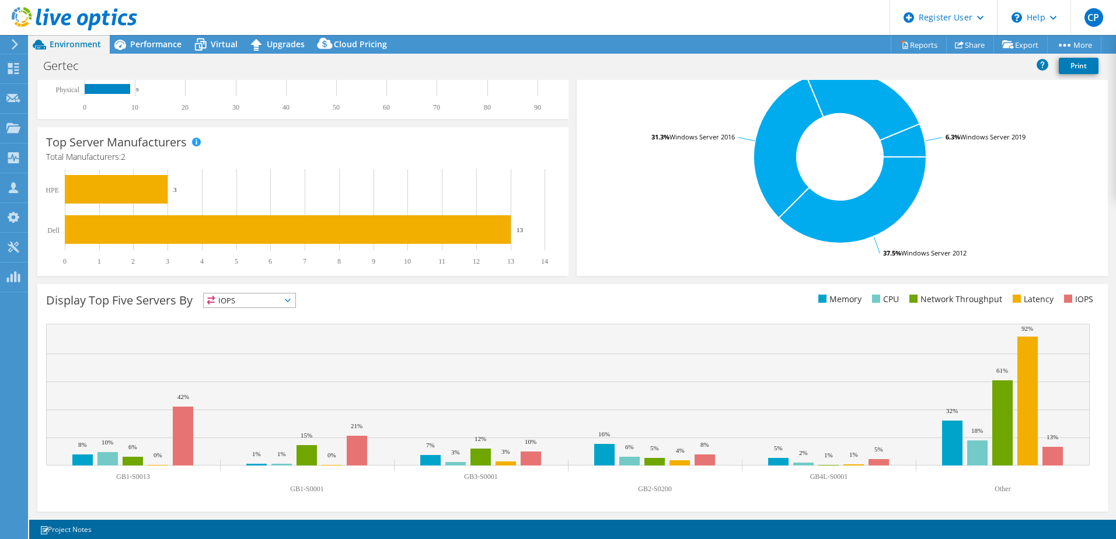
click at [279, 305] on span "IOPS" at bounding box center [250, 301] width 92 height 14
click at [285, 299] on span "IOPS" at bounding box center [250, 301] width 92 height 14
click at [274, 306] on span "IOPS" at bounding box center [250, 301] width 92 height 14
click at [241, 329] on li "Memory" at bounding box center [250, 332] width 92 height 16
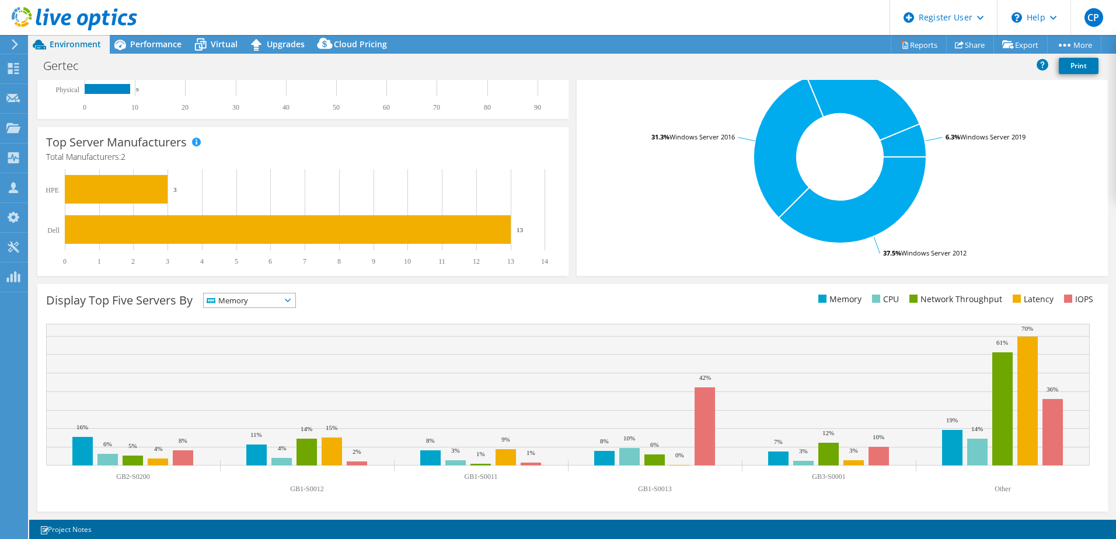
click at [292, 290] on div "Display Top Five Servers By Memory IOPS" at bounding box center [572, 398] width 1071 height 228
click at [294, 306] on span "Memory" at bounding box center [250, 301] width 92 height 14
click at [257, 329] on li "Network Throughput" at bounding box center [250, 365] width 92 height 16
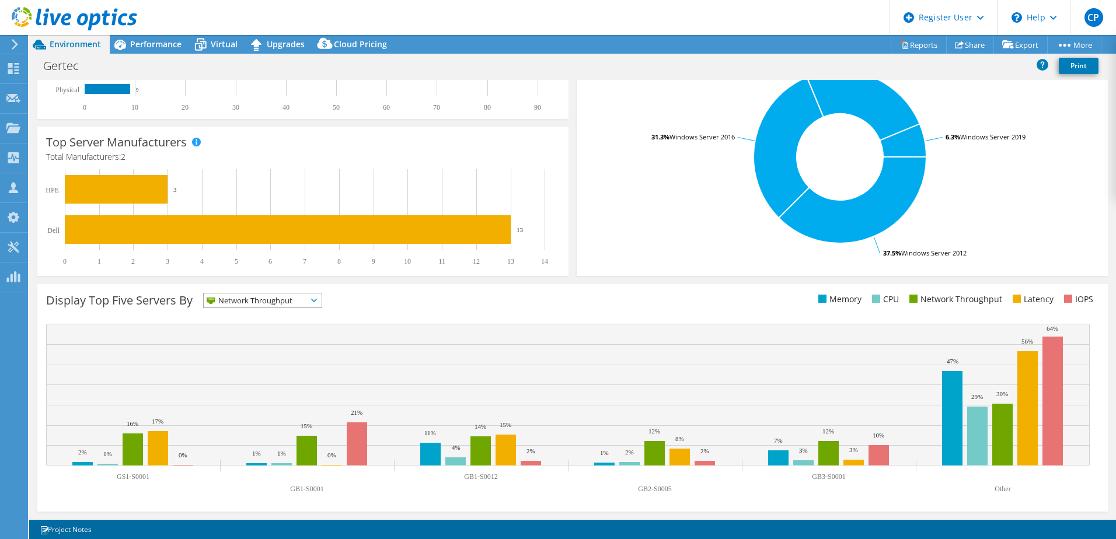
click at [309, 282] on div "This graph will display once collector runs have completed Display Top Five Ser…" at bounding box center [572, 398] width 1079 height 236
click at [304, 303] on span "Network Throughput" at bounding box center [255, 301] width 103 height 14
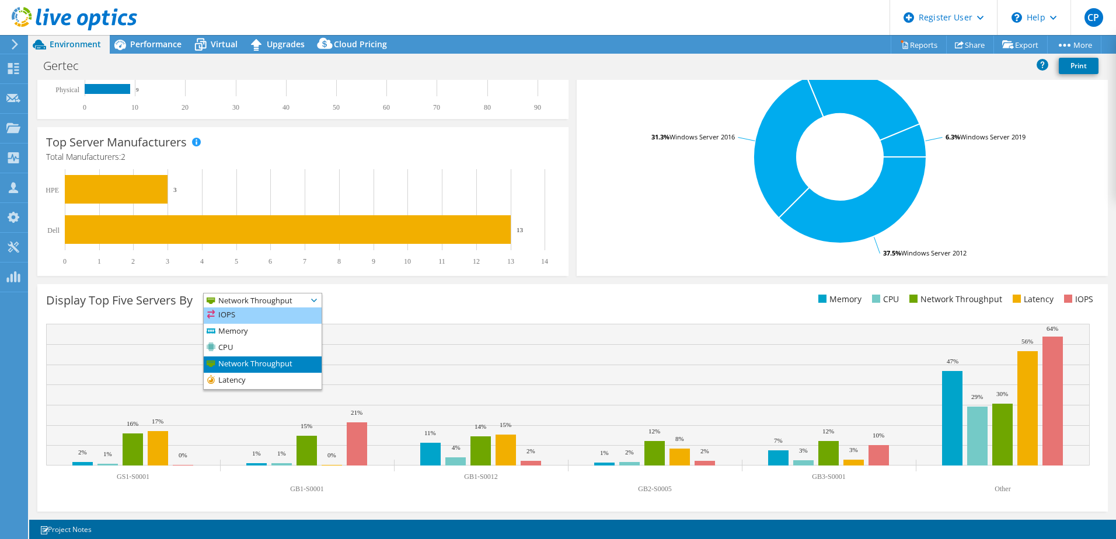
click at [265, 321] on li "IOPS" at bounding box center [263, 316] width 118 height 16
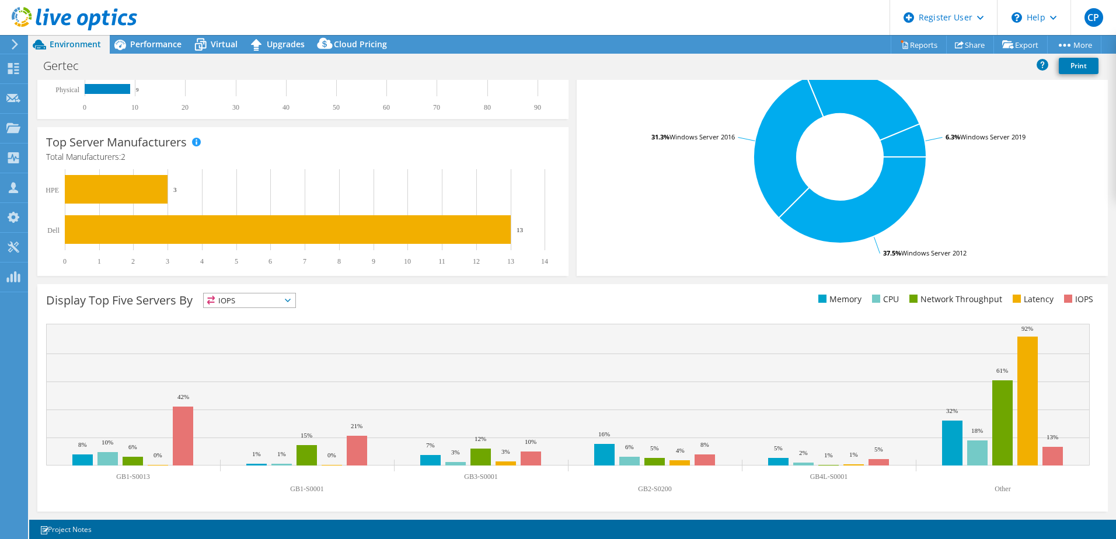
scroll to position [0, 0]
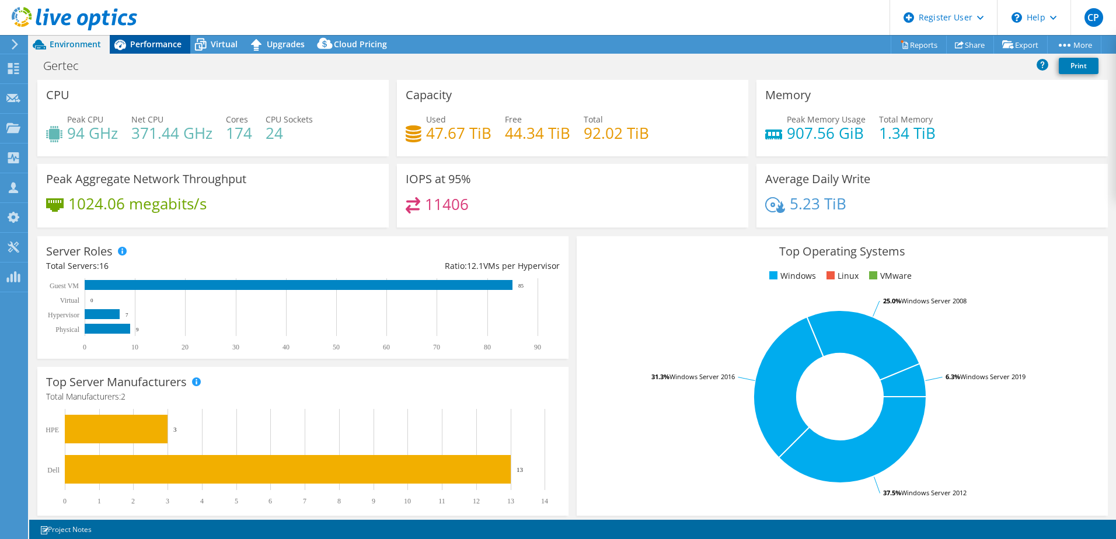
click at [135, 48] on span "Performance" at bounding box center [155, 44] width 51 height 11
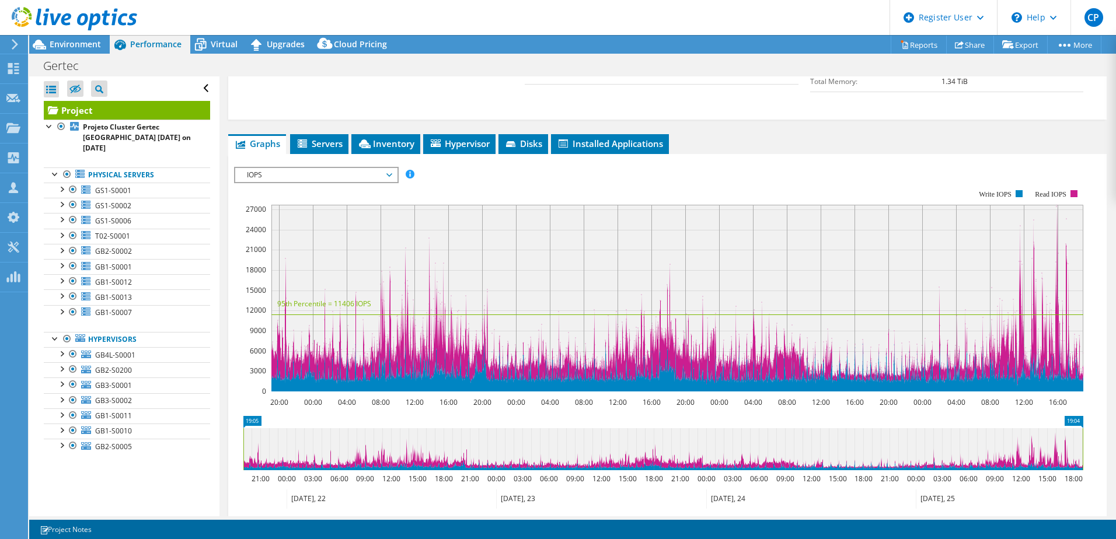
click at [319, 168] on span "IOPS" at bounding box center [316, 175] width 150 height 14
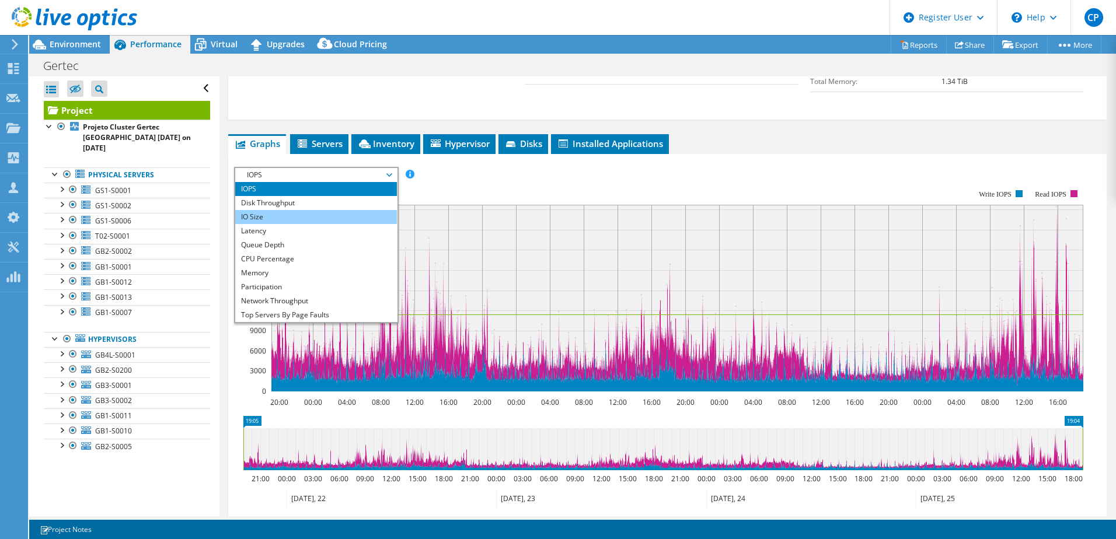
click at [273, 210] on li "IO Size" at bounding box center [316, 217] width 162 height 14
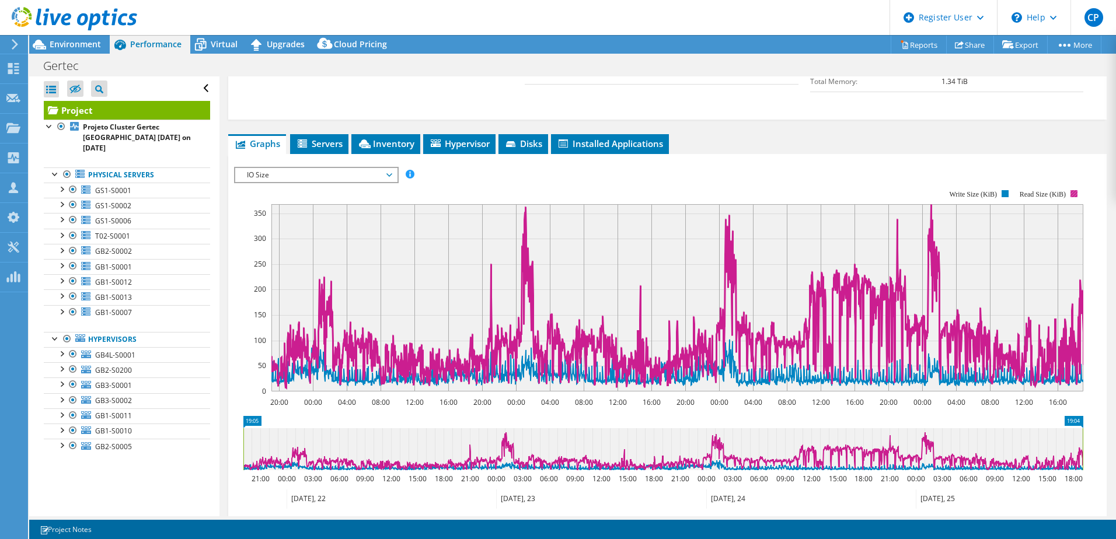
click at [742, 190] on text "Read Size (KiB)" at bounding box center [1043, 194] width 46 height 8
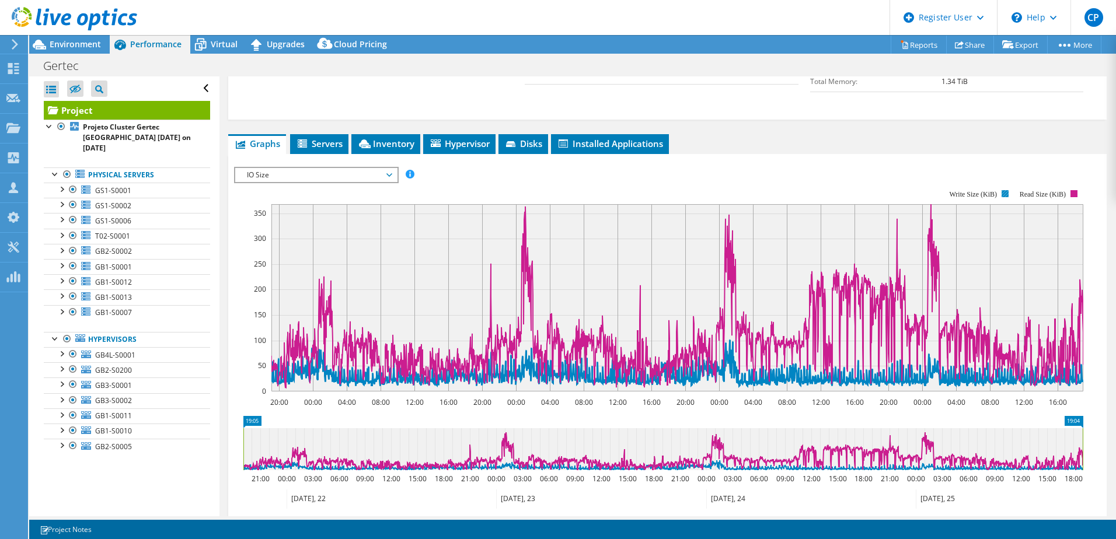
click at [742, 190] on text "Write Size (KiB)" at bounding box center [973, 194] width 48 height 8
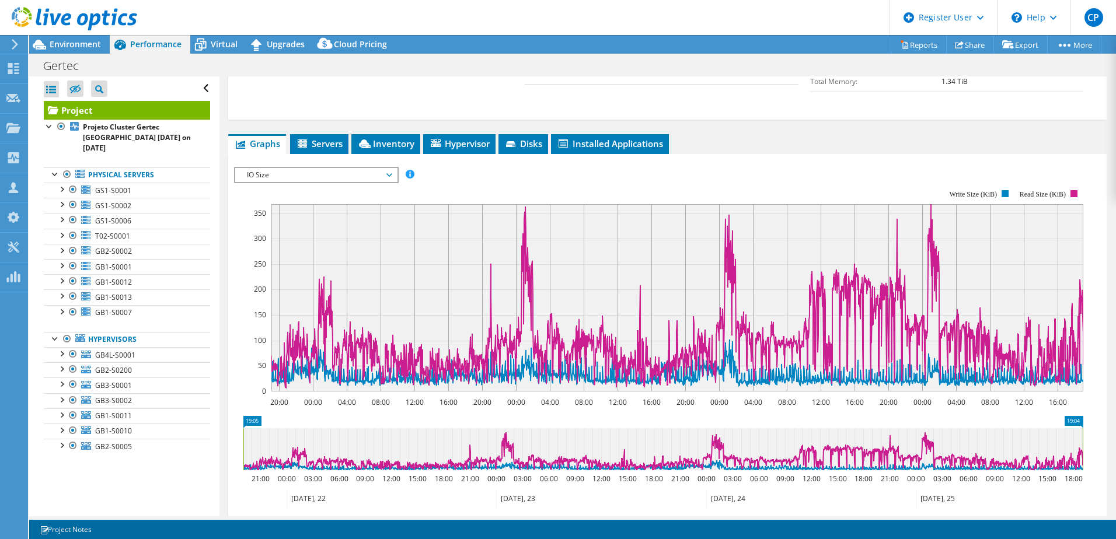
click at [381, 168] on span "IO Size" at bounding box center [316, 175] width 150 height 14
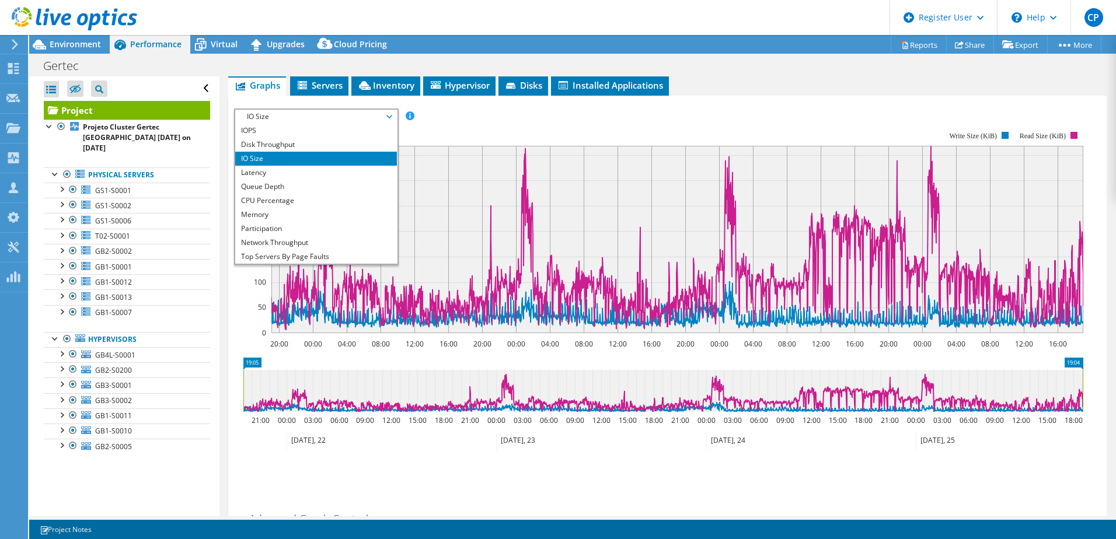
click at [514, 109] on div "IOPS Disk Throughput IO Size Latency Queue Depth CPU Percentage Memory Page Fau…" at bounding box center [667, 117] width 867 height 16
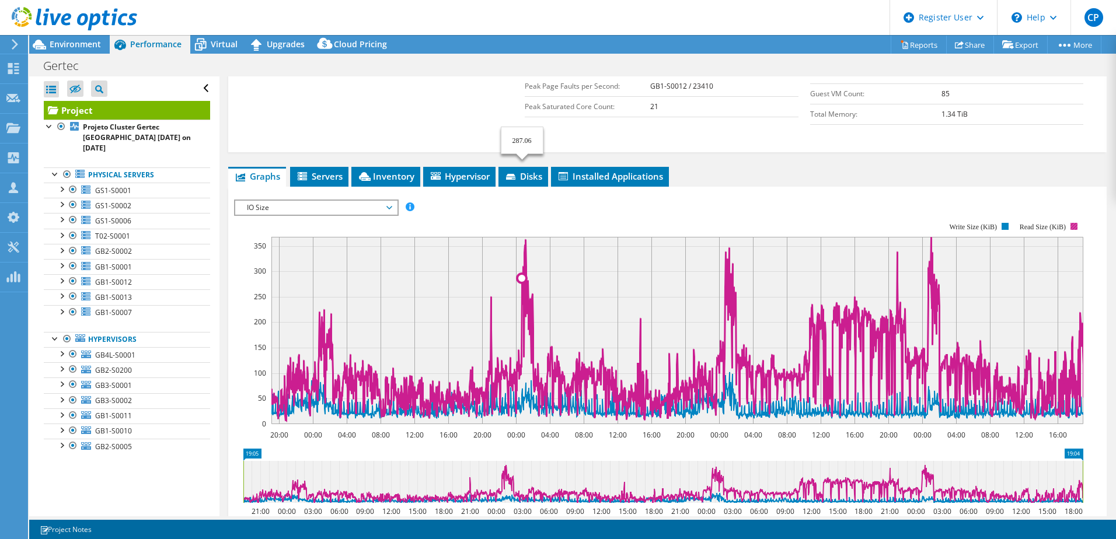
scroll to position [292, 0]
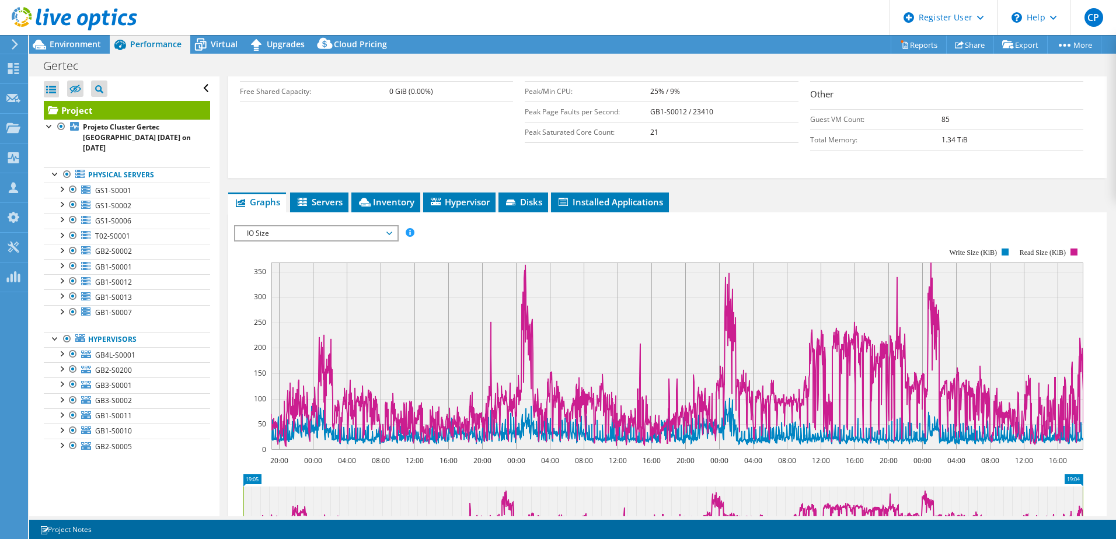
click at [377, 227] on span "IO Size" at bounding box center [316, 234] width 150 height 14
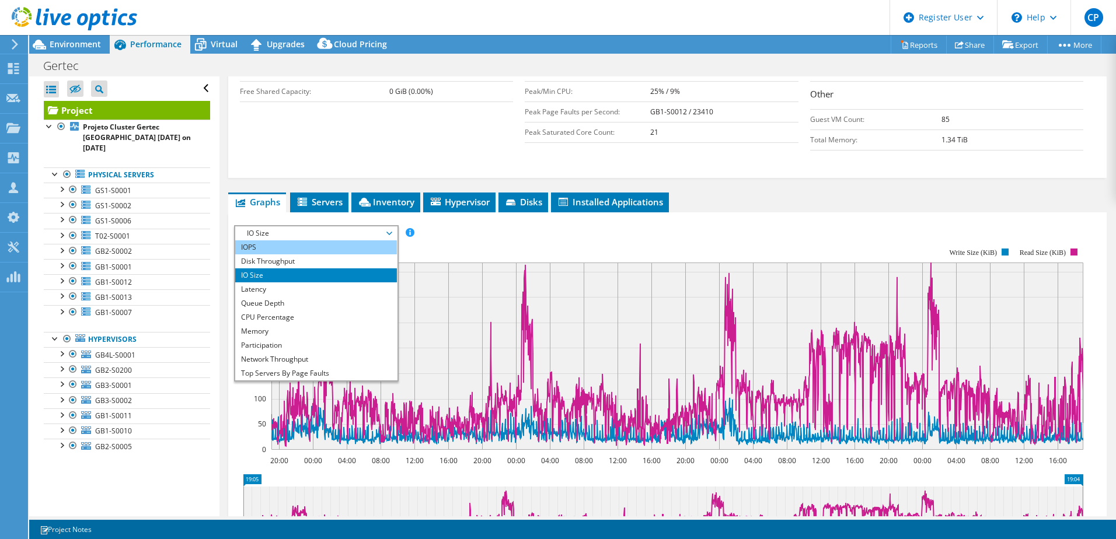
click at [340, 241] on li "IOPS" at bounding box center [316, 248] width 162 height 14
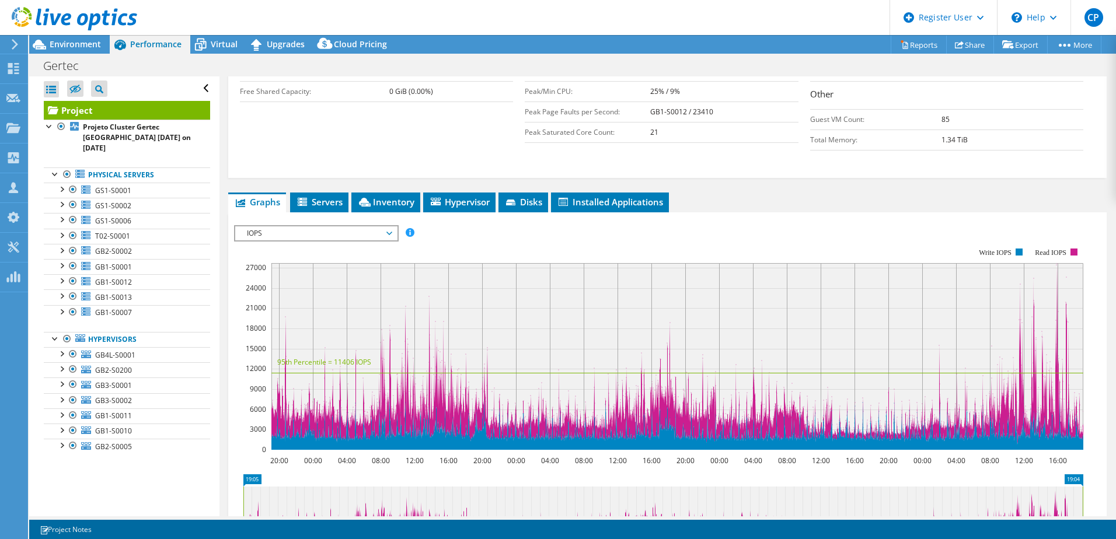
click at [742, 269] on rect at bounding box center [677, 356] width 812 height 187
click at [389, 227] on span "IOPS" at bounding box center [316, 234] width 150 height 14
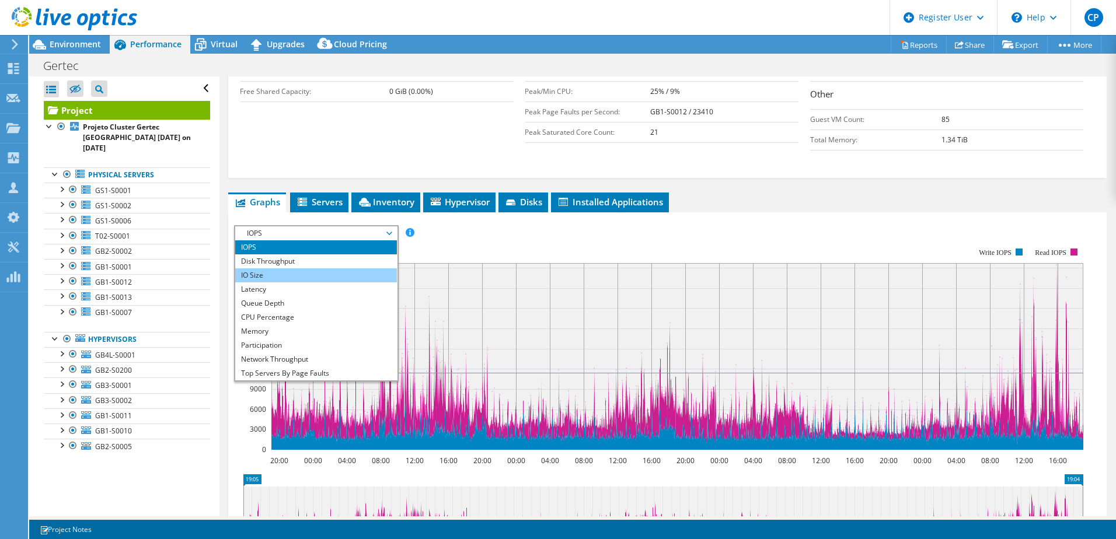
click at [267, 269] on li "IO Size" at bounding box center [316, 276] width 162 height 14
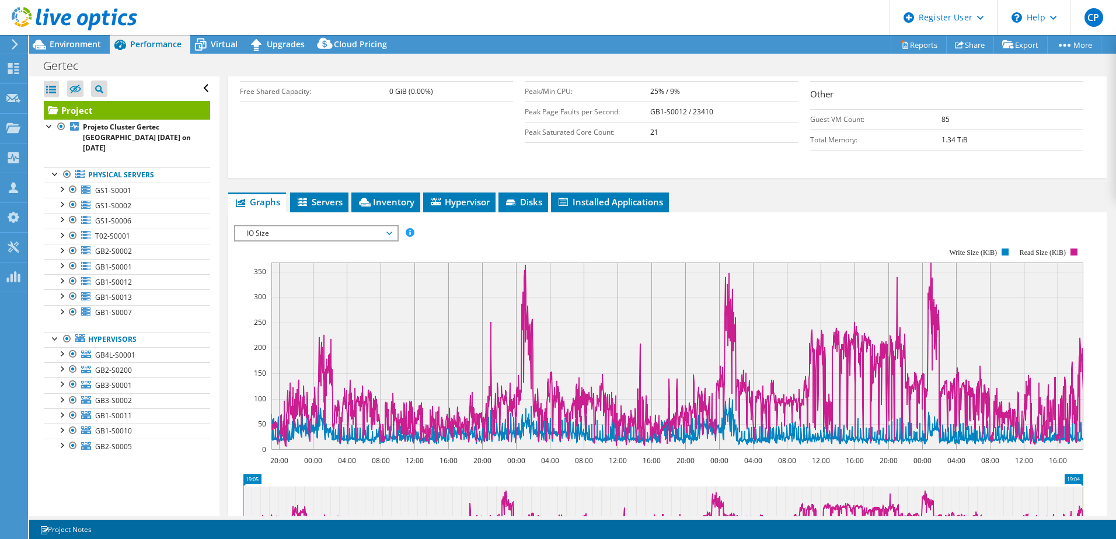
click at [319, 227] on span "IO Size" at bounding box center [316, 234] width 150 height 14
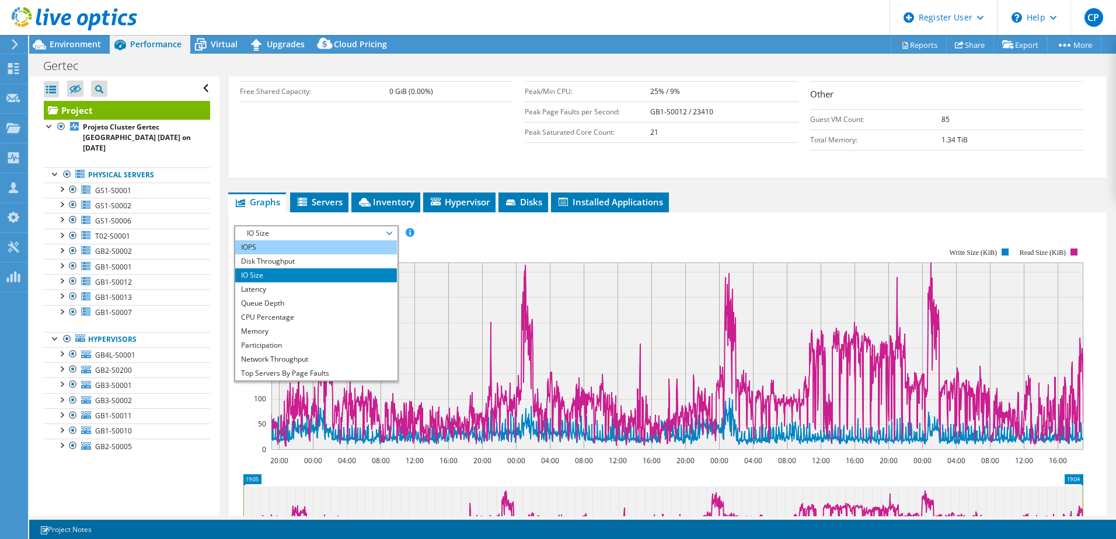
click at [276, 241] on li "IOPS" at bounding box center [316, 248] width 162 height 14
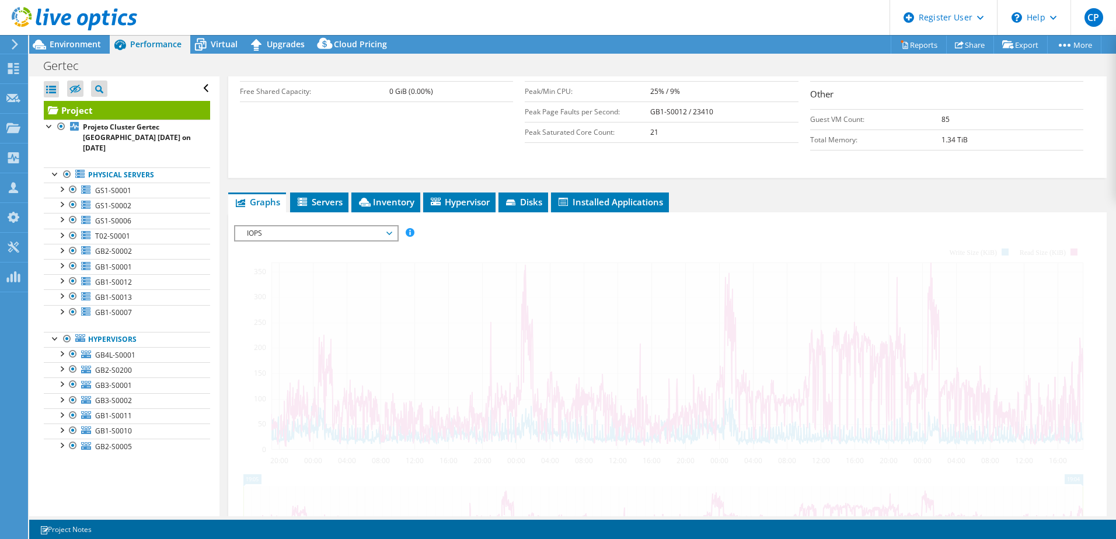
click at [300, 227] on span "IOPS" at bounding box center [316, 234] width 150 height 14
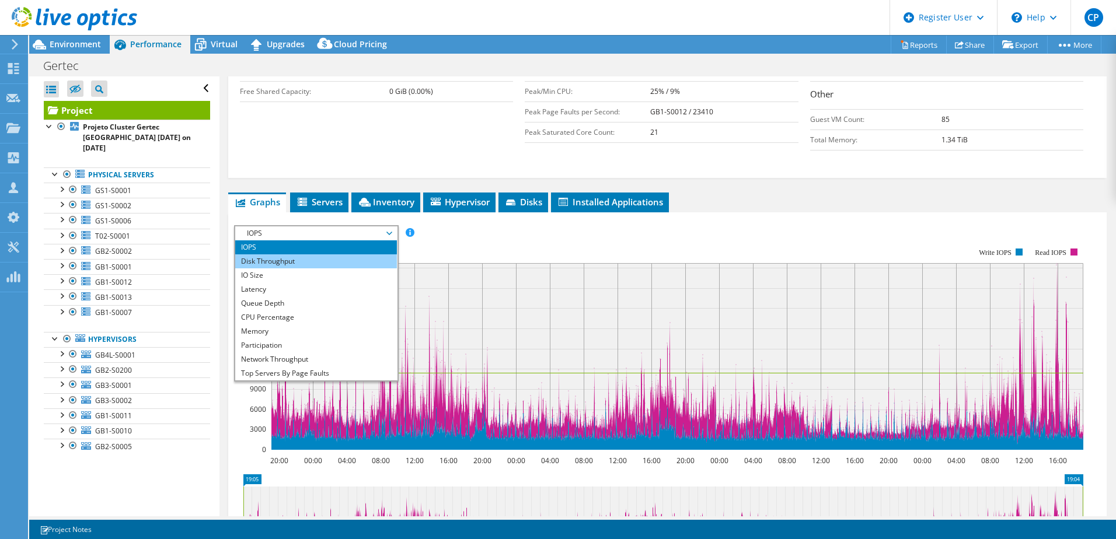
click at [283, 255] on li "Disk Throughput" at bounding box center [316, 262] width 162 height 14
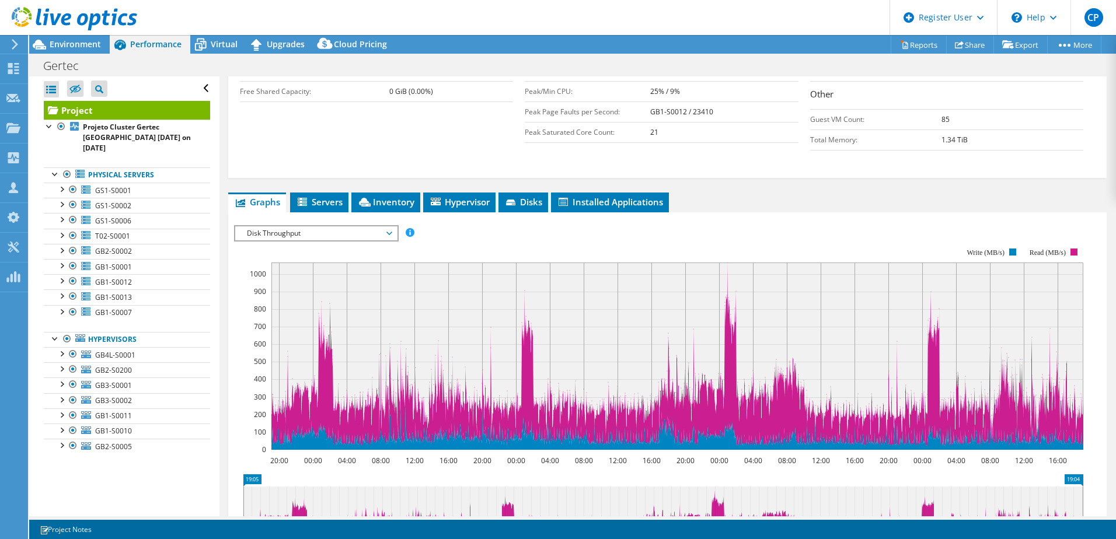
click at [337, 227] on span "Disk Throughput" at bounding box center [316, 234] width 150 height 14
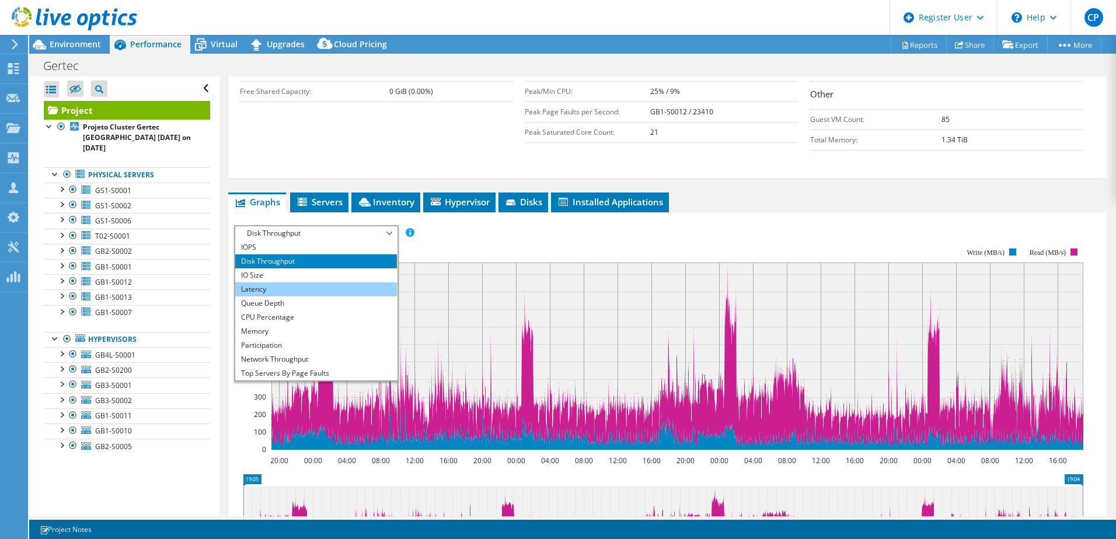
click at [285, 283] on li "Latency" at bounding box center [316, 290] width 162 height 14
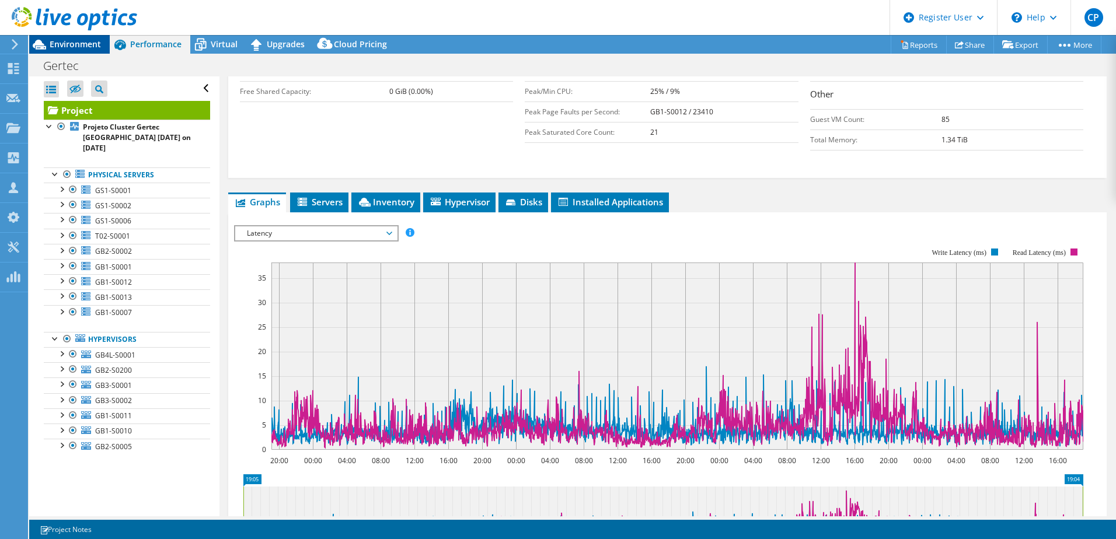
click at [96, 48] on span "Environment" at bounding box center [75, 44] width 51 height 11
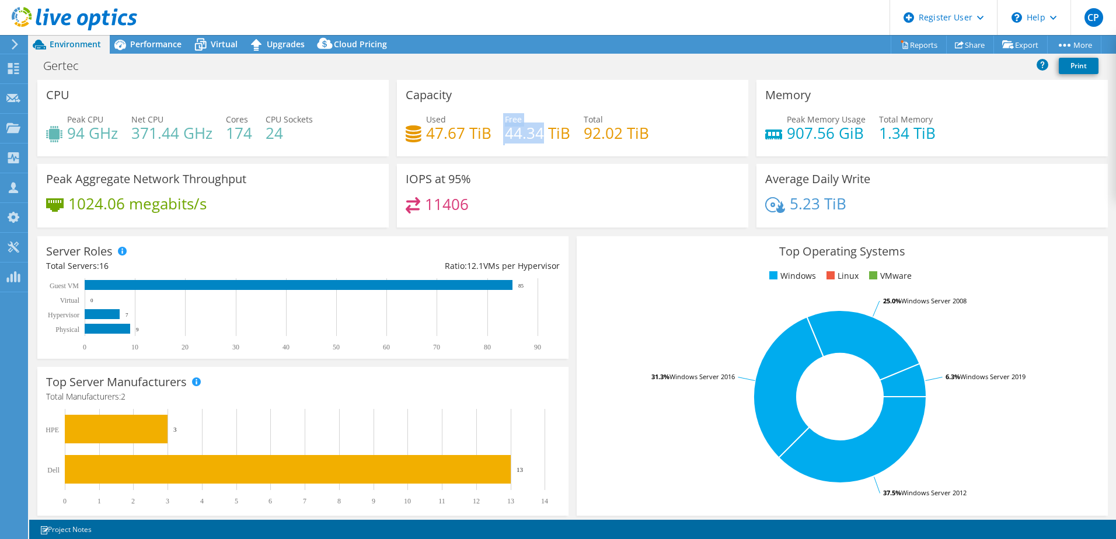
drag, startPoint x: 499, startPoint y: 138, endPoint x: 550, endPoint y: 142, distance: 50.9
click at [549, 141] on div "Used 47.67 TiB Free 44.34 TiB Total 92.02 TiB" at bounding box center [573, 132] width 334 height 38
drag, startPoint x: 550, startPoint y: 142, endPoint x: 557, endPoint y: 143, distance: 7.1
click at [563, 140] on h4 "44.34 TiB" at bounding box center [537, 133] width 65 height 13
drag, startPoint x: 504, startPoint y: 138, endPoint x: 566, endPoint y: 136, distance: 61.3
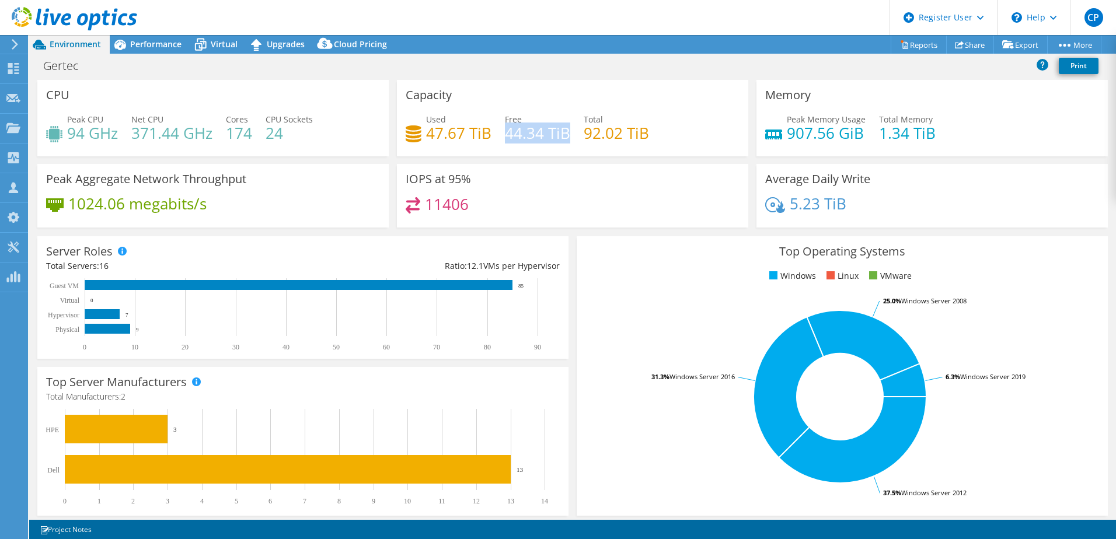
click at [566, 136] on h4 "44.34 TiB" at bounding box center [537, 133] width 65 height 13
click at [552, 135] on h4 "44.34 TiB" at bounding box center [537, 133] width 65 height 13
drag, startPoint x: 563, startPoint y: 131, endPoint x: 503, endPoint y: 133, distance: 60.7
click at [505, 133] on h4 "44.34 TiB" at bounding box center [537, 133] width 65 height 13
drag, startPoint x: 503, startPoint y: 133, endPoint x: 569, endPoint y: 143, distance: 66.7
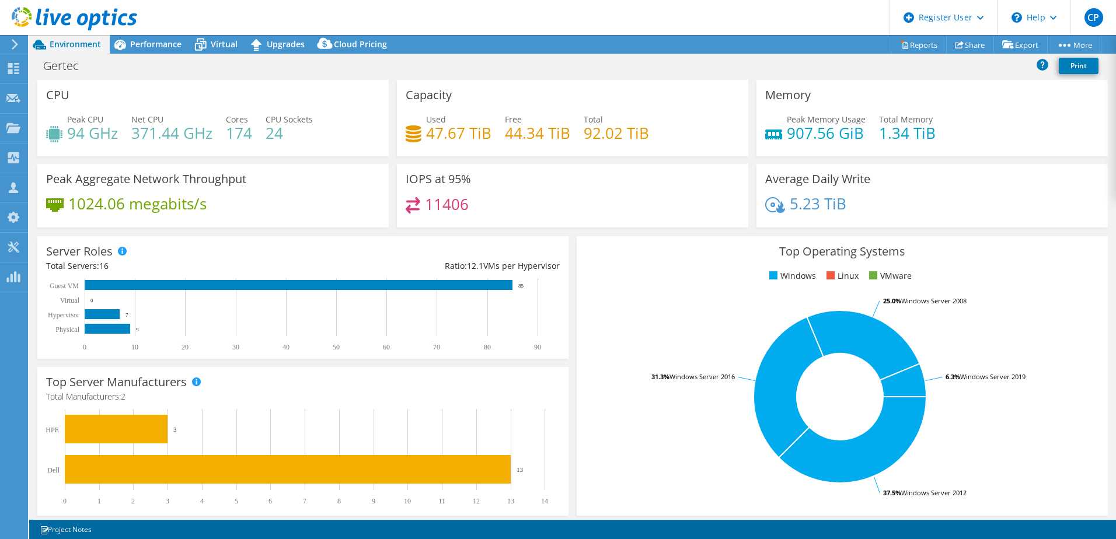
click at [569, 143] on div "Used 47.67 TiB Free 44.34 TiB Total 92.02 TiB" at bounding box center [573, 132] width 334 height 38
drag, startPoint x: 423, startPoint y: 132, endPoint x: 475, endPoint y: 132, distance: 52.0
click at [475, 132] on div "Used 47.67 TiB" at bounding box center [449, 126] width 86 height 26
drag, startPoint x: 475, startPoint y: 132, endPoint x: 464, endPoint y: 146, distance: 17.9
click at [464, 146] on div "Used 47.67 TiB Free 44.34 TiB Total 92.02 TiB" at bounding box center [573, 132] width 334 height 38
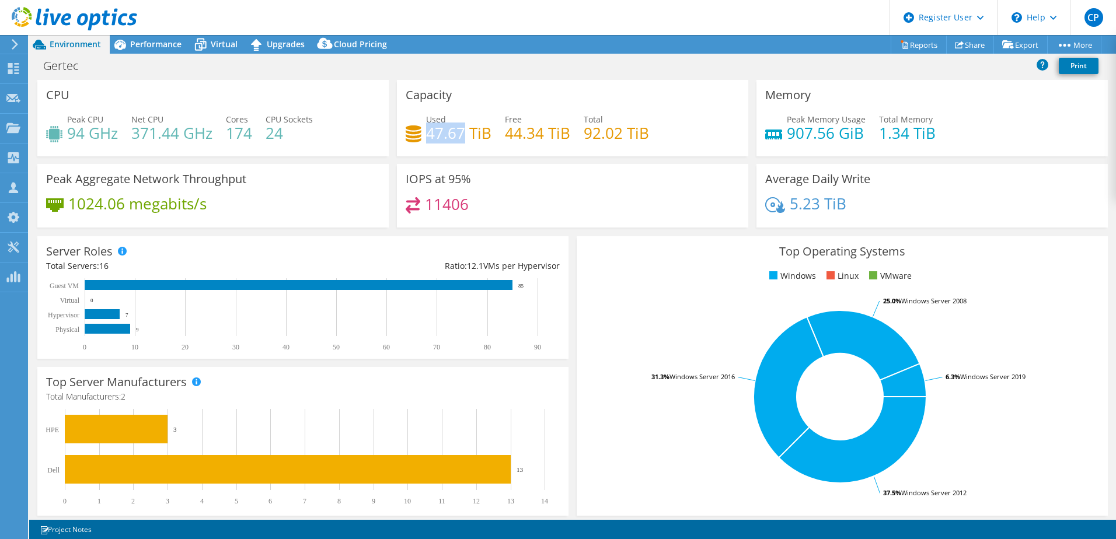
drag, startPoint x: 427, startPoint y: 135, endPoint x: 462, endPoint y: 134, distance: 34.4
click at [462, 134] on h4 "47.67 TiB" at bounding box center [458, 133] width 65 height 13
click at [173, 47] on span "Performance" at bounding box center [155, 44] width 51 height 11
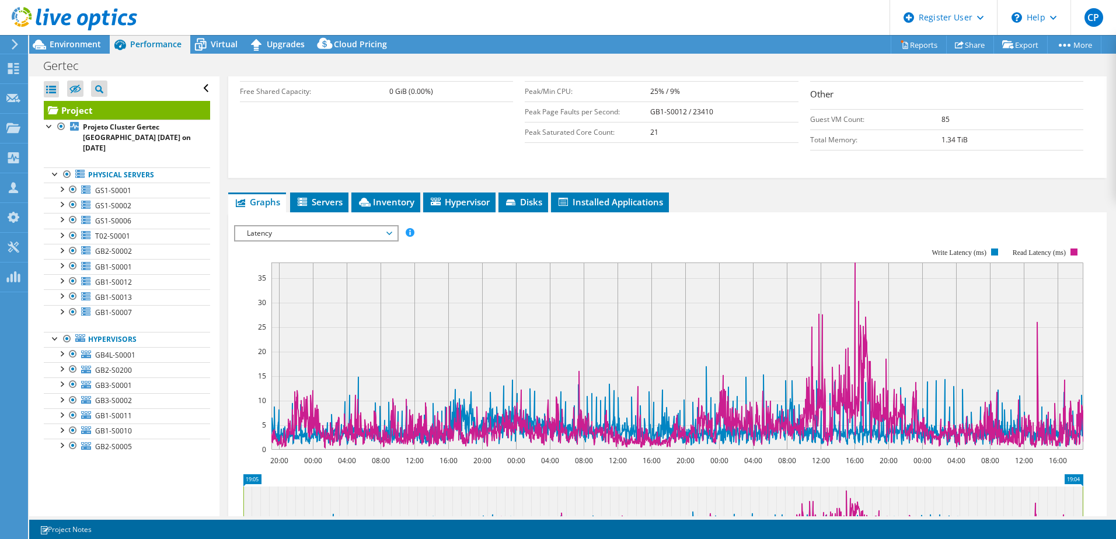
click at [367, 227] on span "Latency" at bounding box center [316, 234] width 150 height 14
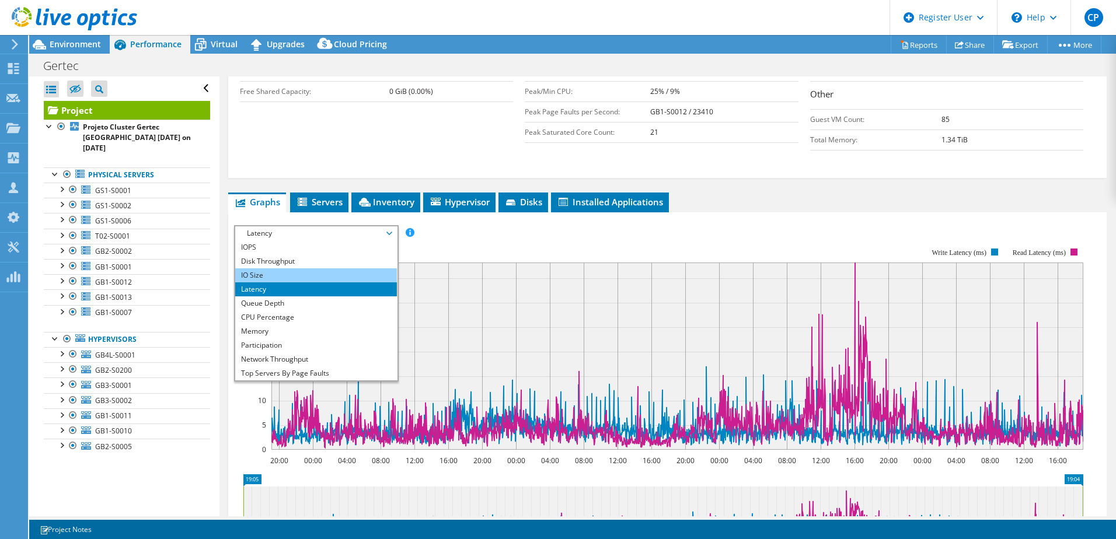
click at [270, 269] on li "IO Size" at bounding box center [316, 276] width 162 height 14
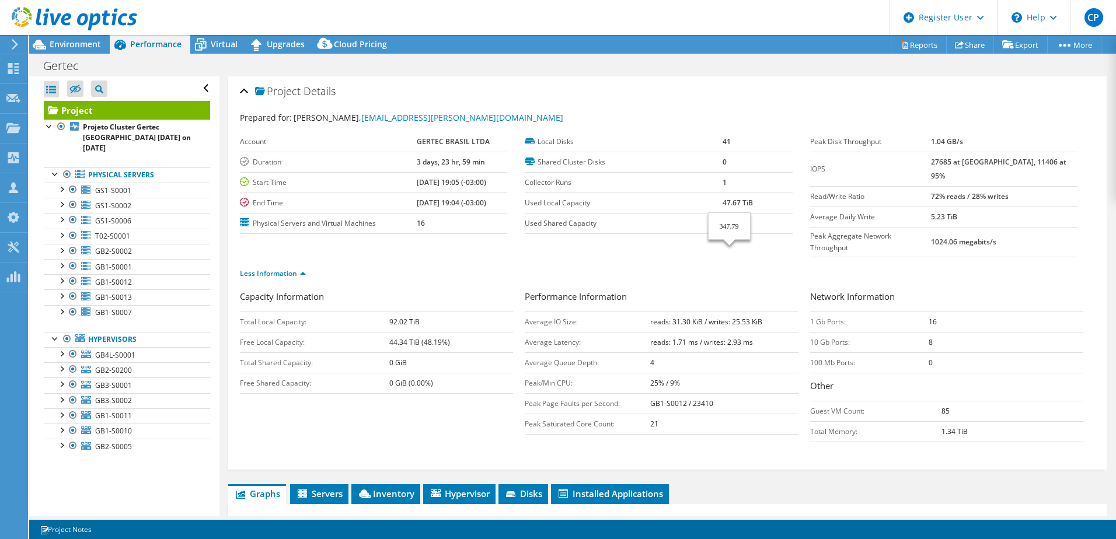
select select "USD"
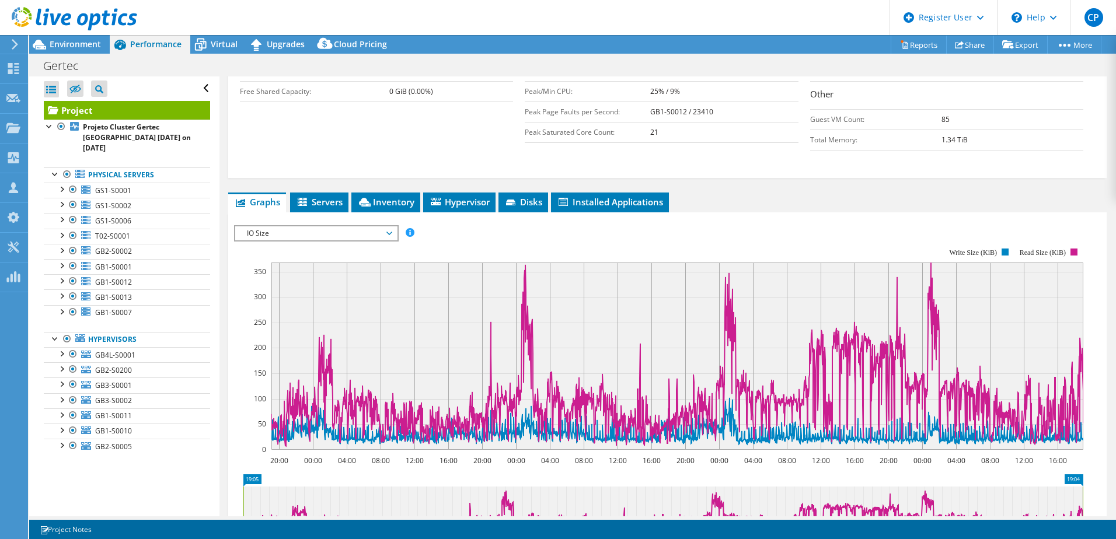
click at [377, 227] on span "IO Size" at bounding box center [316, 234] width 150 height 14
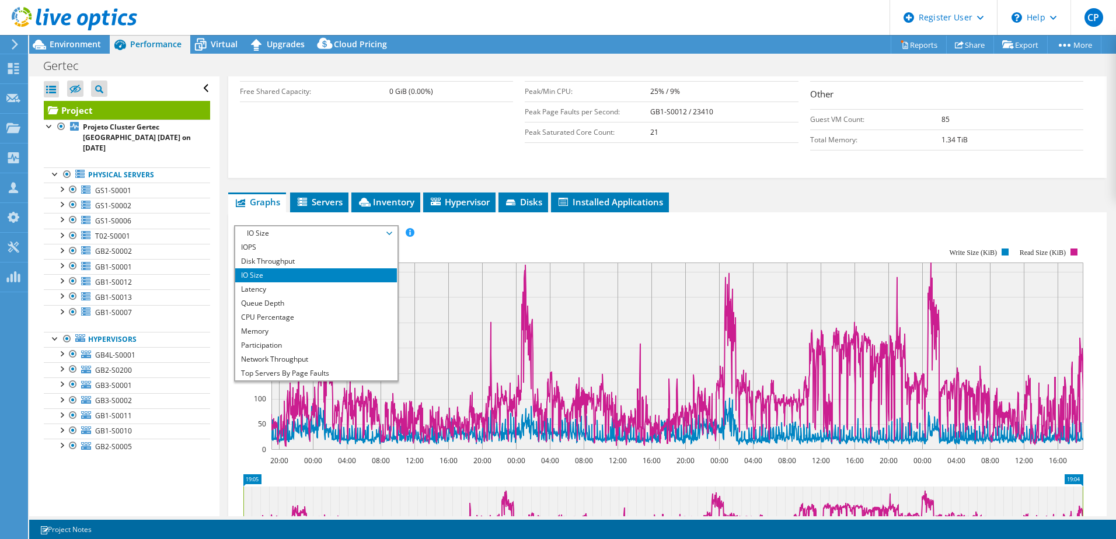
click at [74, 35] on div at bounding box center [68, 19] width 137 height 39
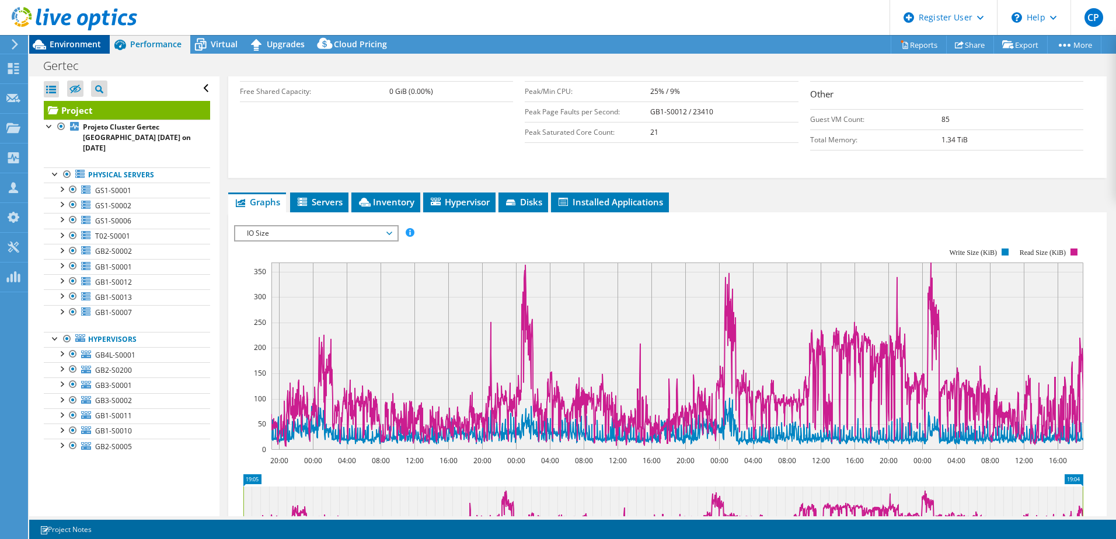
click at [74, 43] on span "Environment" at bounding box center [75, 44] width 51 height 11
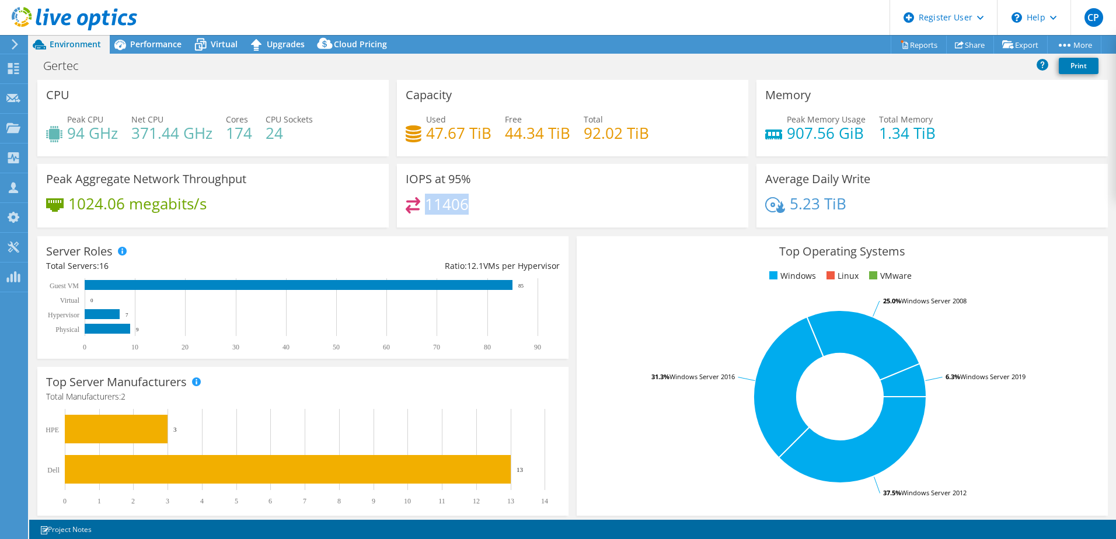
drag, startPoint x: 426, startPoint y: 212, endPoint x: 497, endPoint y: 204, distance: 71.8
click at [494, 203] on div "11406" at bounding box center [573, 209] width 334 height 25
drag, startPoint x: 497, startPoint y: 204, endPoint x: 469, endPoint y: 215, distance: 29.8
click at [469, 215] on div "11406" at bounding box center [573, 209] width 334 height 25
drag, startPoint x: 420, startPoint y: 207, endPoint x: 473, endPoint y: 207, distance: 52.5
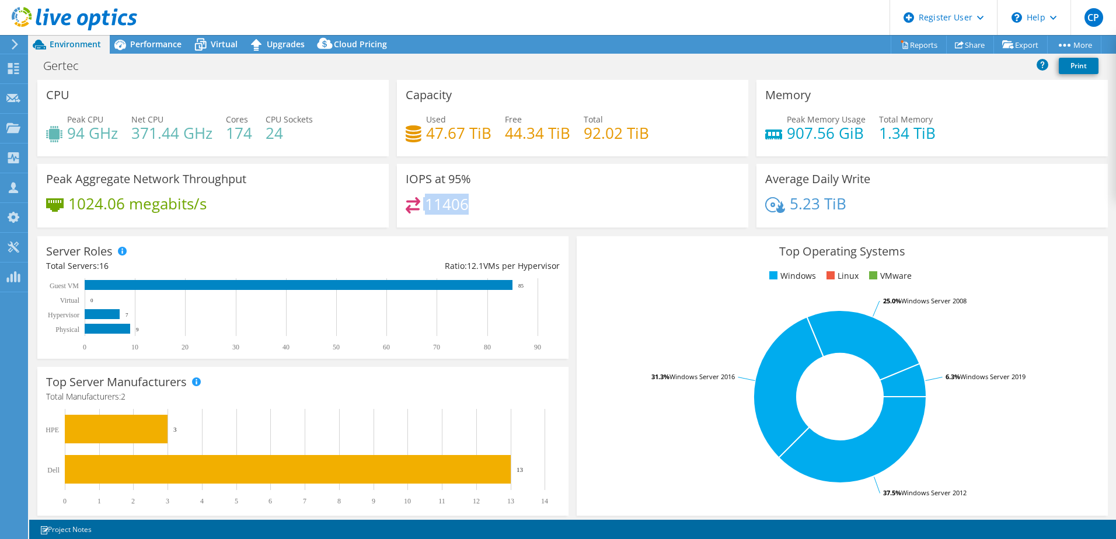
click at [473, 207] on div "11406" at bounding box center [573, 209] width 334 height 25
click at [146, 48] on span "Performance" at bounding box center [155, 44] width 51 height 11
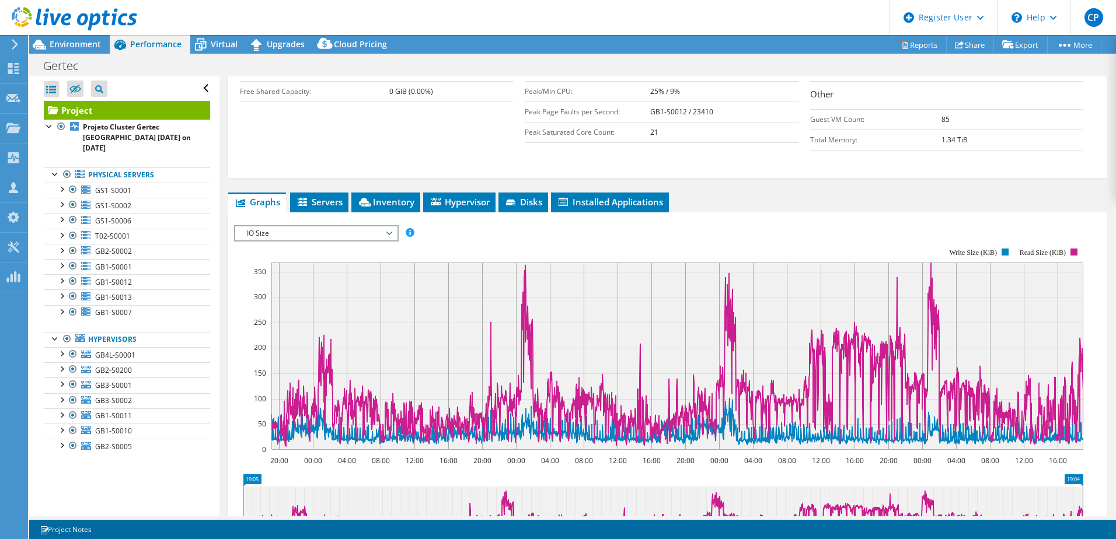
click at [378, 227] on span "IO Size" at bounding box center [316, 234] width 150 height 14
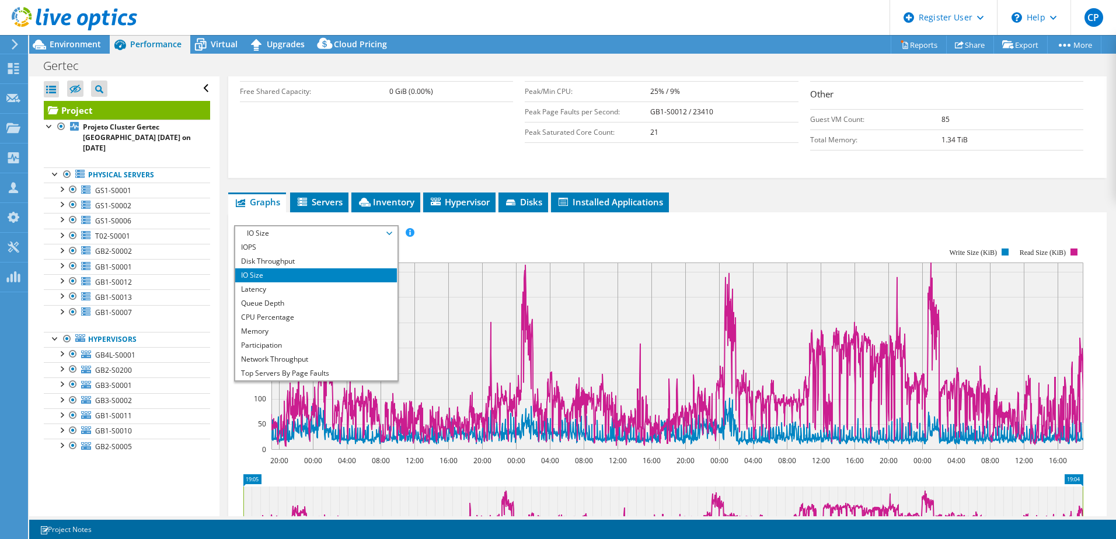
click at [330, 227] on span "IO Size" at bounding box center [316, 234] width 150 height 14
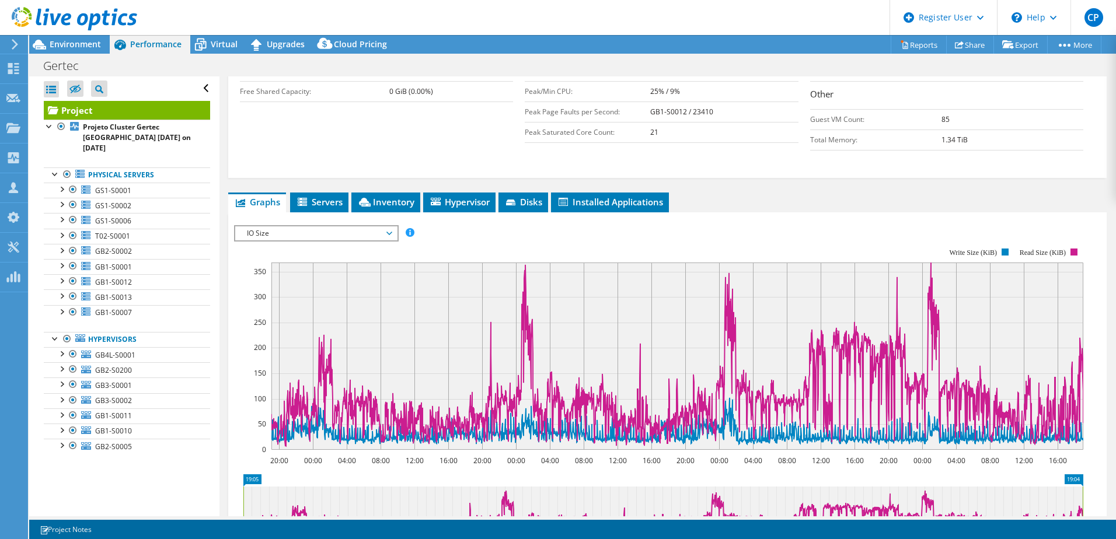
click at [356, 227] on span "IO Size" at bounding box center [316, 234] width 150 height 14
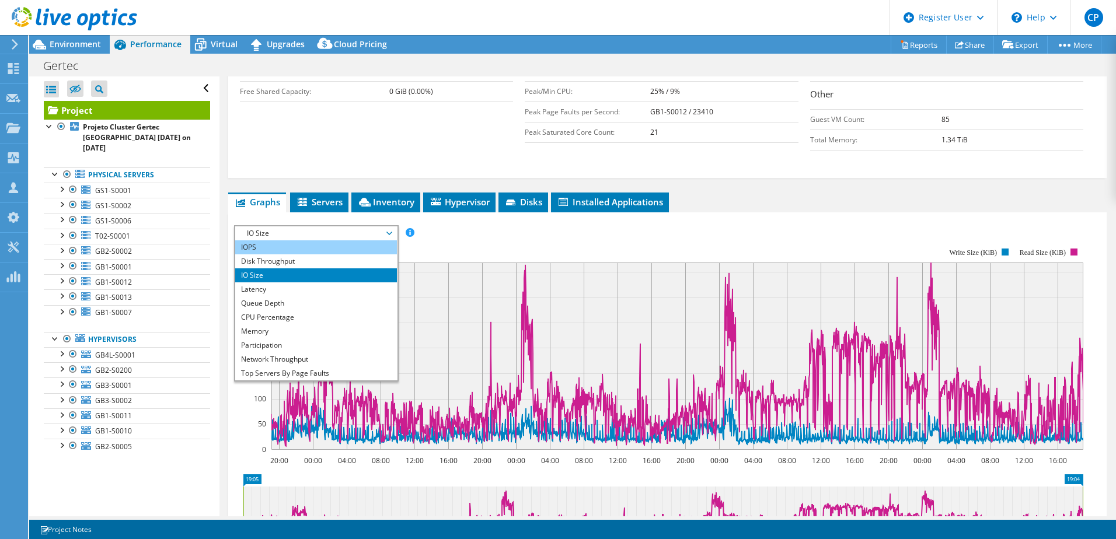
click at [272, 241] on li "IOPS" at bounding box center [316, 248] width 162 height 14
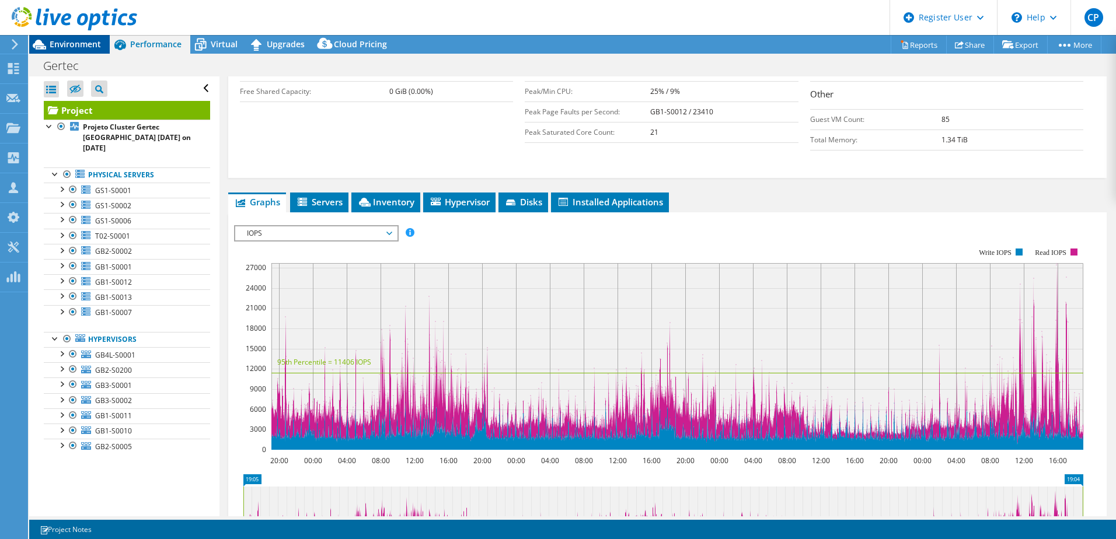
click at [64, 43] on span "Environment" at bounding box center [75, 44] width 51 height 11
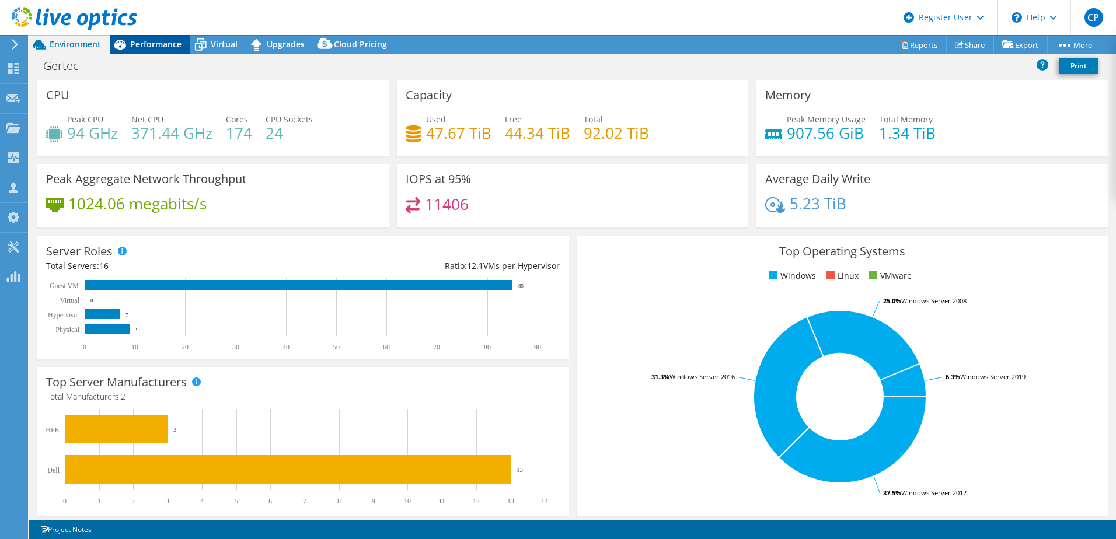
click at [167, 42] on span "Performance" at bounding box center [155, 44] width 51 height 11
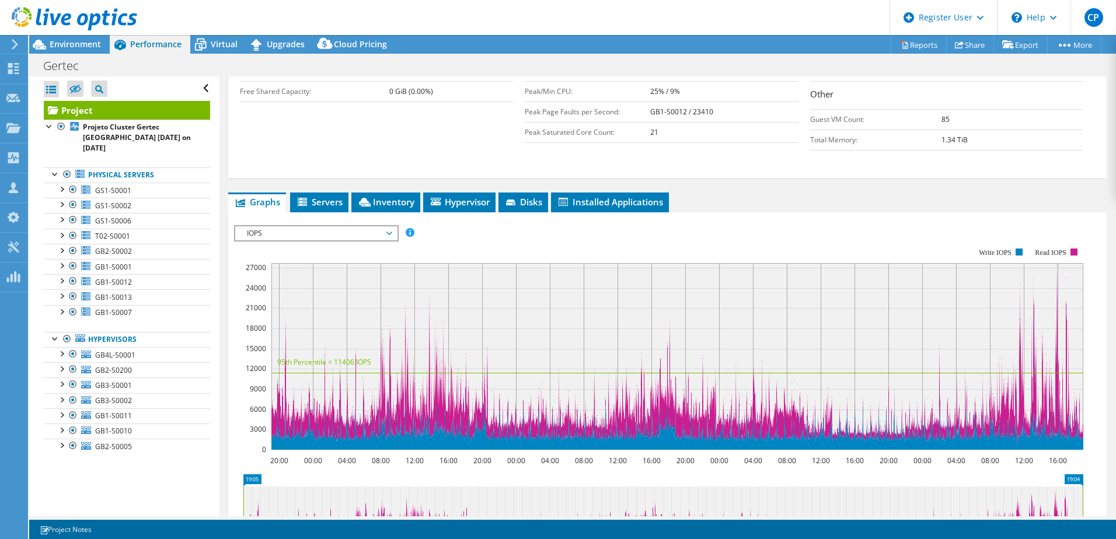
click at [257, 227] on span "IOPS" at bounding box center [316, 234] width 150 height 14
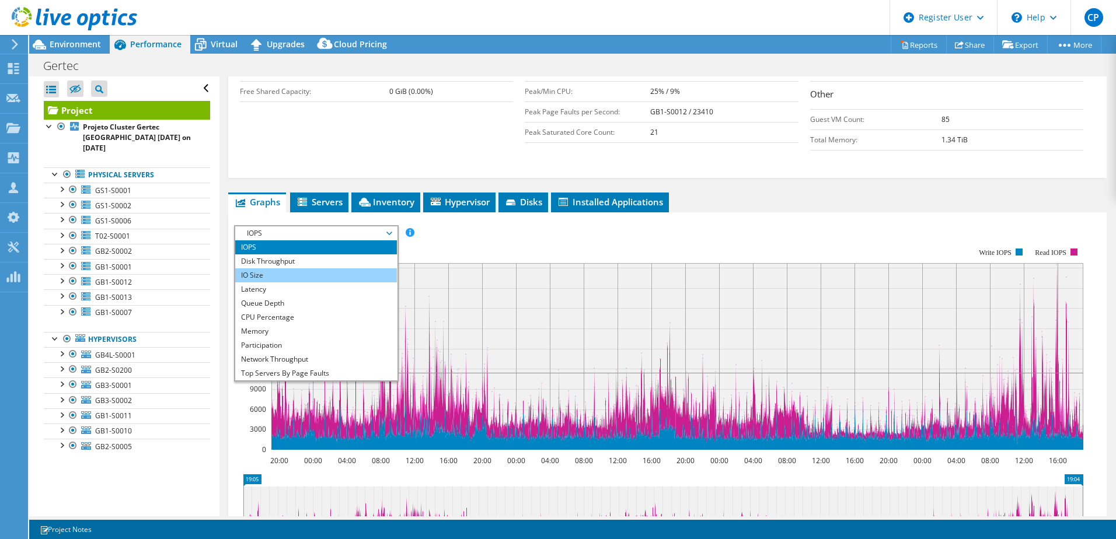
click at [289, 269] on li "IO Size" at bounding box center [316, 276] width 162 height 14
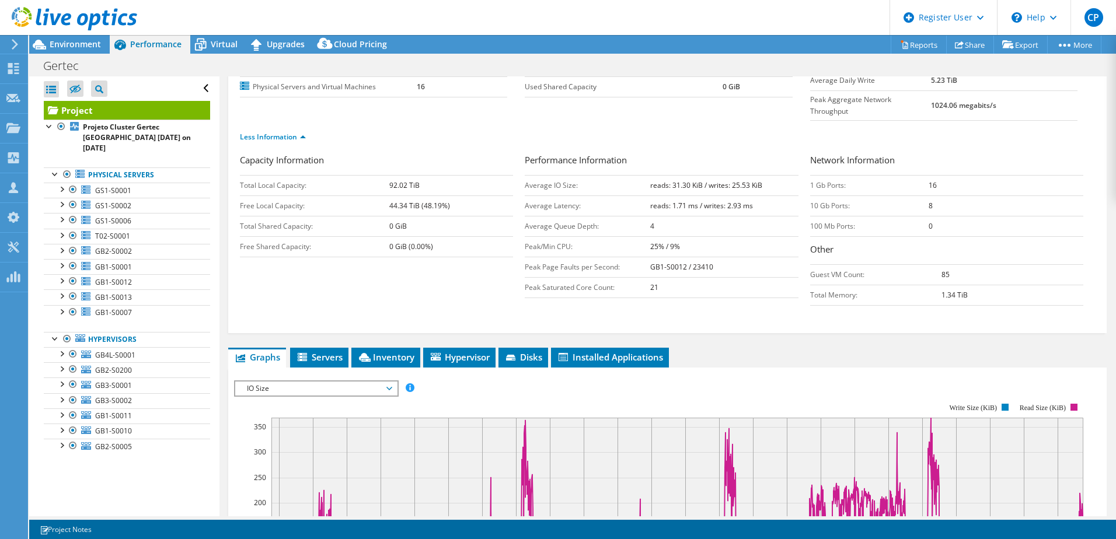
scroll to position [117, 0]
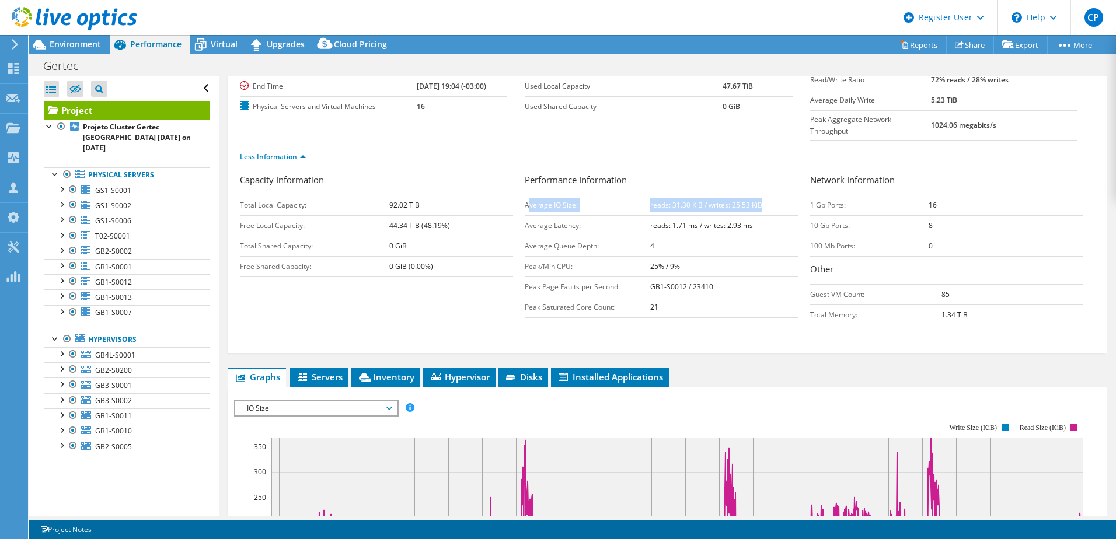
drag, startPoint x: 525, startPoint y: 177, endPoint x: 767, endPoint y: 180, distance: 241.7
click at [767, 195] on tr "Average IO Size: reads: 31.30 KiB / writes: 25.53 KiB" at bounding box center [661, 205] width 273 height 20
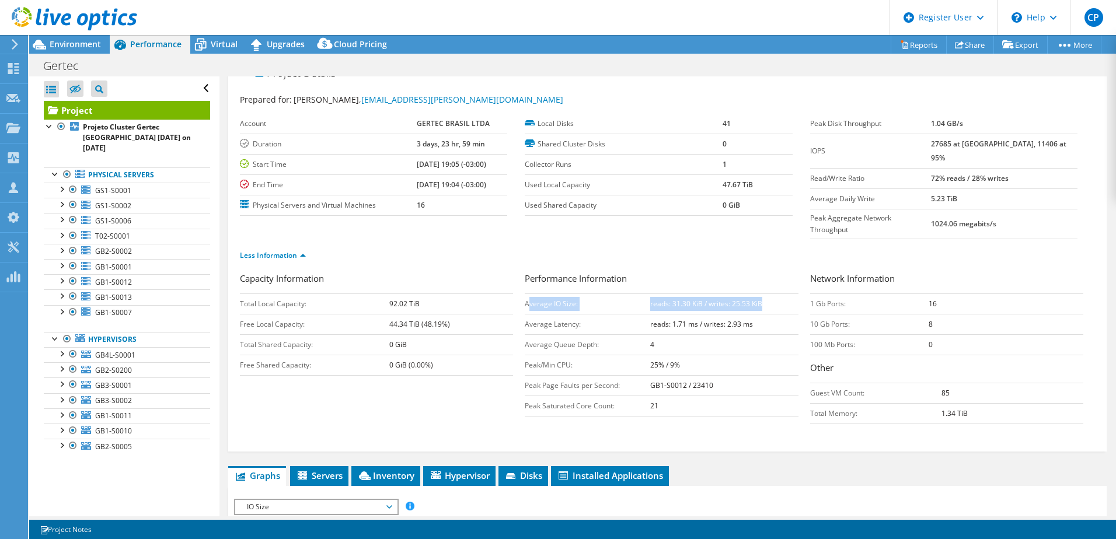
scroll to position [0, 0]
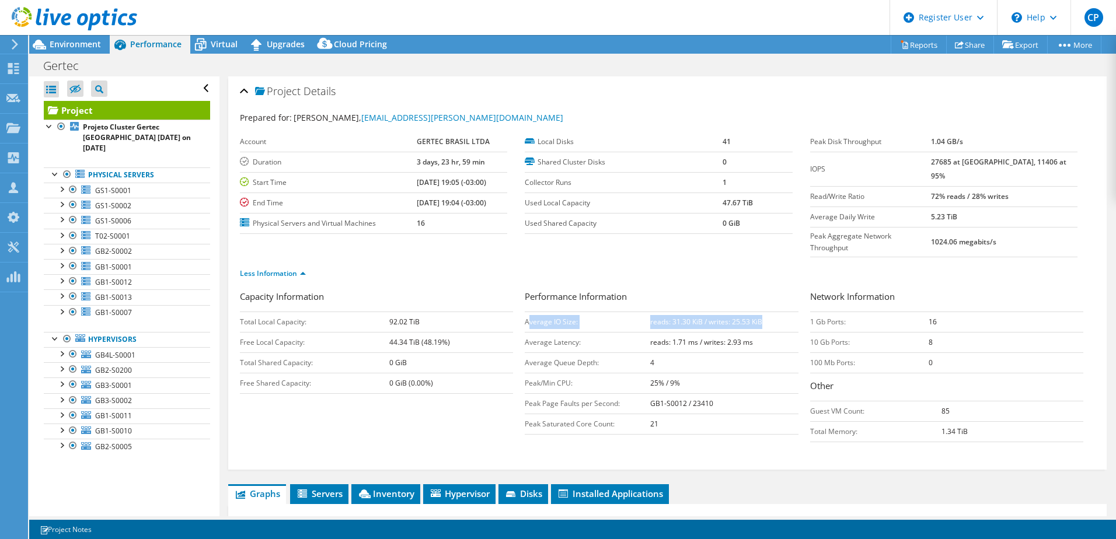
click at [691, 317] on b "reads: 31.30 KiB / writes: 25.53 KiB" at bounding box center [706, 322] width 112 height 10
click at [699, 317] on b "reads: 31.30 KiB / writes: 25.53 KiB" at bounding box center [706, 322] width 112 height 10
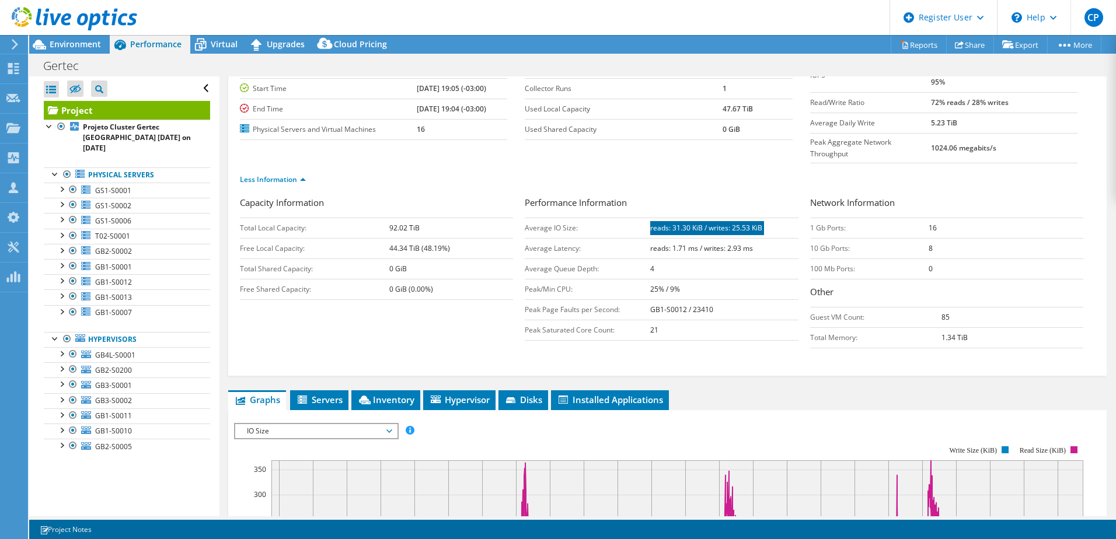
scroll to position [175, 0]
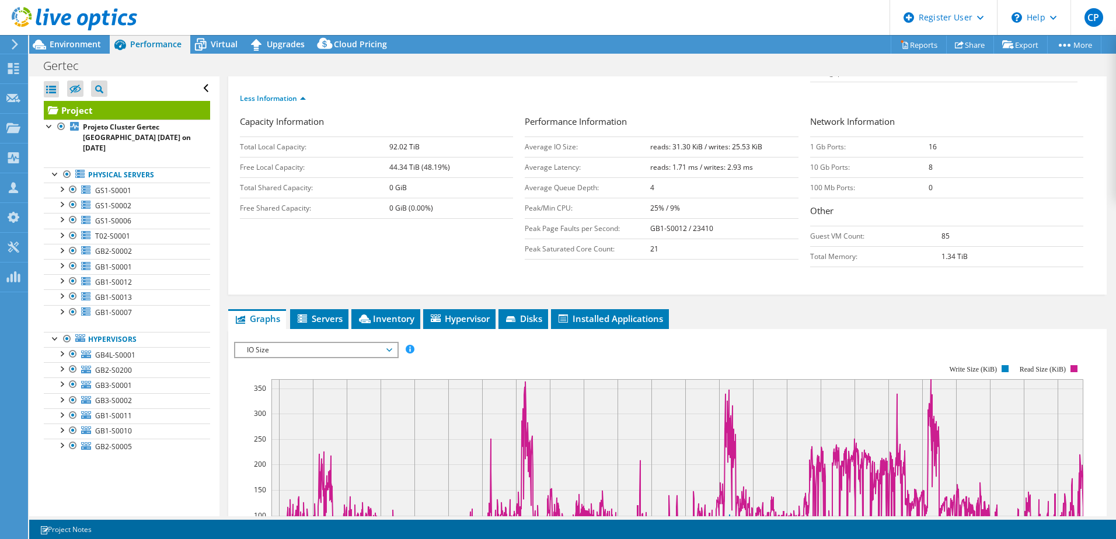
click at [275, 343] on span "IO Size" at bounding box center [316, 350] width 150 height 14
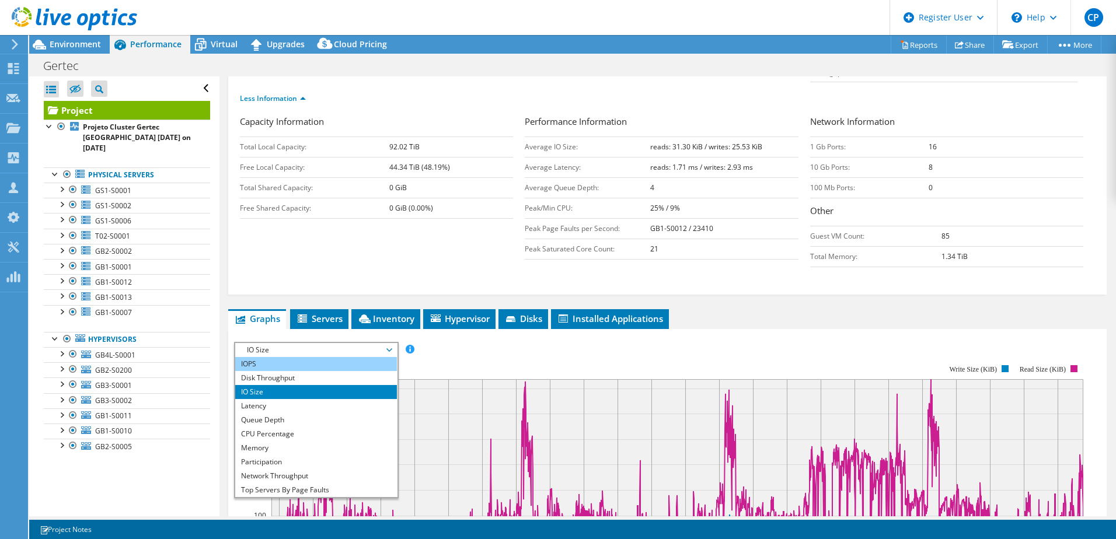
click at [282, 357] on li "IOPS" at bounding box center [316, 364] width 162 height 14
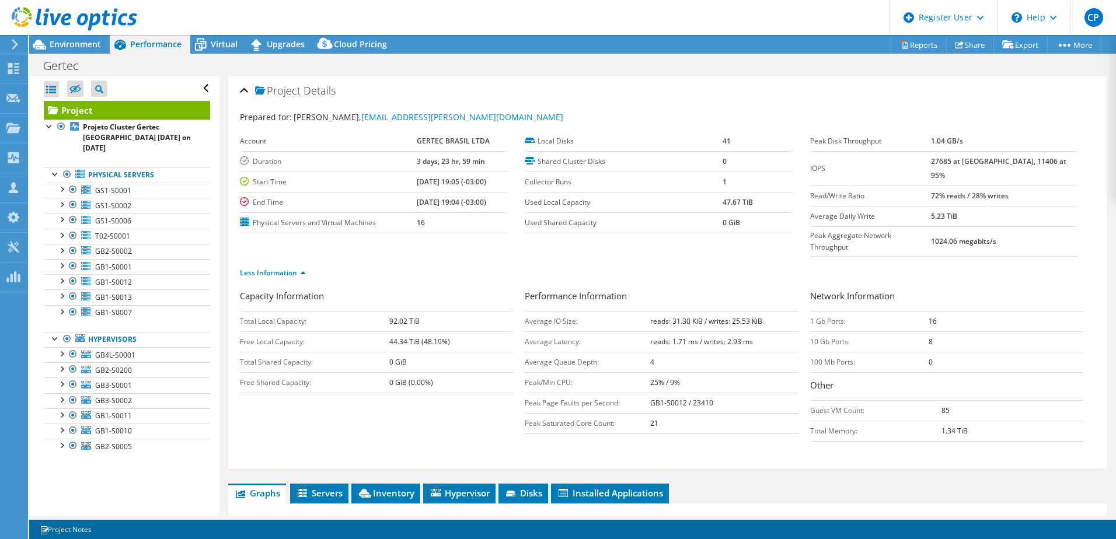
scroll to position [0, 0]
click at [83, 44] on span "Environment" at bounding box center [75, 44] width 51 height 11
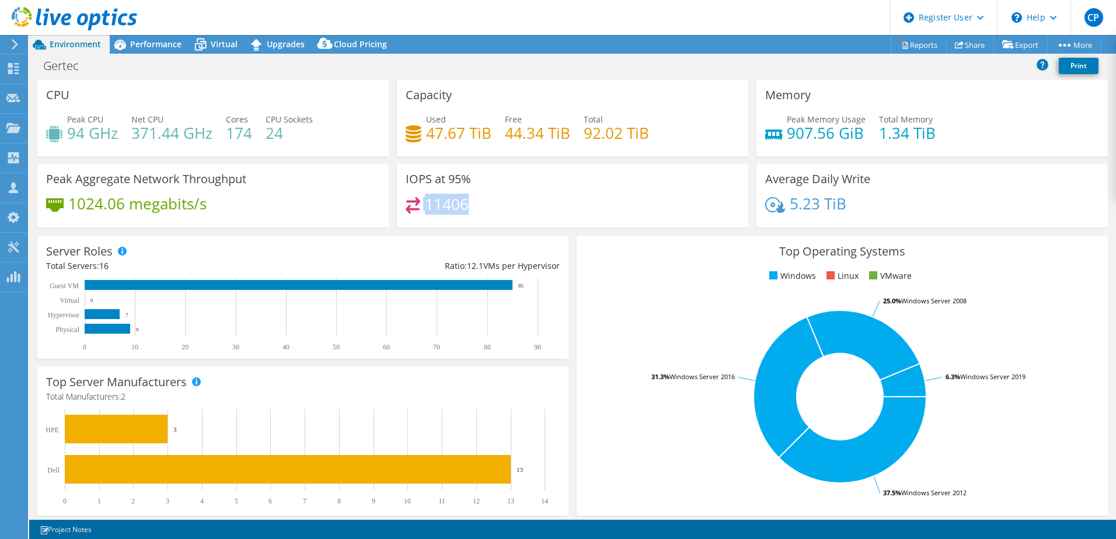
drag, startPoint x: 478, startPoint y: 210, endPoint x: 405, endPoint y: 205, distance: 73.7
click at [406, 205] on div "11406" at bounding box center [573, 209] width 334 height 25
click at [488, 186] on div "IOPS at 95% 11406" at bounding box center [572, 196] width 351 height 64
click at [490, 196] on div "IOPS at 95% 11406" at bounding box center [572, 196] width 351 height 64
click at [145, 48] on span "Performance" at bounding box center [155, 44] width 51 height 11
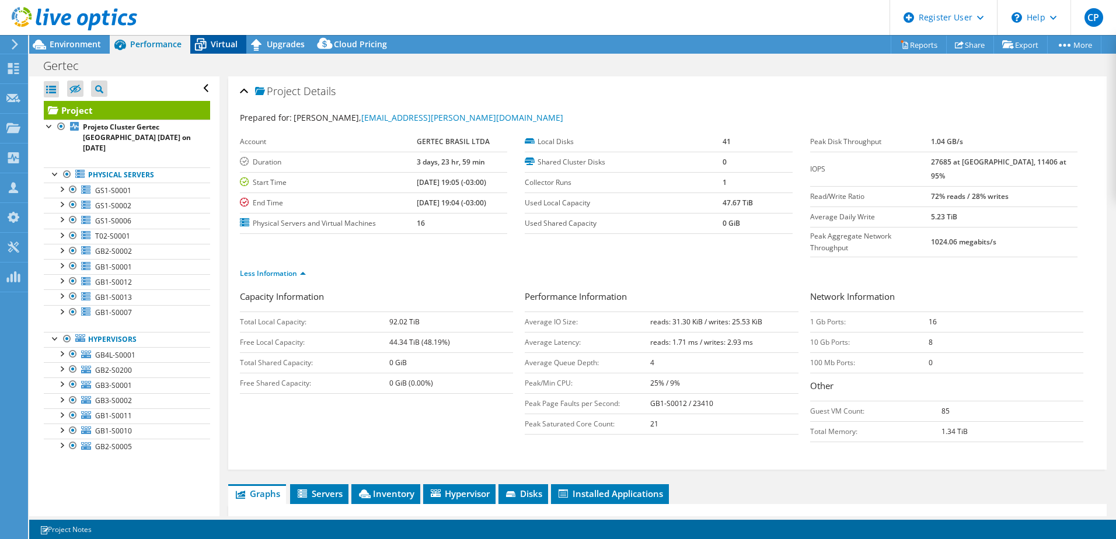
click at [201, 44] on icon at bounding box center [201, 45] width 12 height 9
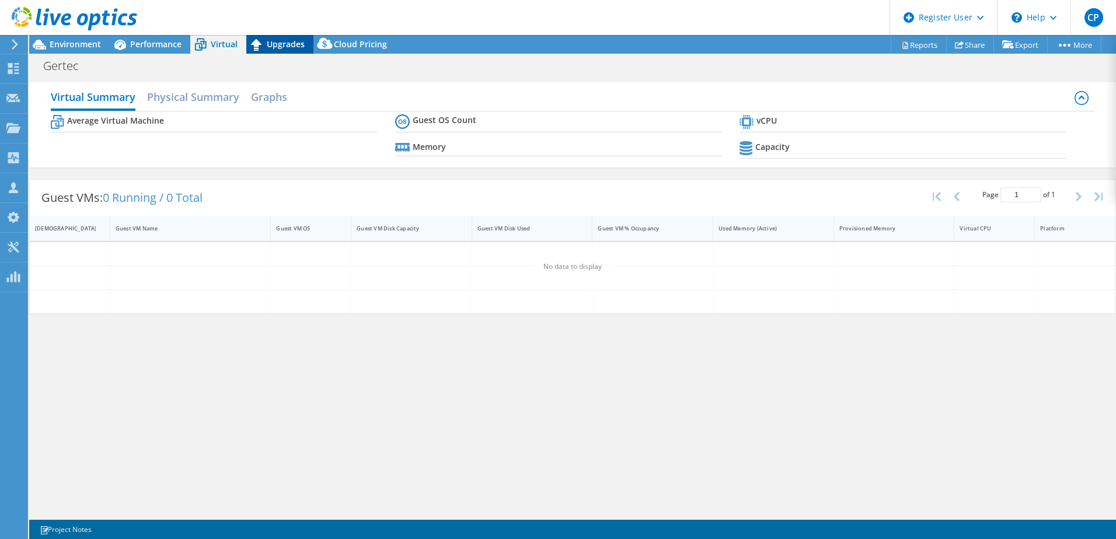
click at [292, 46] on span "Upgrades" at bounding box center [286, 44] width 38 height 11
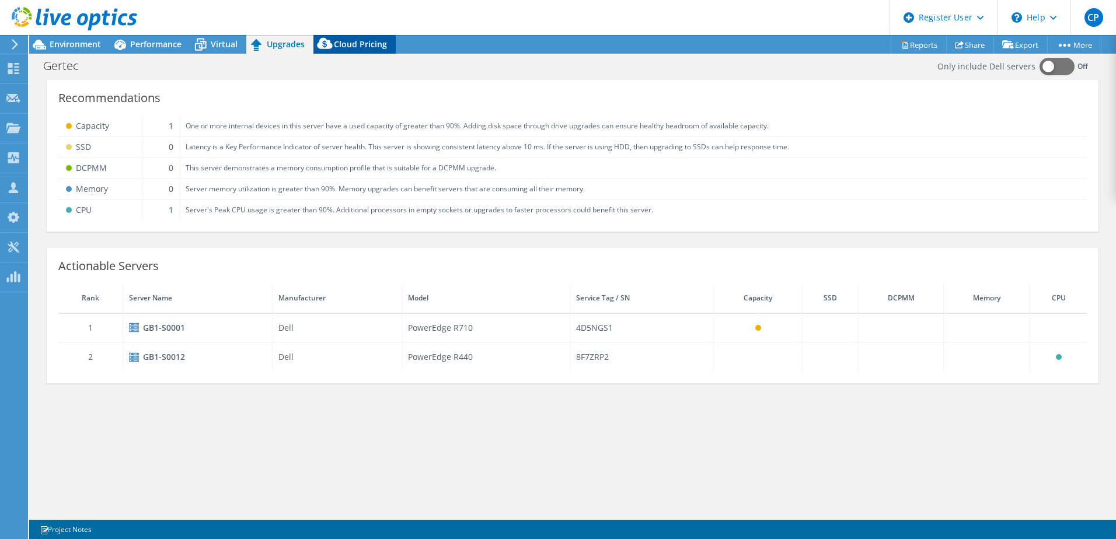
click at [356, 47] on span "Cloud Pricing" at bounding box center [360, 44] width 53 height 11
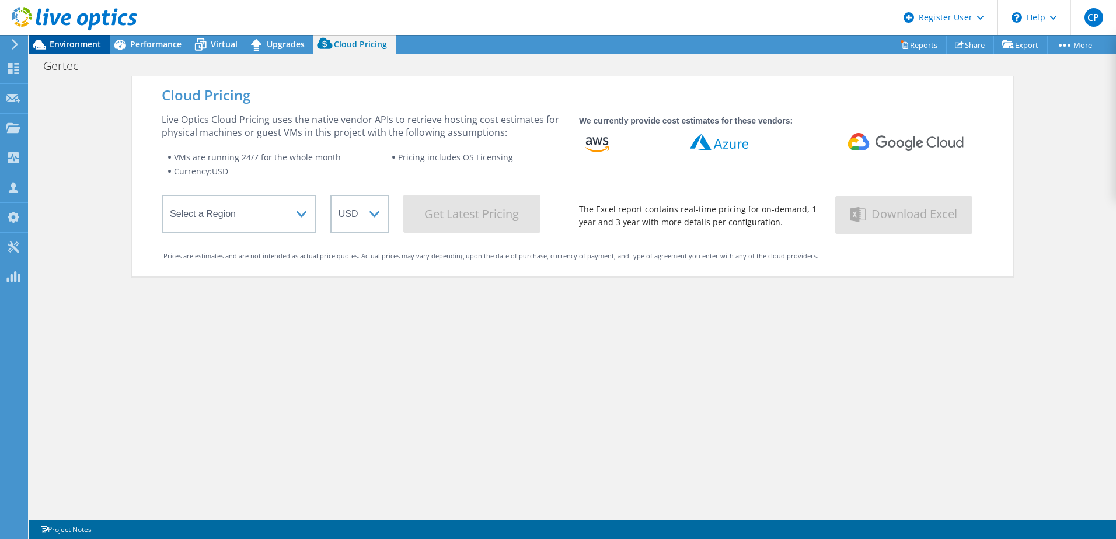
click at [65, 43] on span "Environment" at bounding box center [75, 44] width 51 height 11
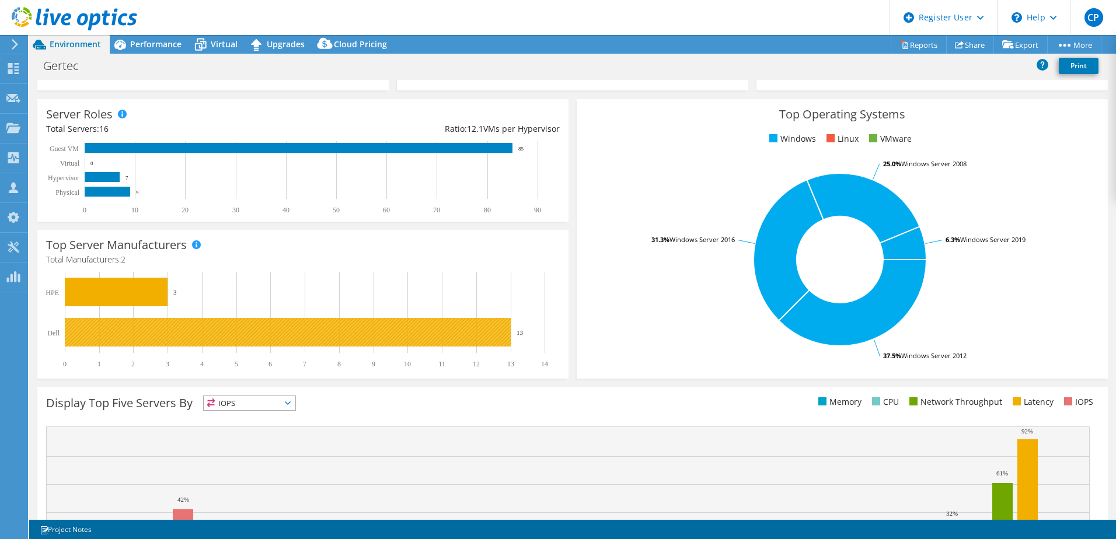
scroll to position [240, 0]
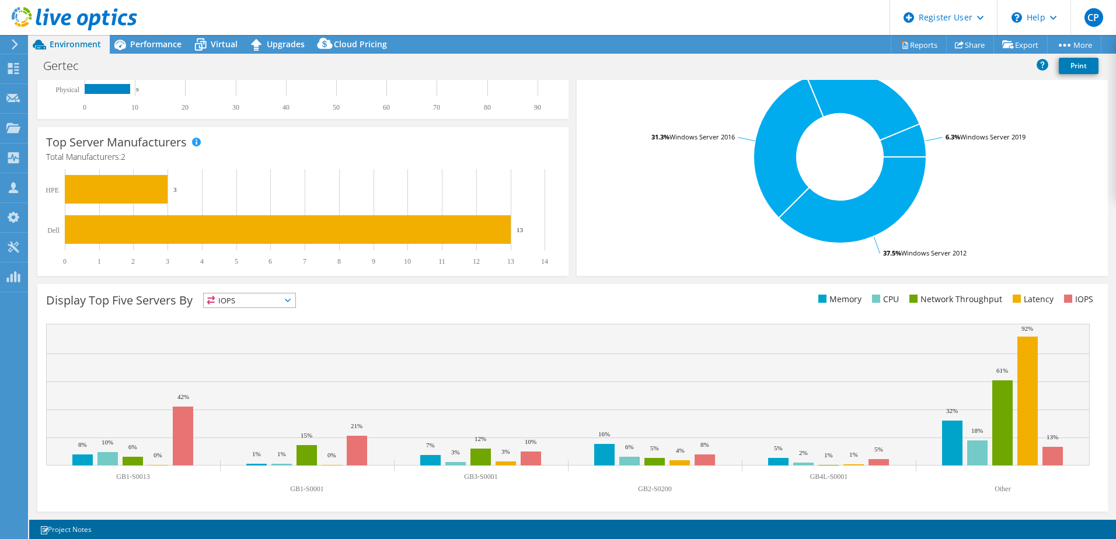
click at [270, 299] on span "IOPS" at bounding box center [242, 301] width 77 height 14
click at [270, 315] on li "IOPS" at bounding box center [250, 316] width 92 height 16
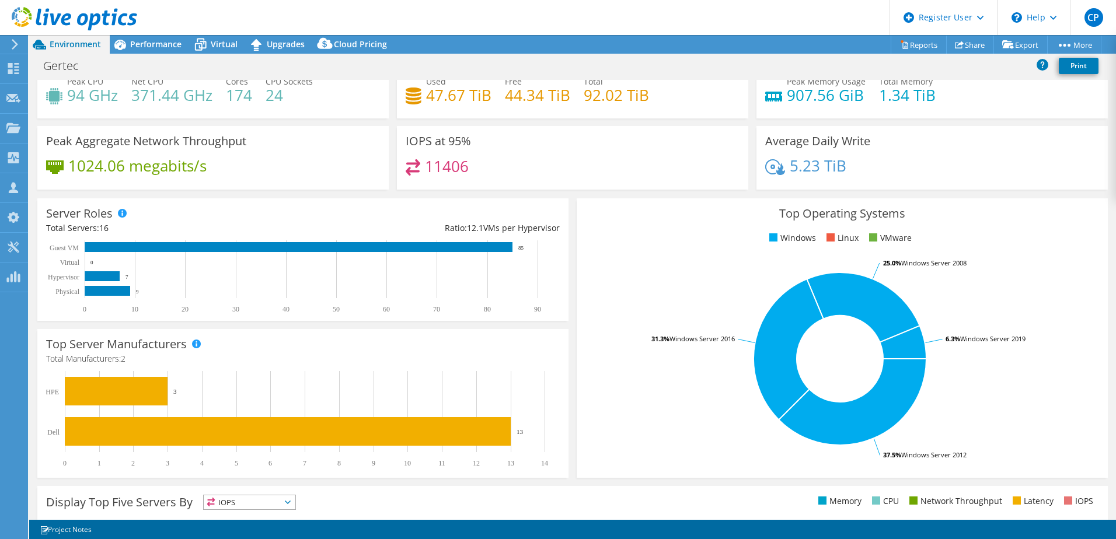
scroll to position [0, 0]
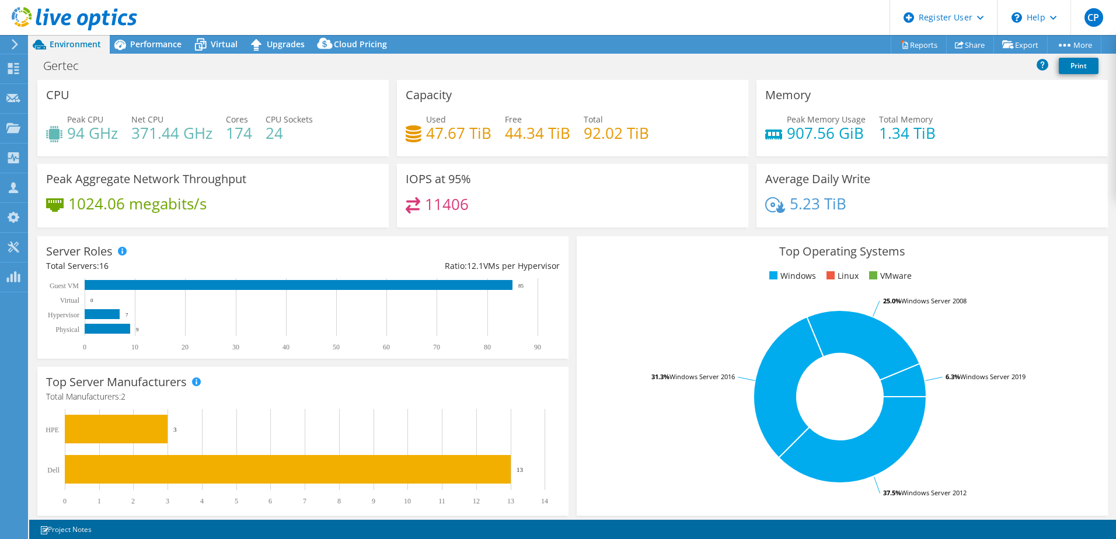
click at [13, 44] on icon at bounding box center [15, 44] width 9 height 11
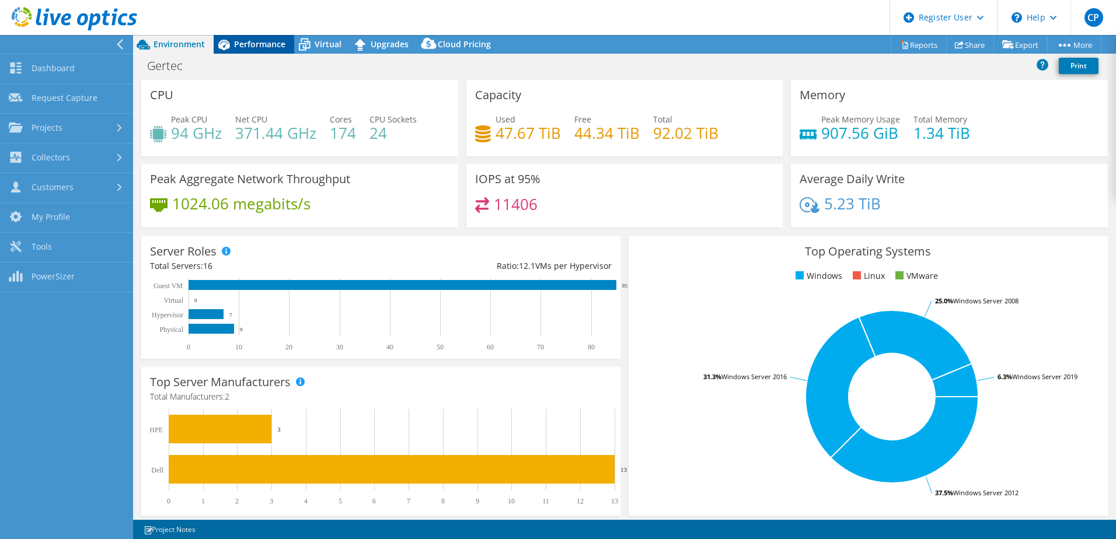
click at [265, 46] on span "Performance" at bounding box center [259, 44] width 51 height 11
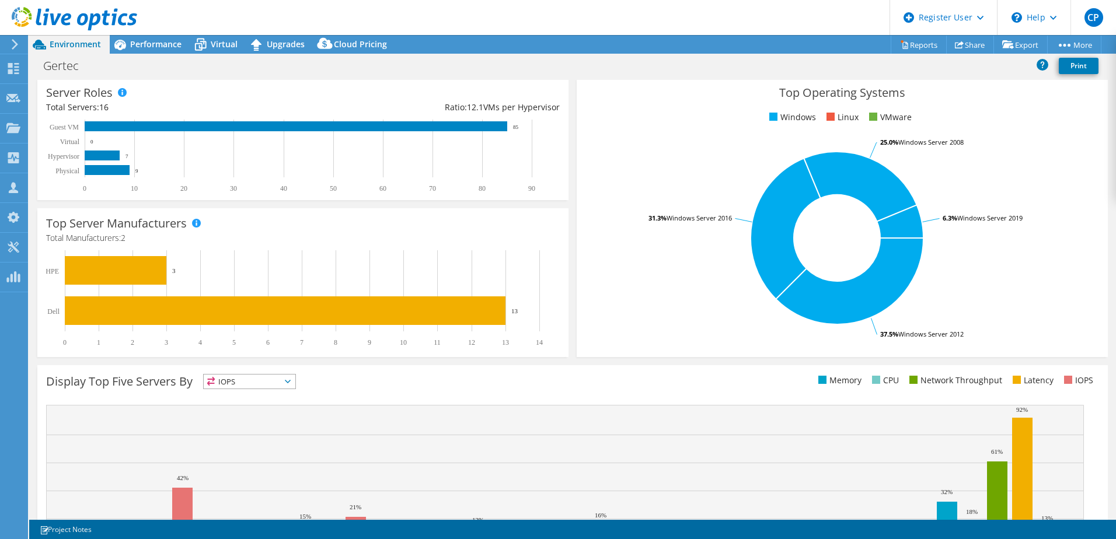
scroll to position [240, 0]
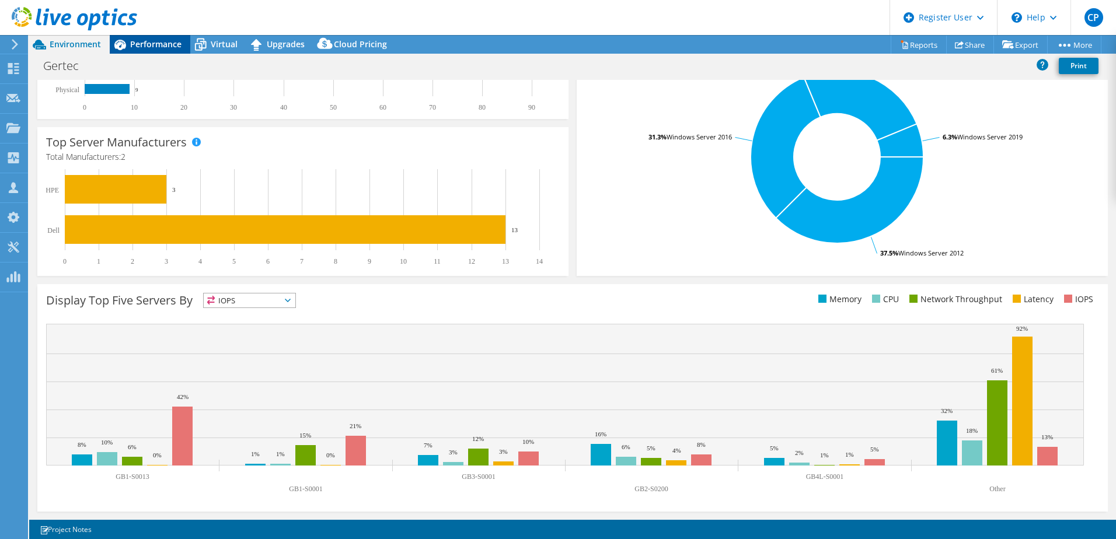
click at [163, 51] on div "Performance" at bounding box center [150, 44] width 81 height 19
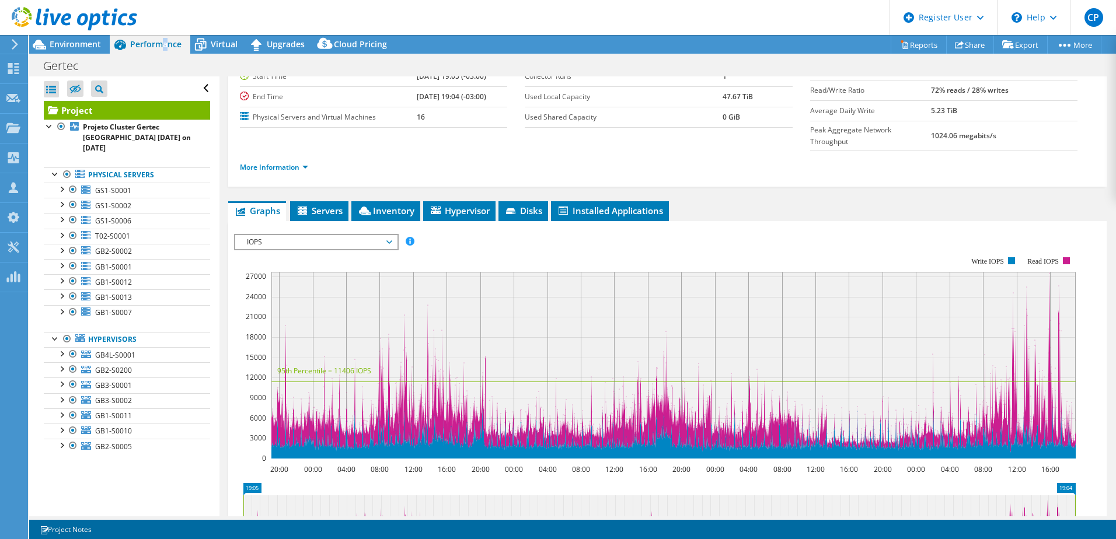
scroll to position [104, 0]
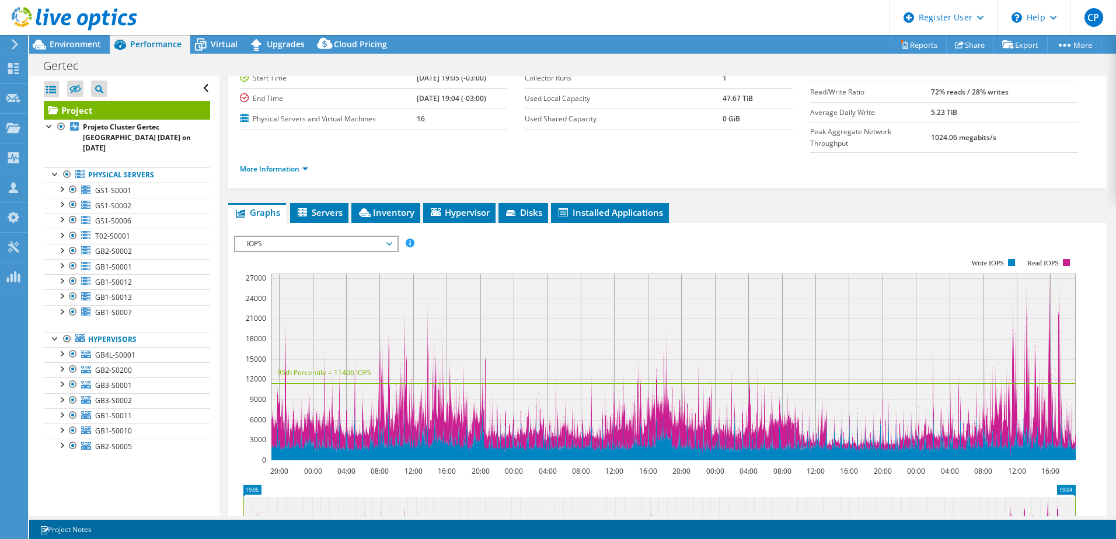
click at [322, 237] on span "IOPS" at bounding box center [316, 244] width 150 height 14
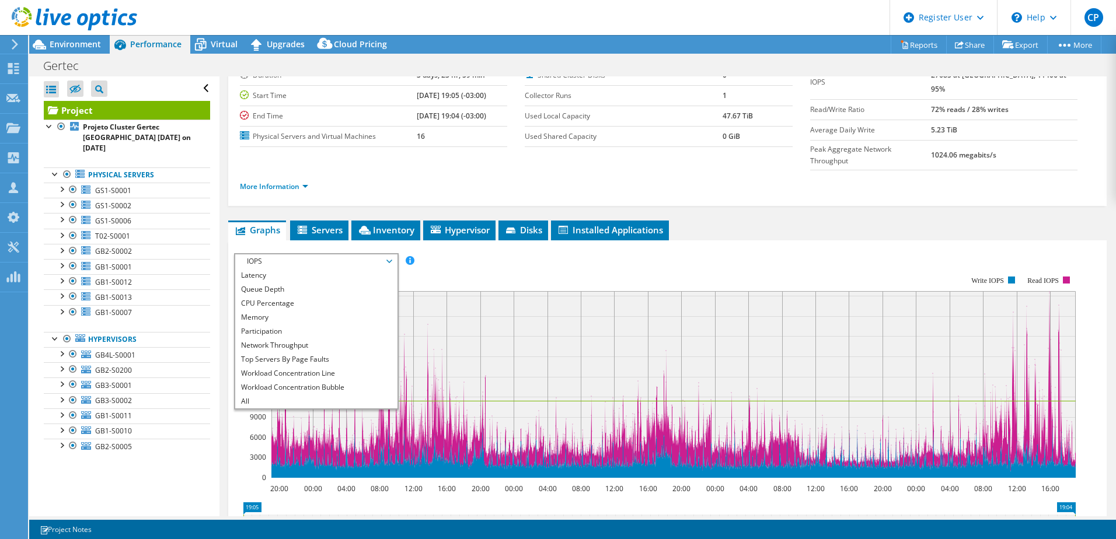
scroll to position [175, 0]
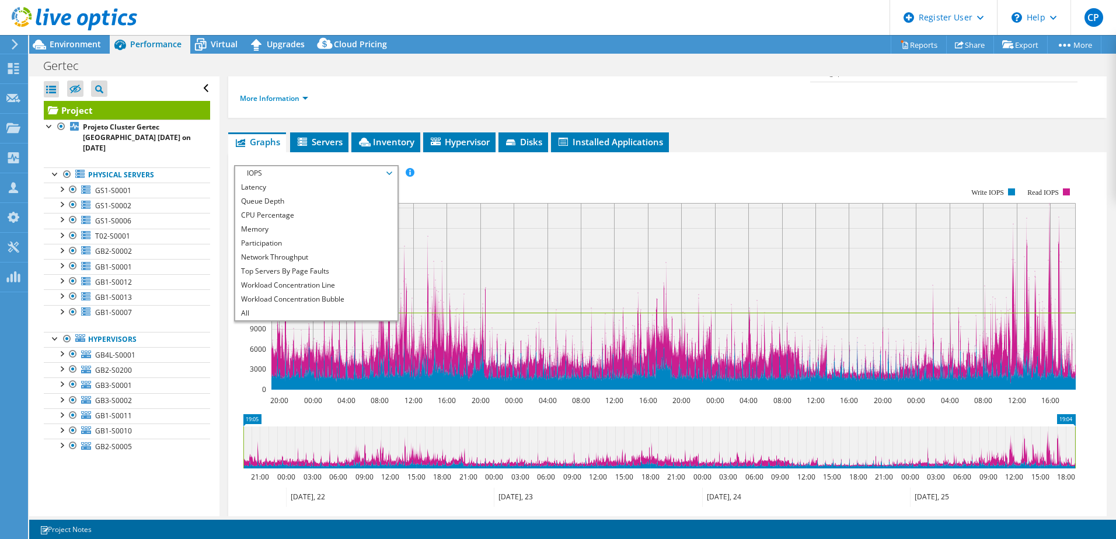
click at [556, 172] on rect at bounding box center [655, 289] width 842 height 234
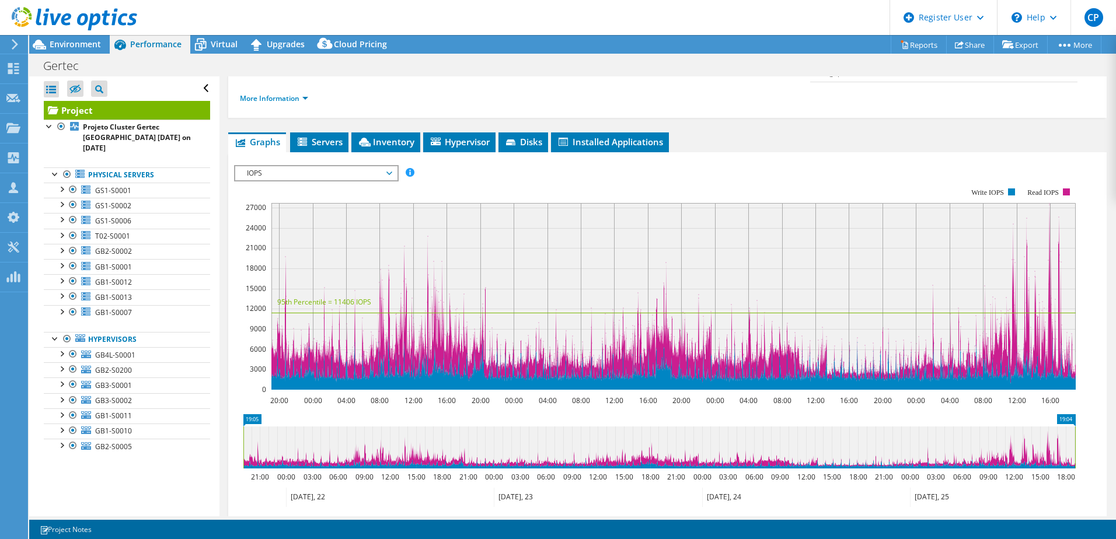
click at [309, 166] on span "IOPS" at bounding box center [316, 173] width 150 height 14
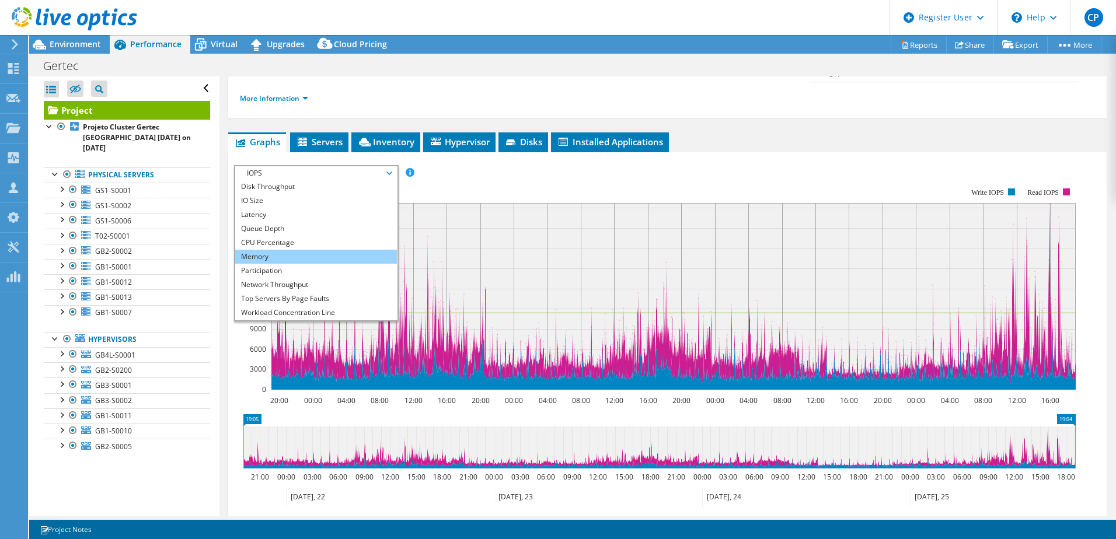
scroll to position [0, 0]
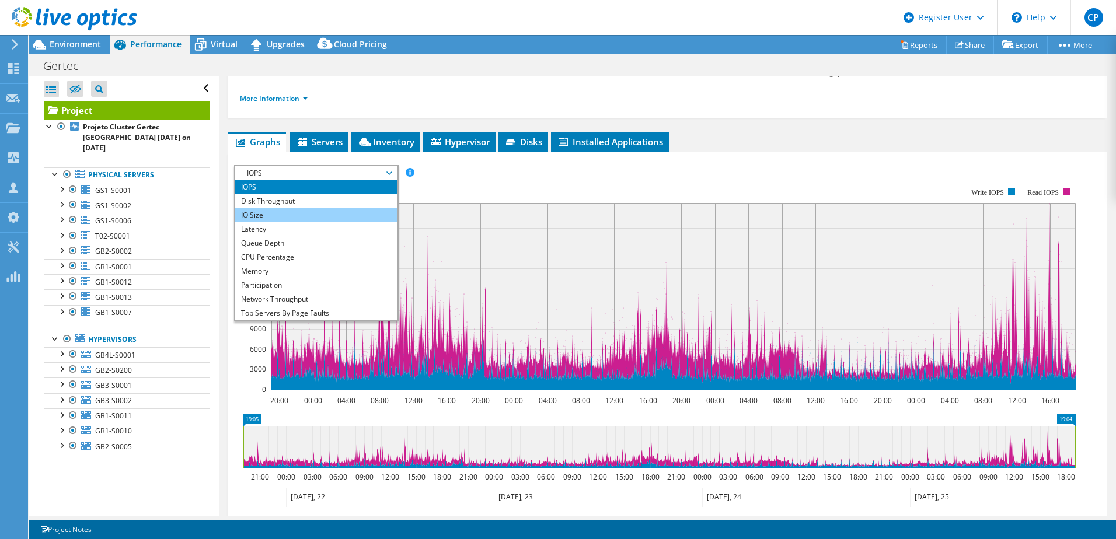
click at [280, 208] on li "IO Size" at bounding box center [316, 215] width 162 height 14
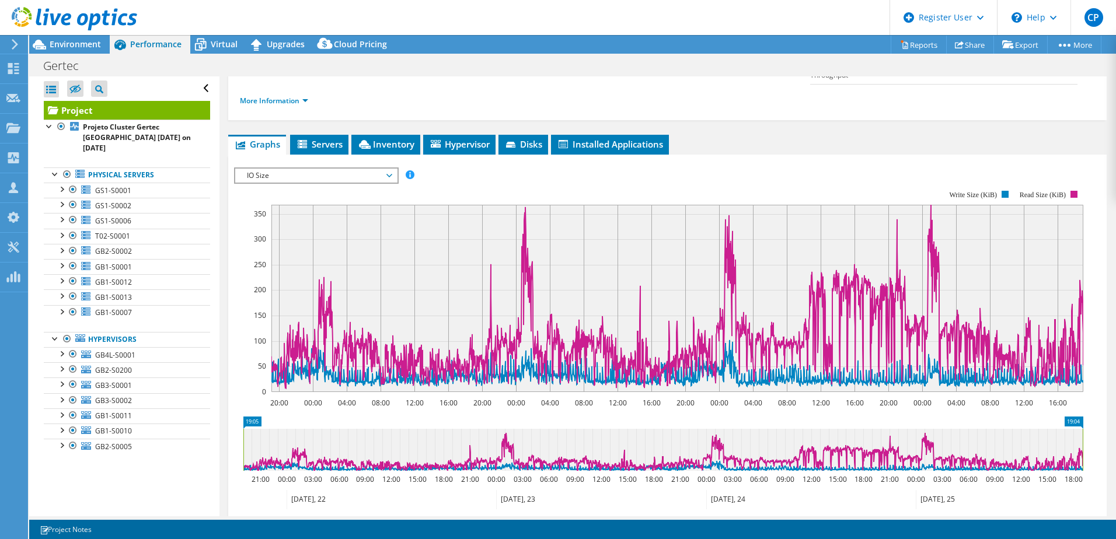
scroll to position [175, 0]
